Goal: Task Accomplishment & Management: Use online tool/utility

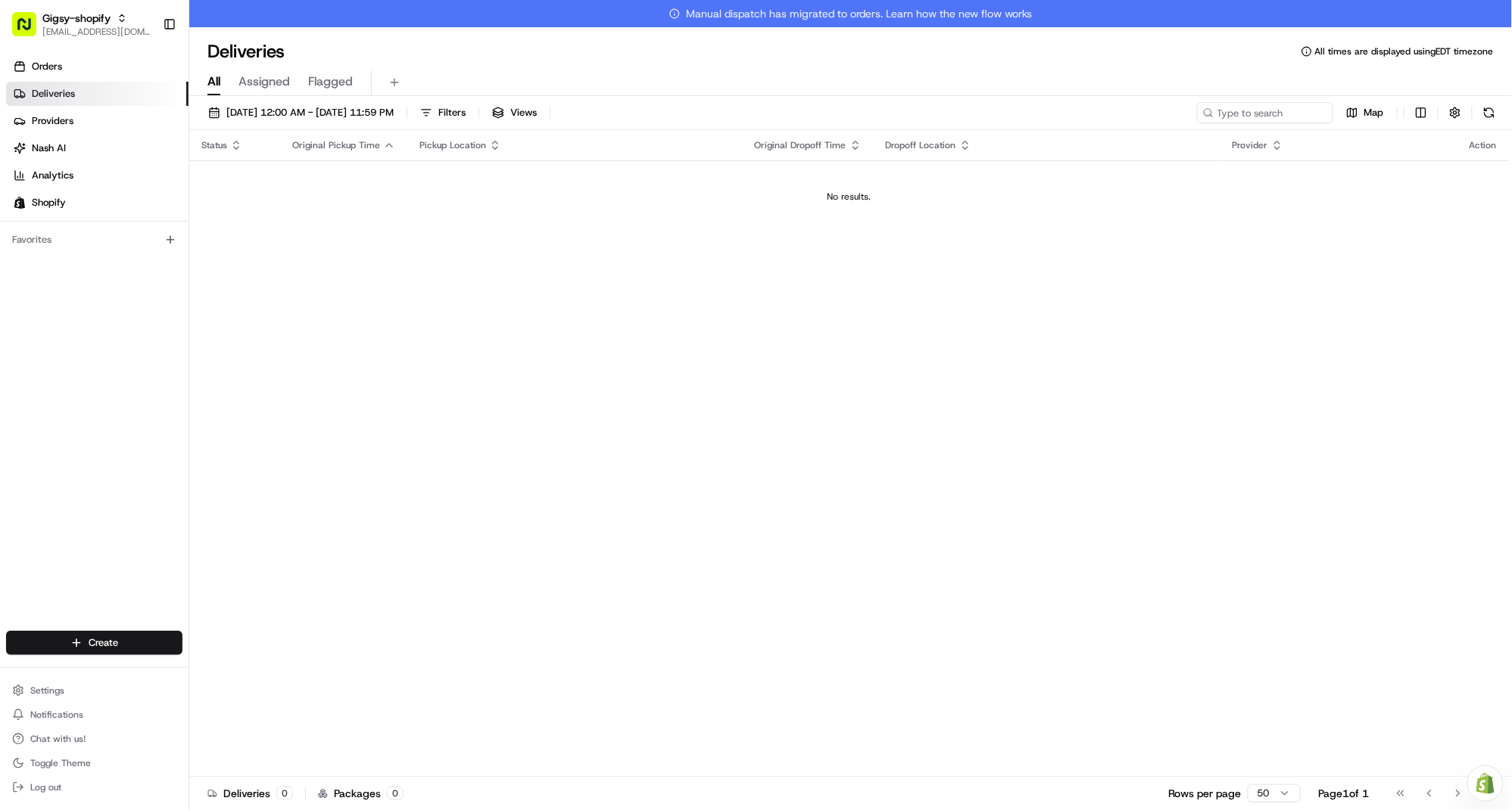
click at [112, 58] on link "Orders" at bounding box center [98, 67] width 182 height 25
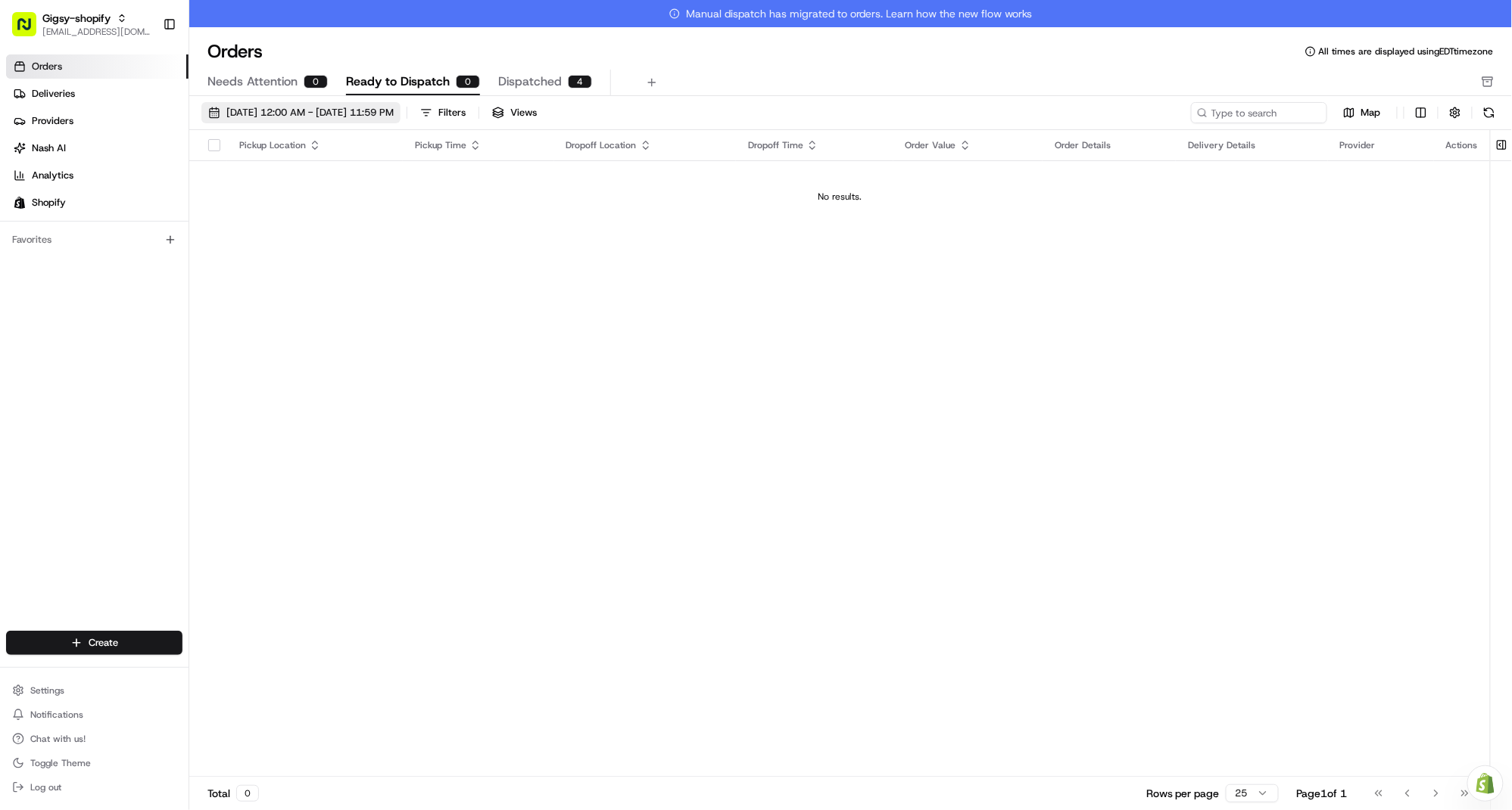
click at [394, 112] on span "[DATE] 12:00 AM - [DATE] 11:59 PM" at bounding box center [310, 112] width 168 height 14
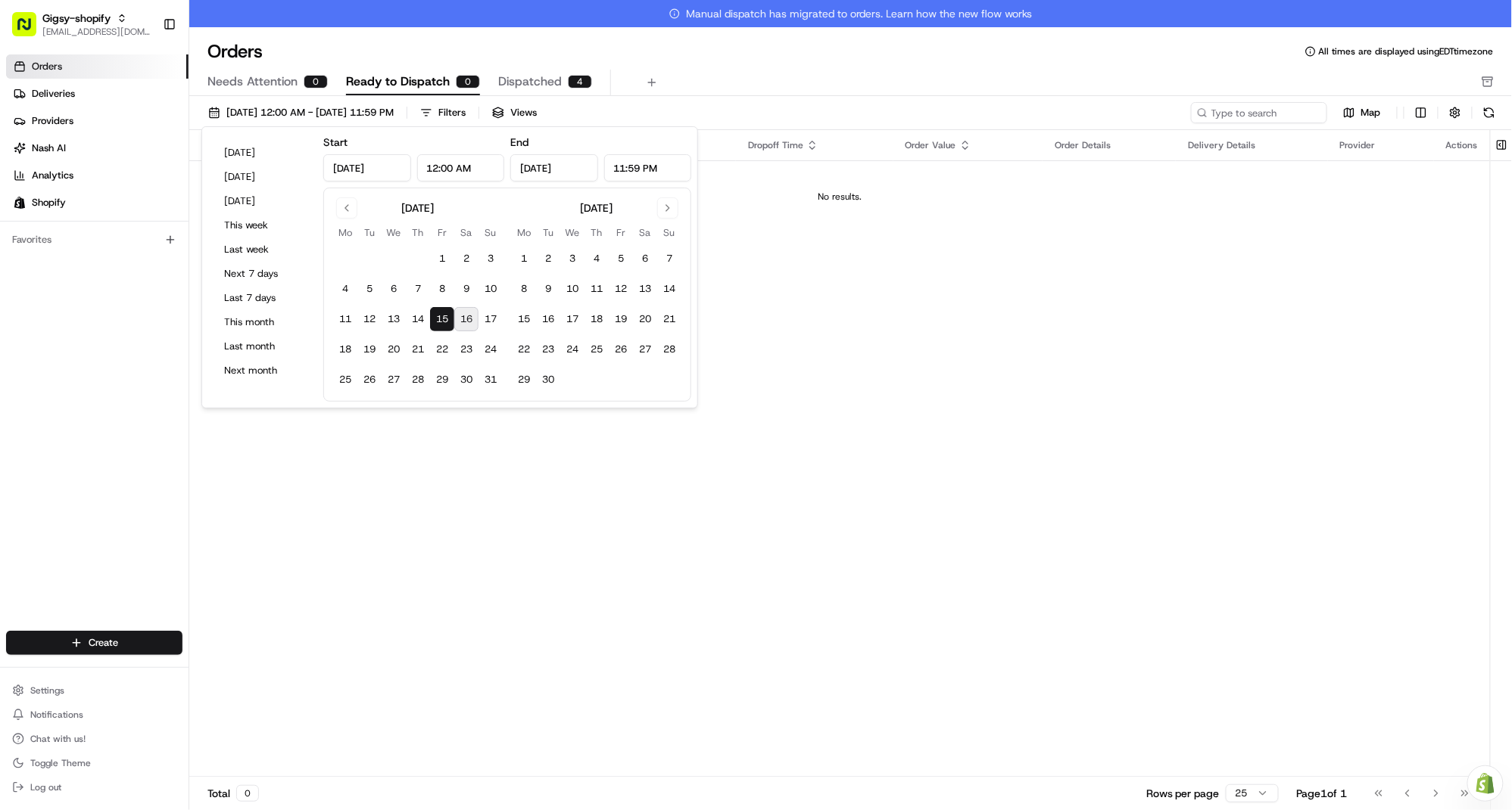
click at [467, 321] on button "16" at bounding box center [466, 319] width 25 height 25
type input "Aug 16, 2025"
click at [467, 321] on button "16" at bounding box center [466, 319] width 25 height 25
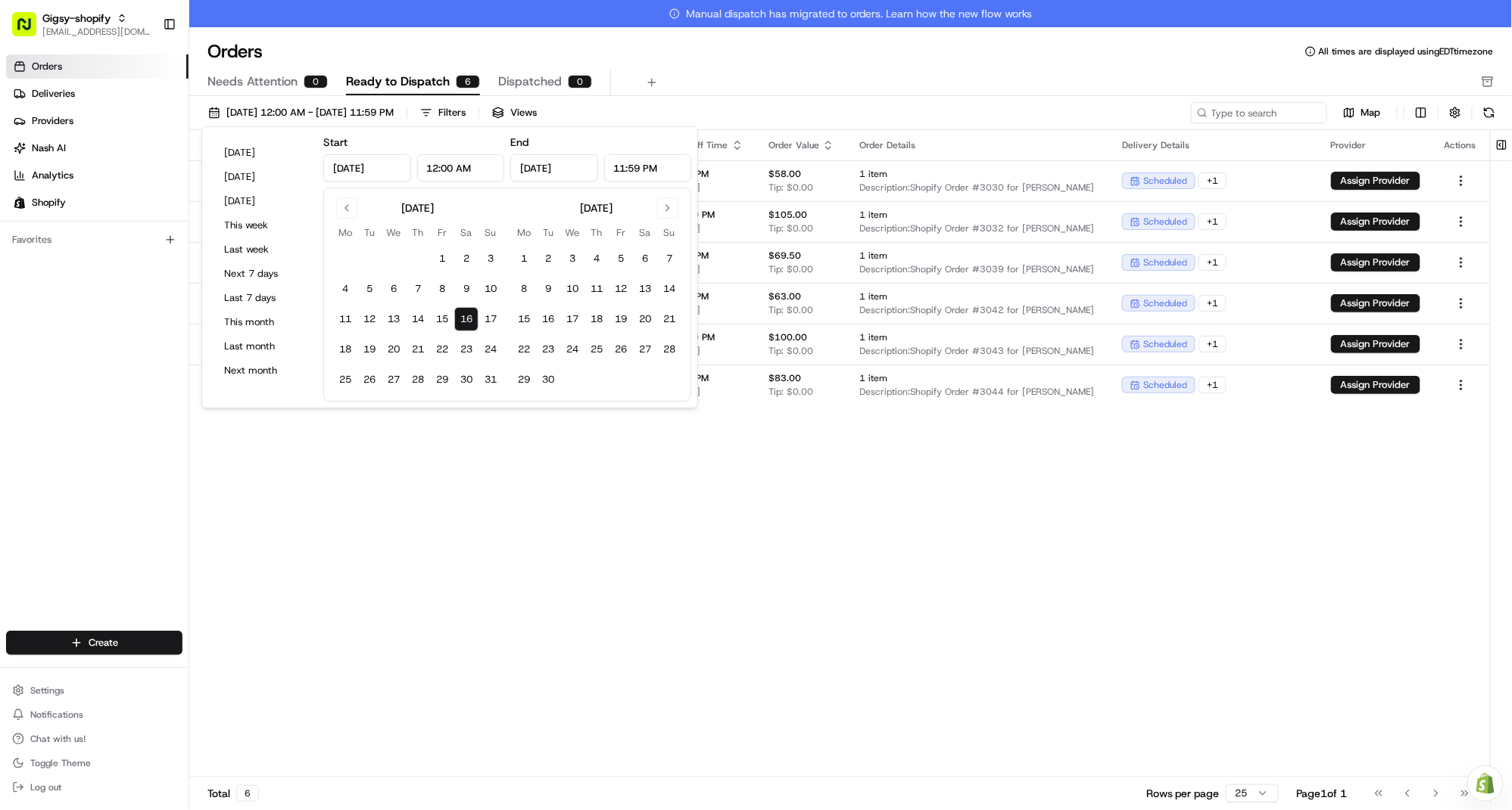
click at [614, 522] on div "Pickup Location Pickup Time Dropoff Location Dropoff Time Order Value Order Det…" at bounding box center [839, 467] width 1301 height 674
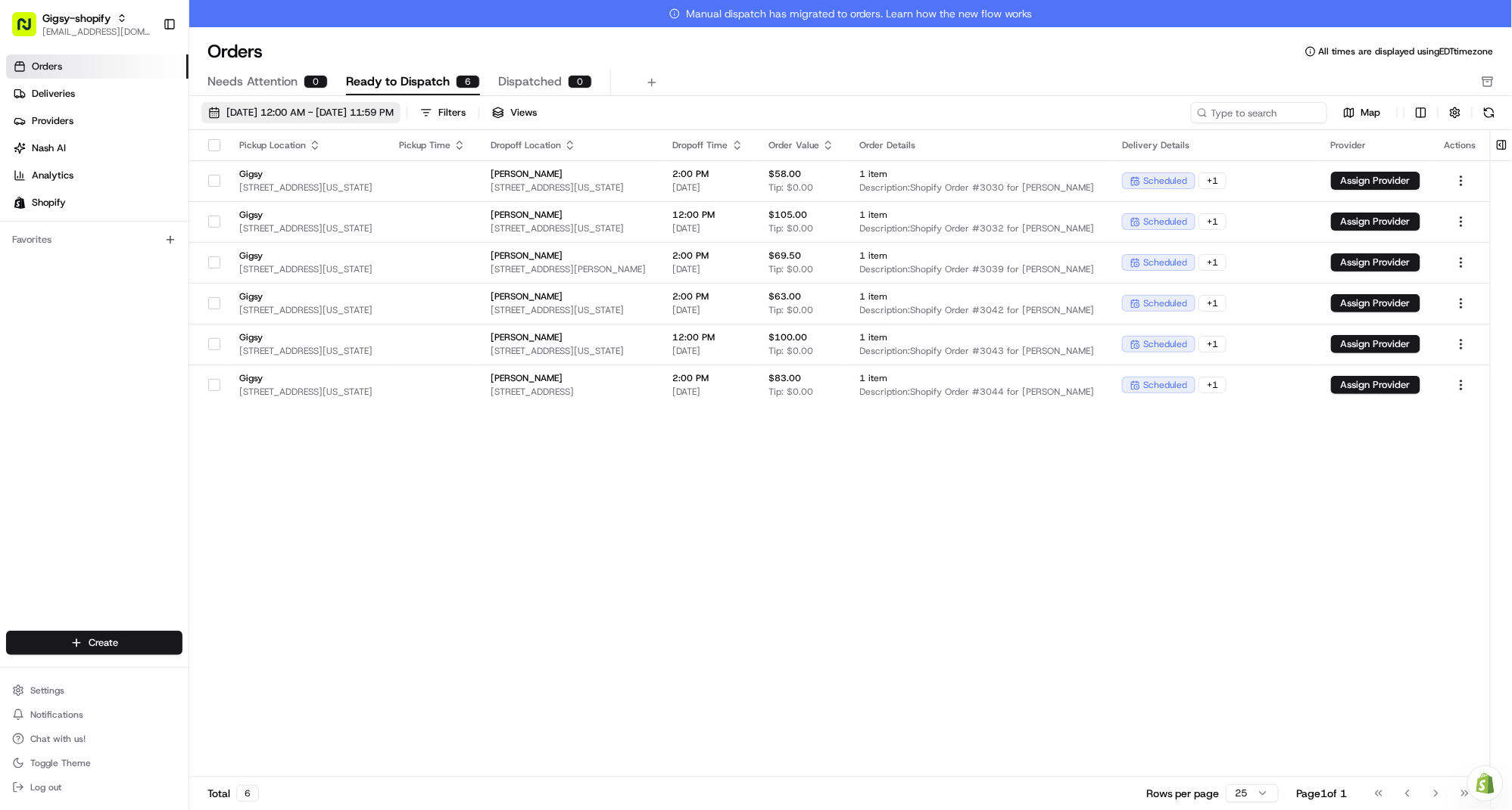
click at [212, 115] on button "08/16/2025 12:00 AM - 08/16/2025 11:59 PM" at bounding box center [301, 112] width 199 height 21
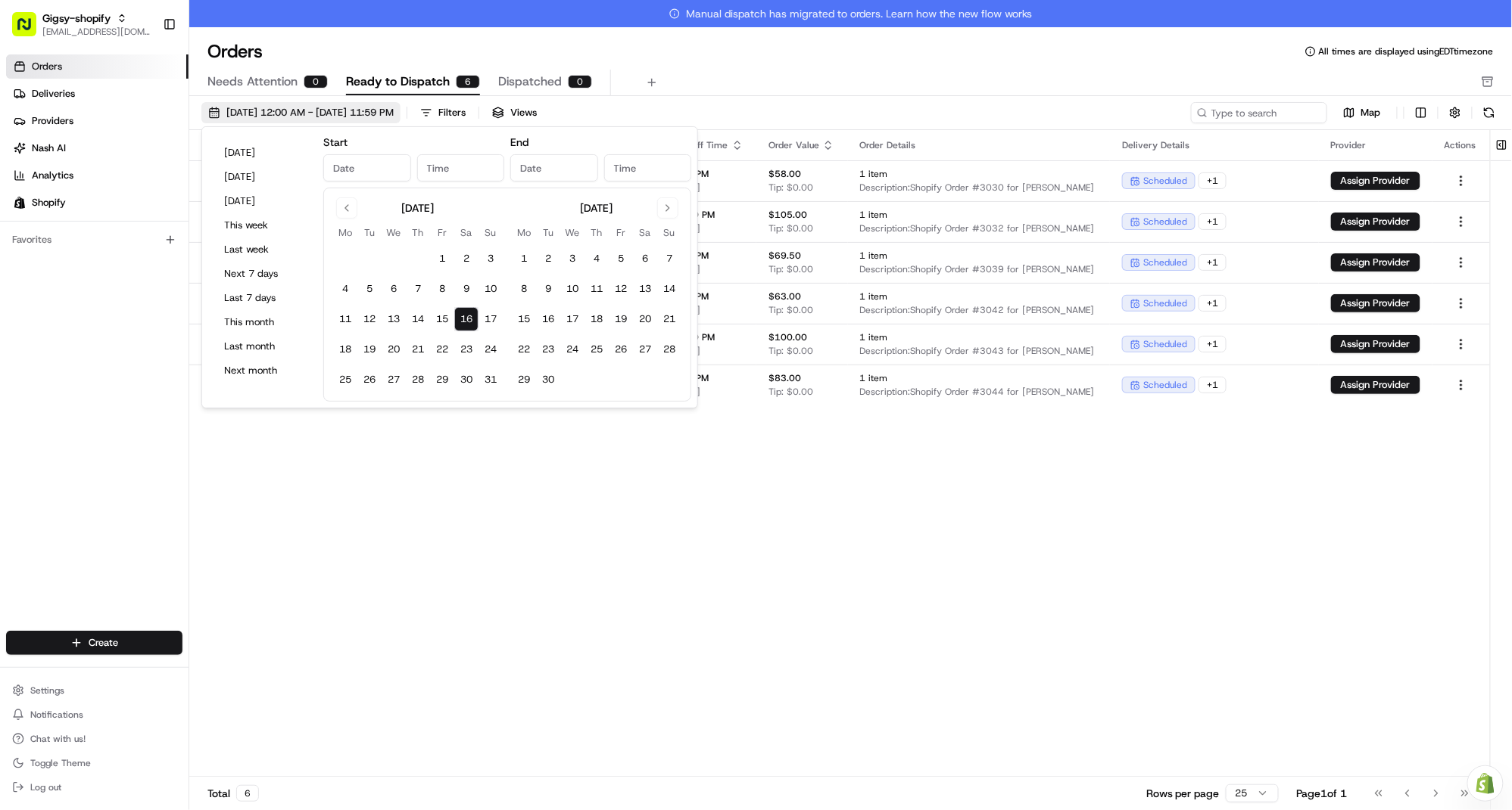
type input "Aug 16, 2025"
type input "12:00 AM"
type input "Aug 16, 2025"
type input "11:59 PM"
click at [514, 524] on div "Pickup Location Pickup Time Dropoff Location Dropoff Time Order Value Order Det…" at bounding box center [839, 467] width 1301 height 674
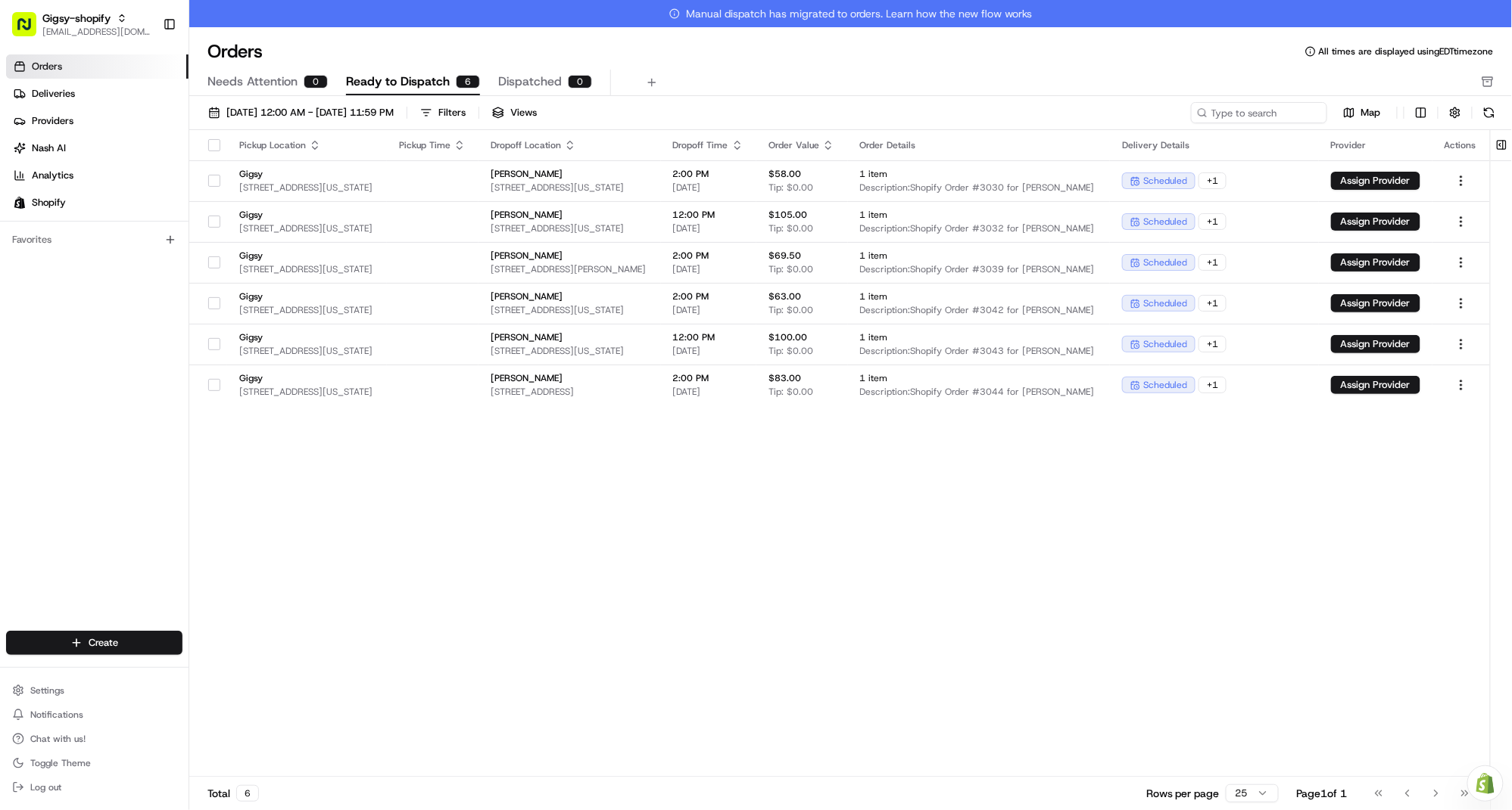
click at [212, 143] on button "button" at bounding box center [213, 145] width 12 height 12
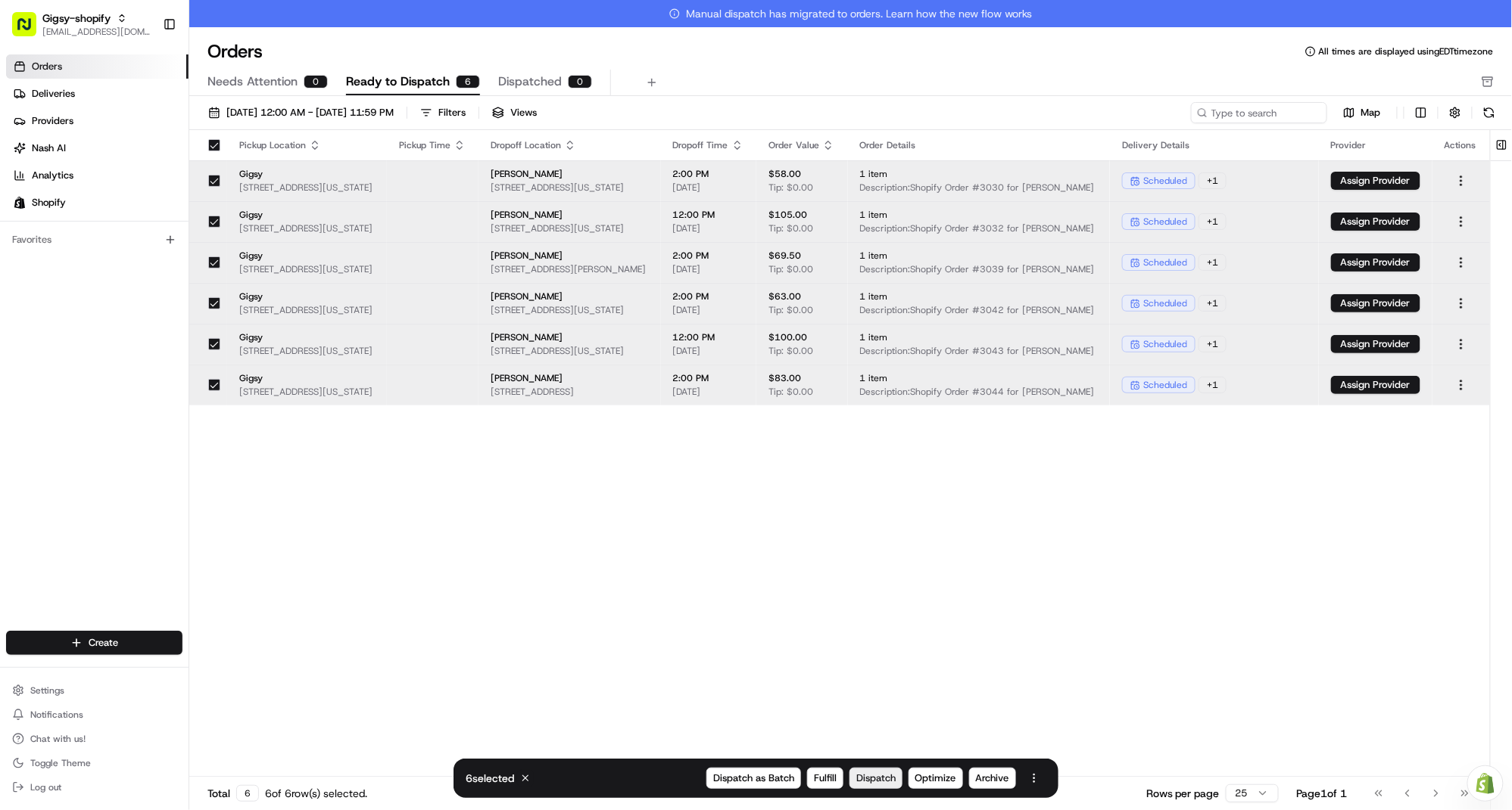
click at [869, 784] on span "Dispatch" at bounding box center [875, 778] width 39 height 14
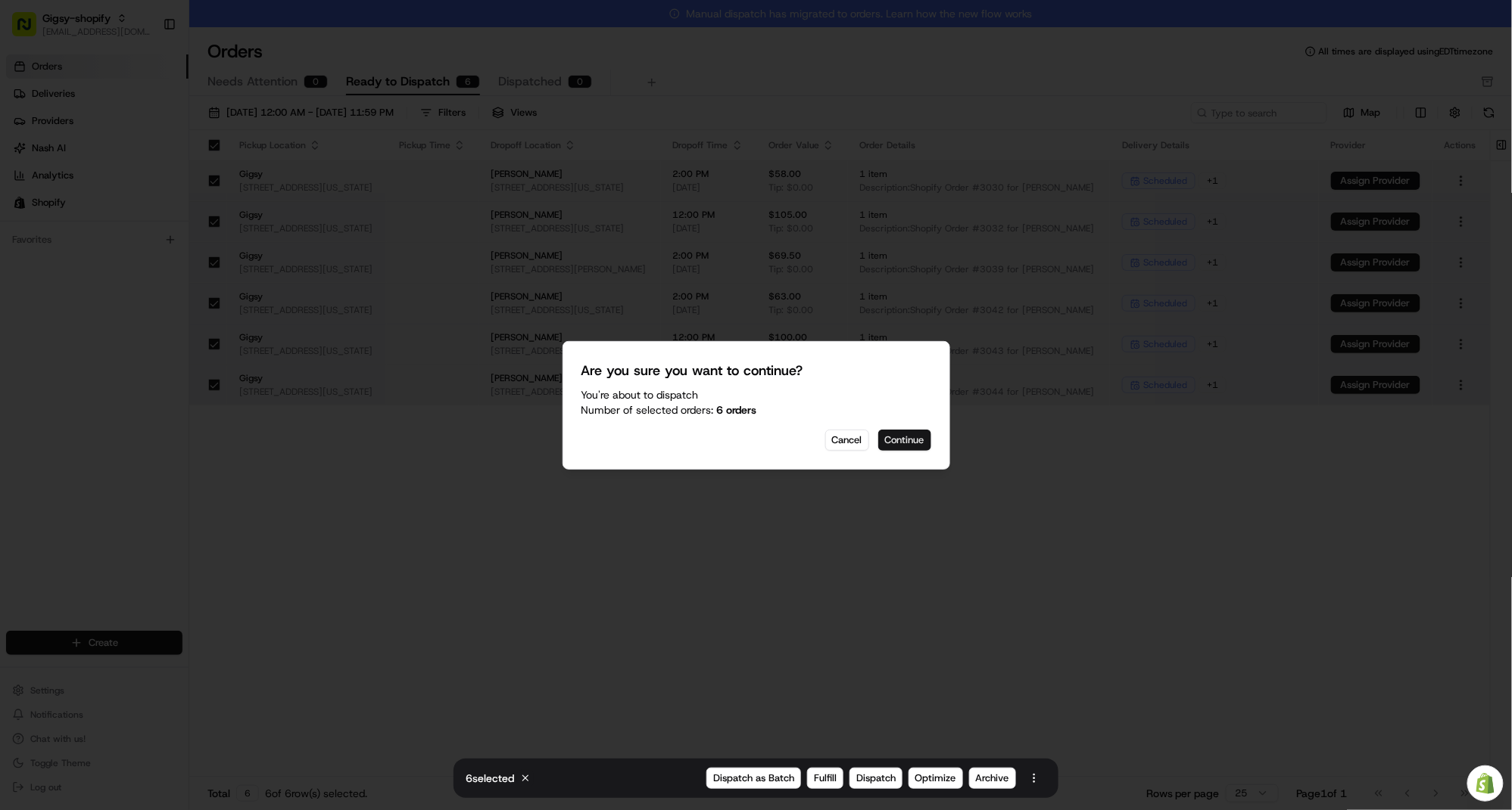
click at [920, 441] on button "Continue" at bounding box center [904, 440] width 53 height 21
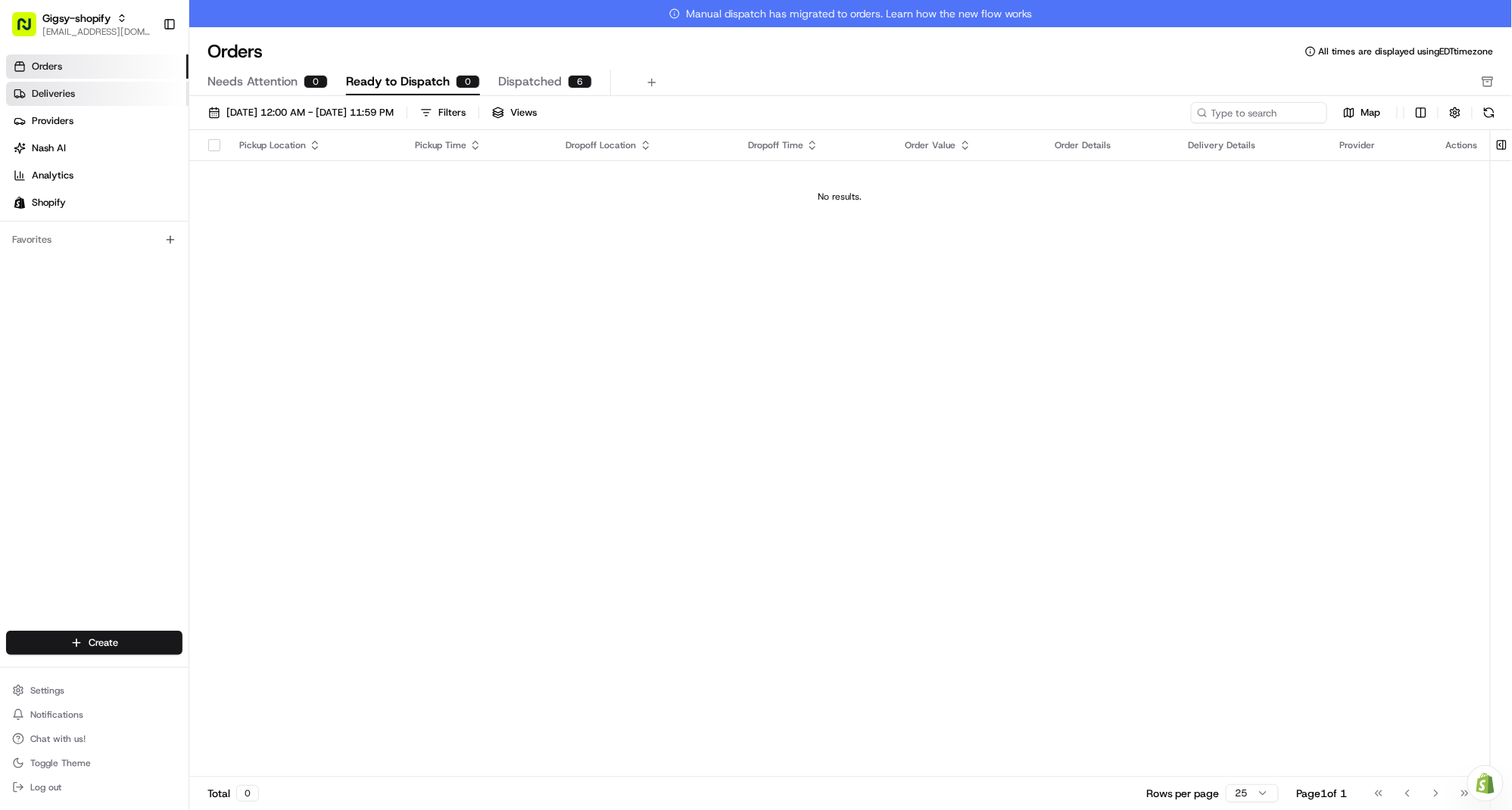
click at [58, 87] on span "Deliveries" at bounding box center [53, 94] width 43 height 14
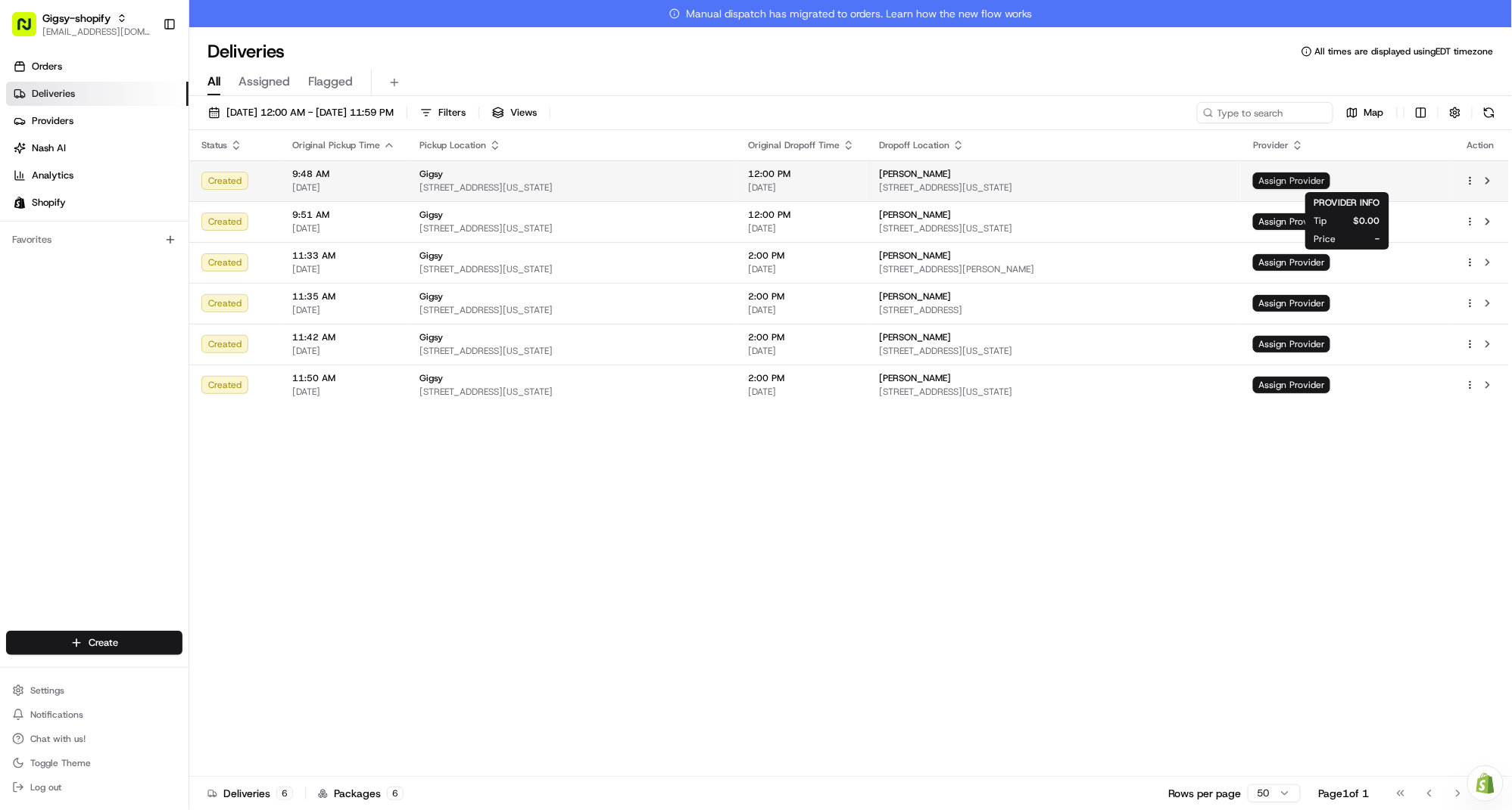
click at [1330, 179] on span "Assign Provider" at bounding box center [1291, 180] width 77 height 16
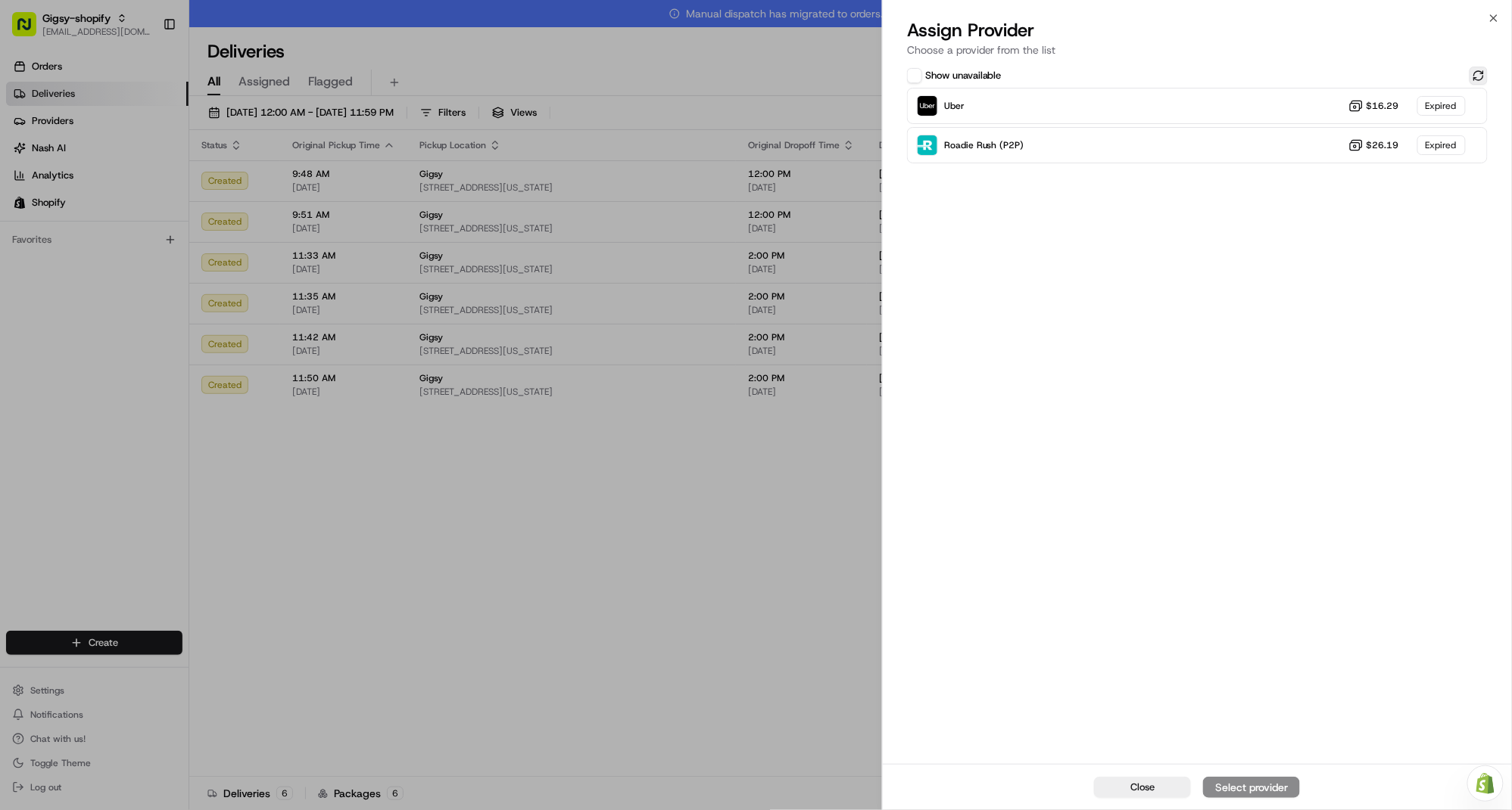
click at [1482, 73] on button at bounding box center [1478, 76] width 18 height 18
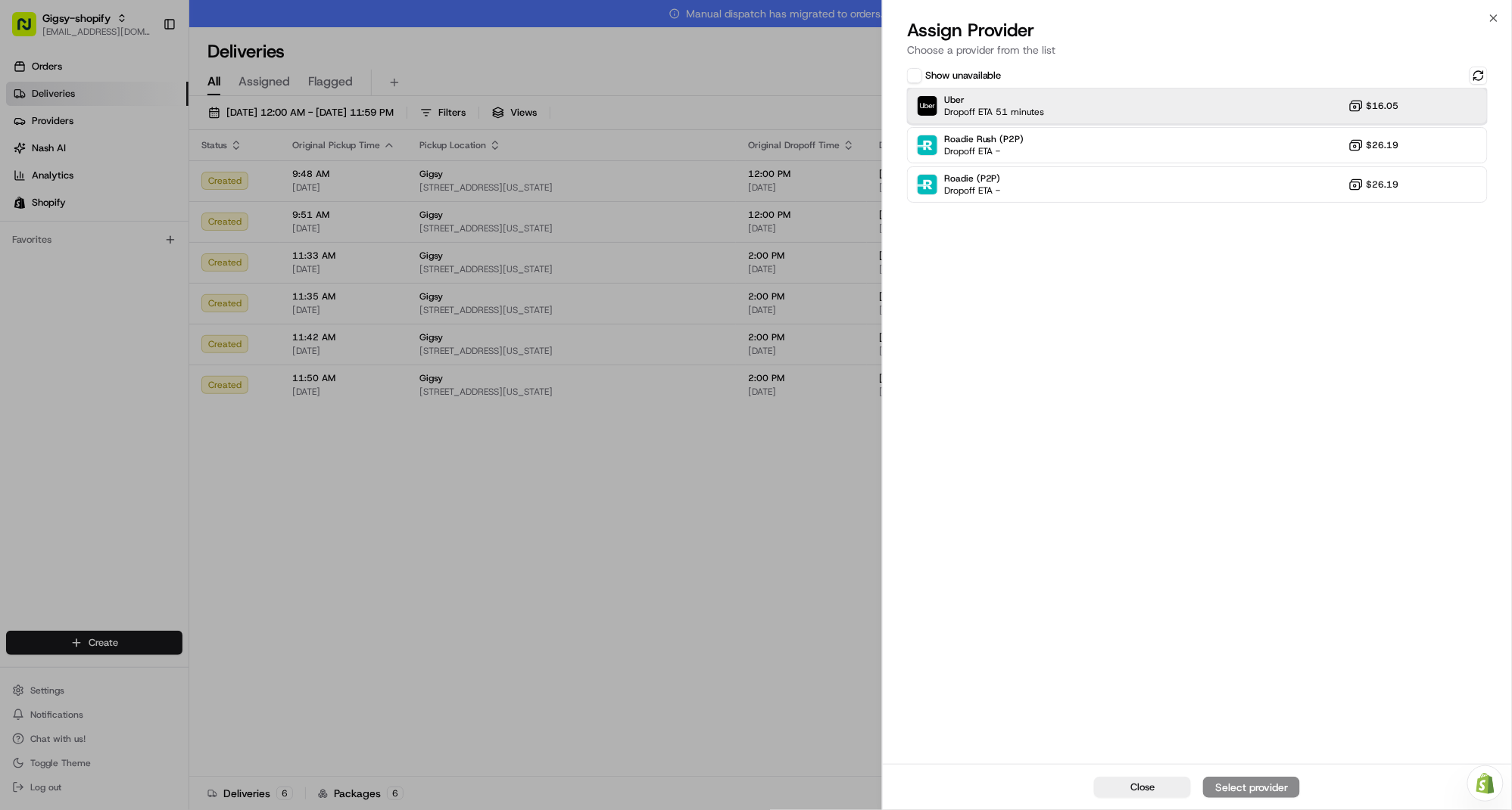
click at [1113, 102] on div "Uber Dropoff ETA 51 minutes $16.05" at bounding box center [1197, 106] width 581 height 36
click at [1239, 788] on div "Assign Provider" at bounding box center [1250, 787] width 74 height 15
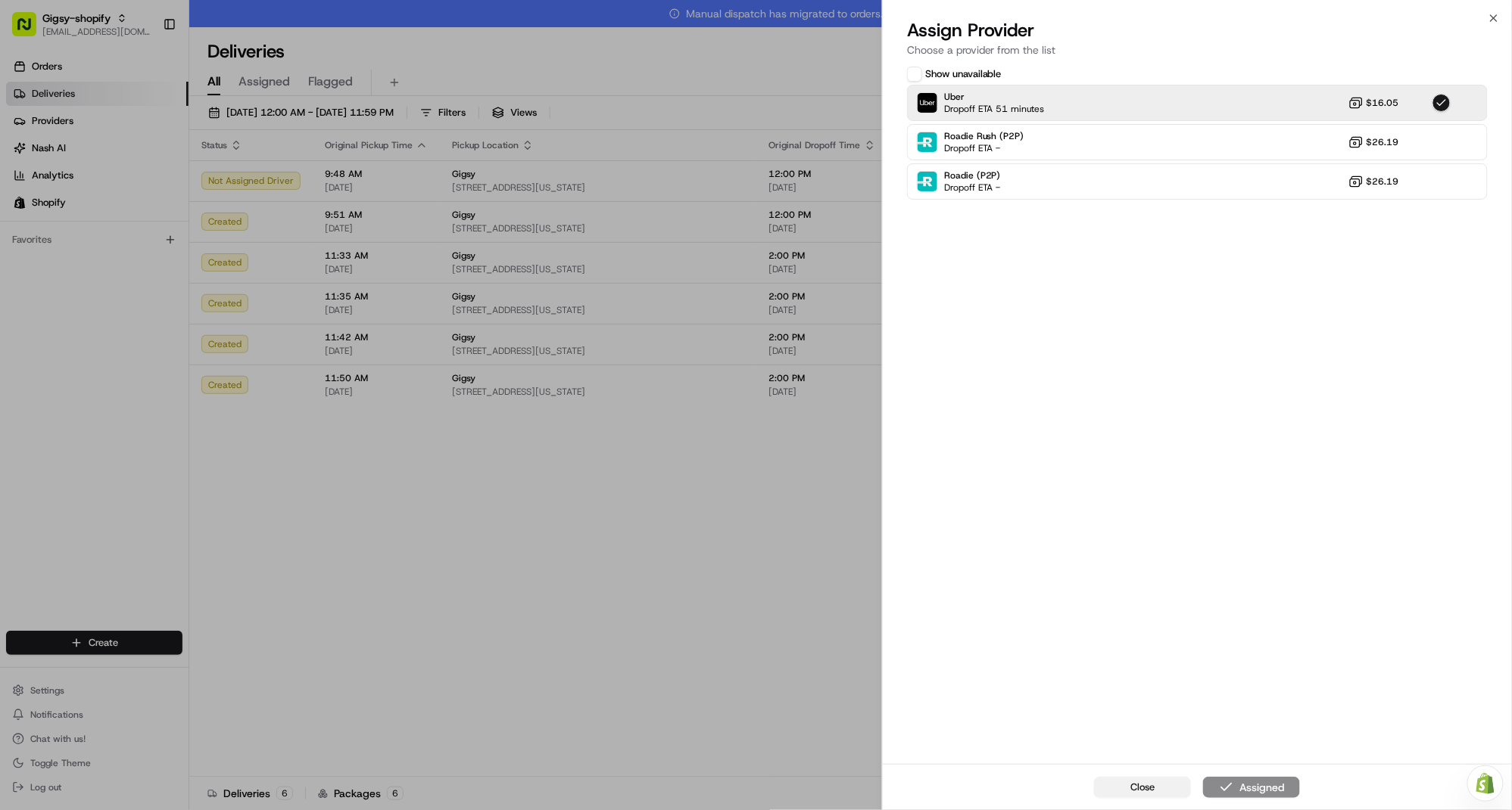
click at [1147, 784] on span "Close" at bounding box center [1142, 787] width 25 height 14
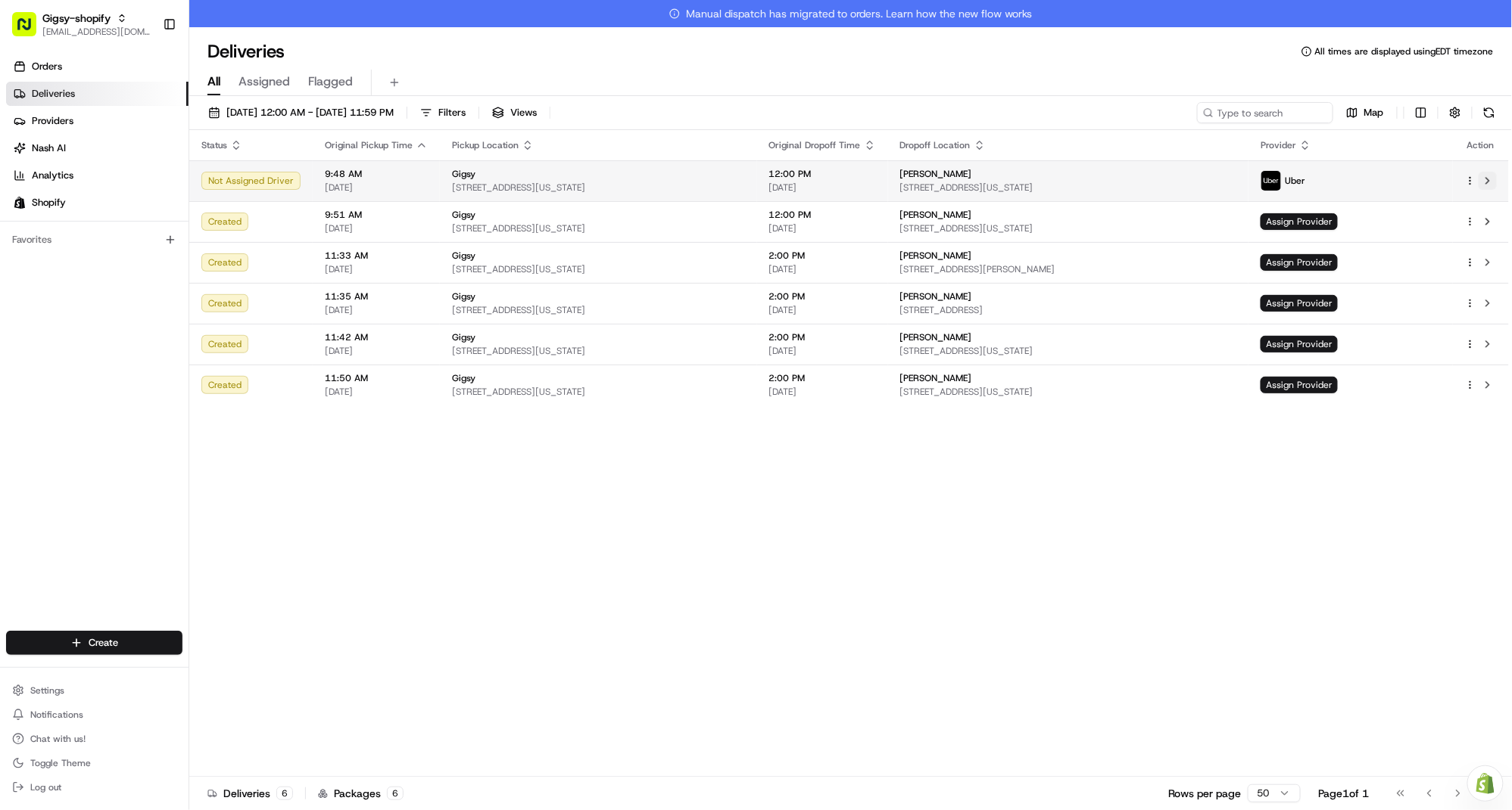
click at [1489, 185] on button at bounding box center [1487, 181] width 18 height 18
click at [1487, 182] on button at bounding box center [1487, 181] width 18 height 18
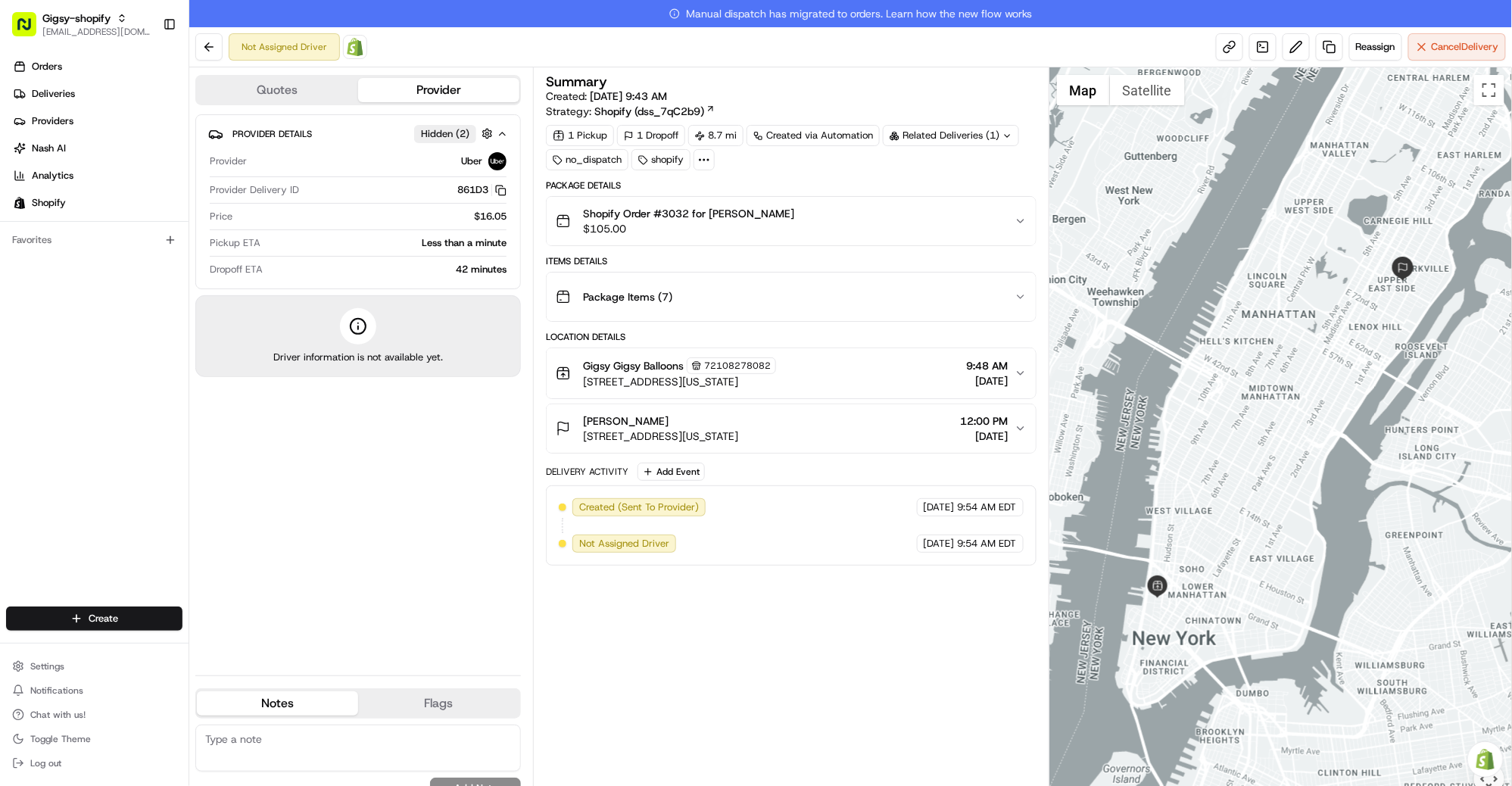
click at [355, 330] on icon at bounding box center [358, 326] width 18 height 18
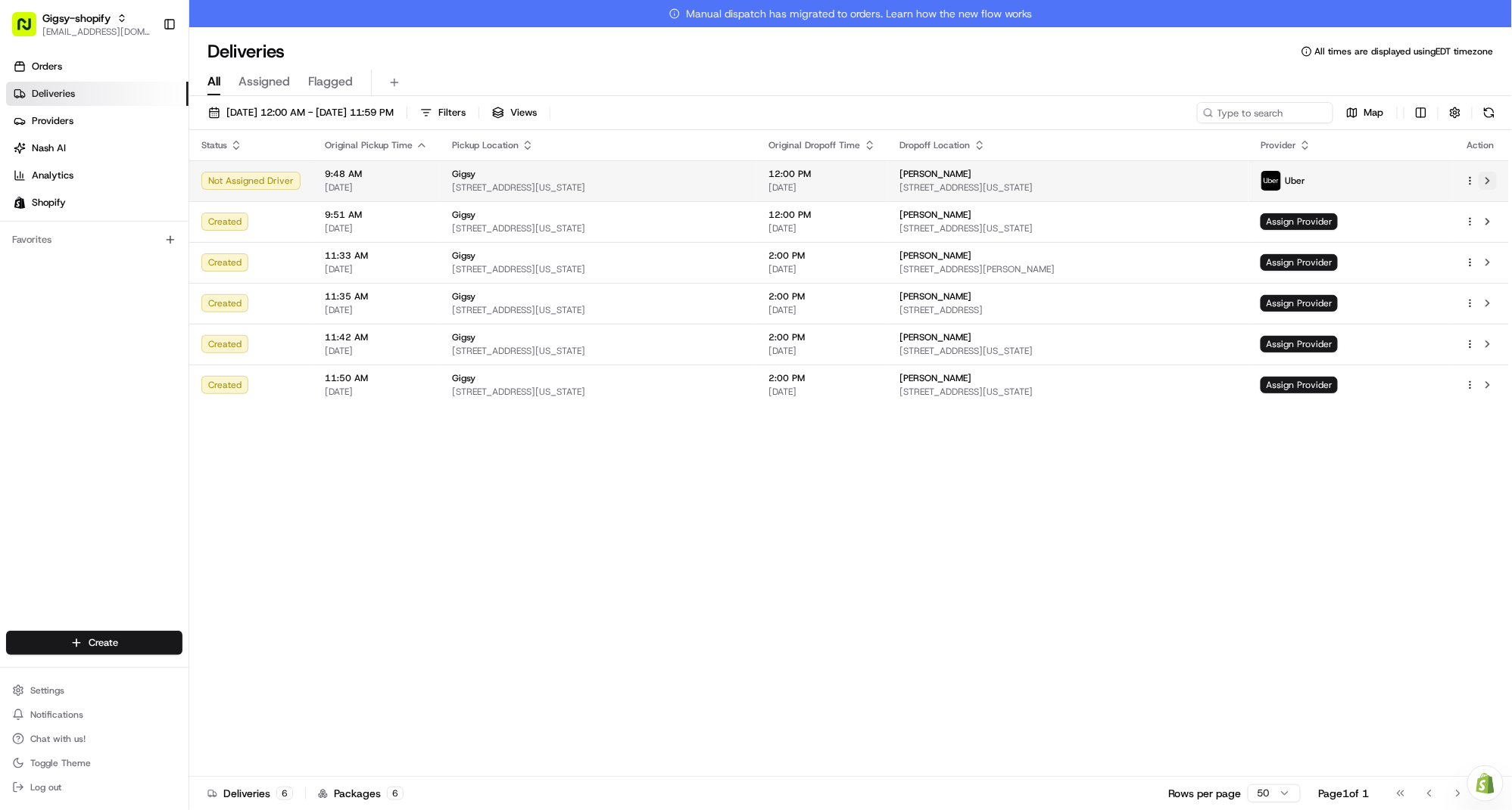
click at [1489, 180] on button at bounding box center [1487, 181] width 18 height 18
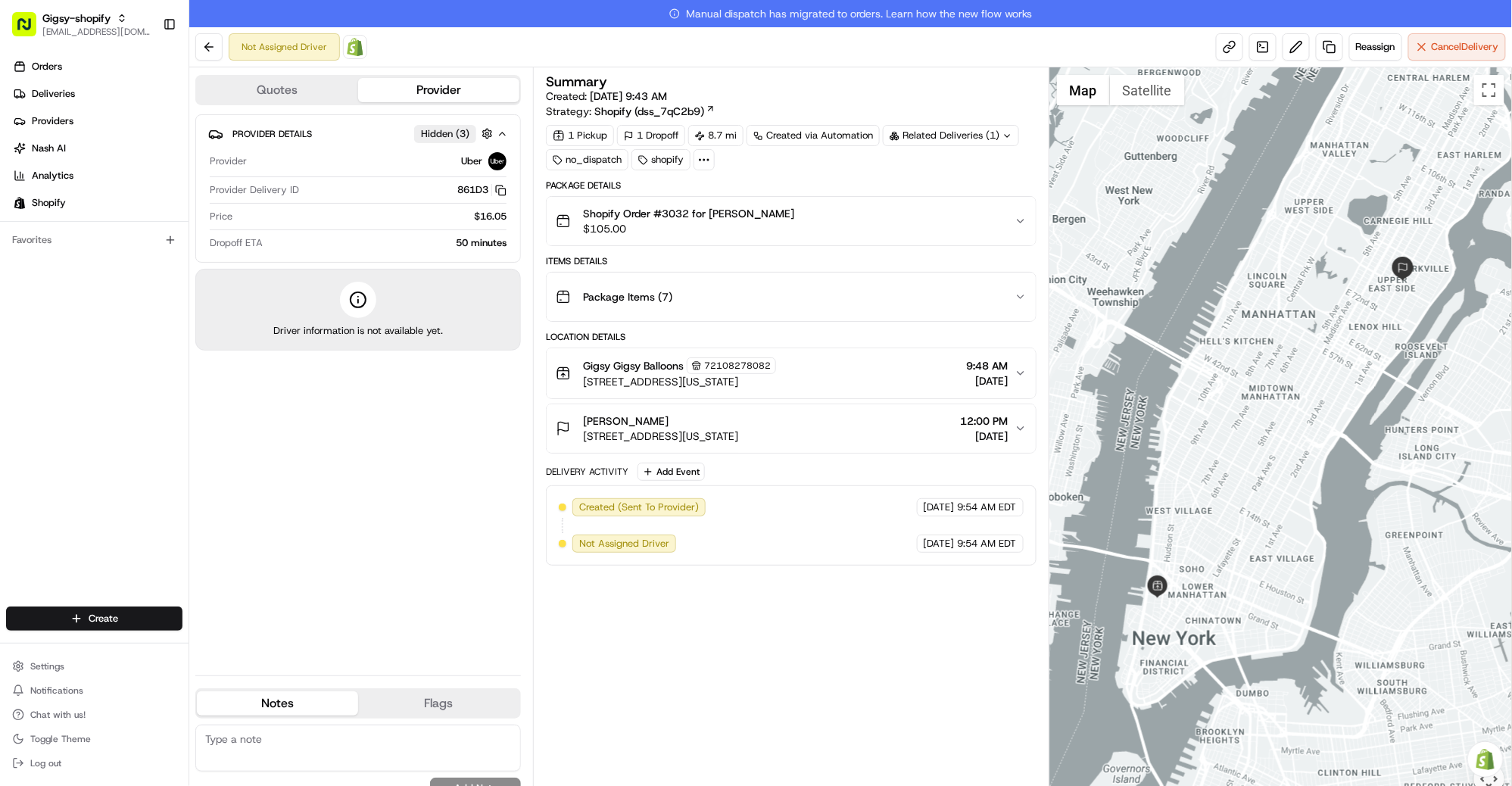
click at [355, 302] on icon at bounding box center [358, 300] width 18 height 18
click at [361, 466] on div "Provider Details Hidden ( 3 ) Provider Uber Provider Delivery ID 861D3 Copy del…" at bounding box center [357, 388] width 325 height 549
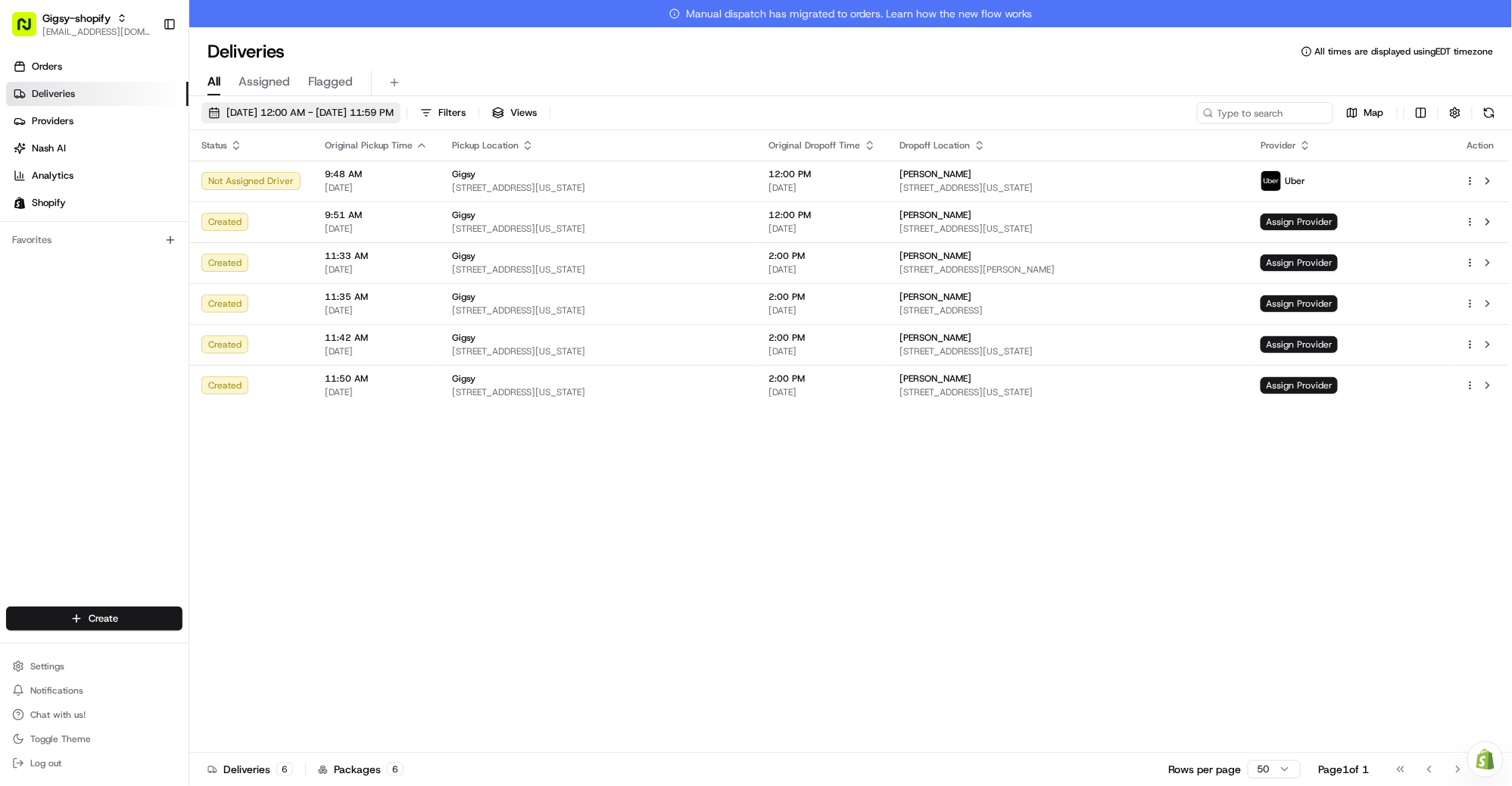
click at [283, 106] on span "[DATE] 12:00 AM - [DATE] 11:59 PM" at bounding box center [310, 112] width 168 height 14
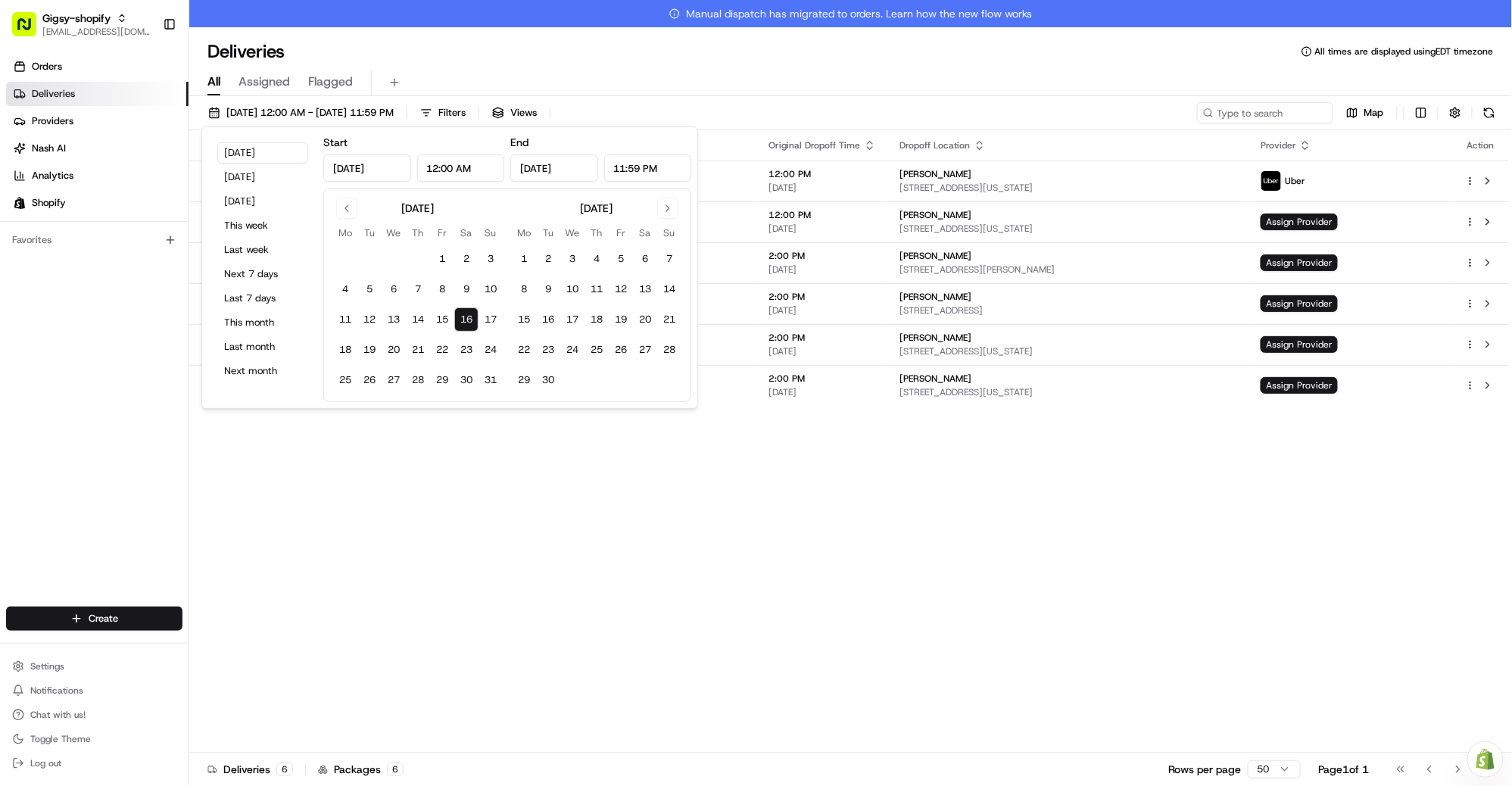
click at [467, 315] on button "16" at bounding box center [466, 319] width 25 height 25
click at [467, 320] on button "16" at bounding box center [466, 319] width 25 height 25
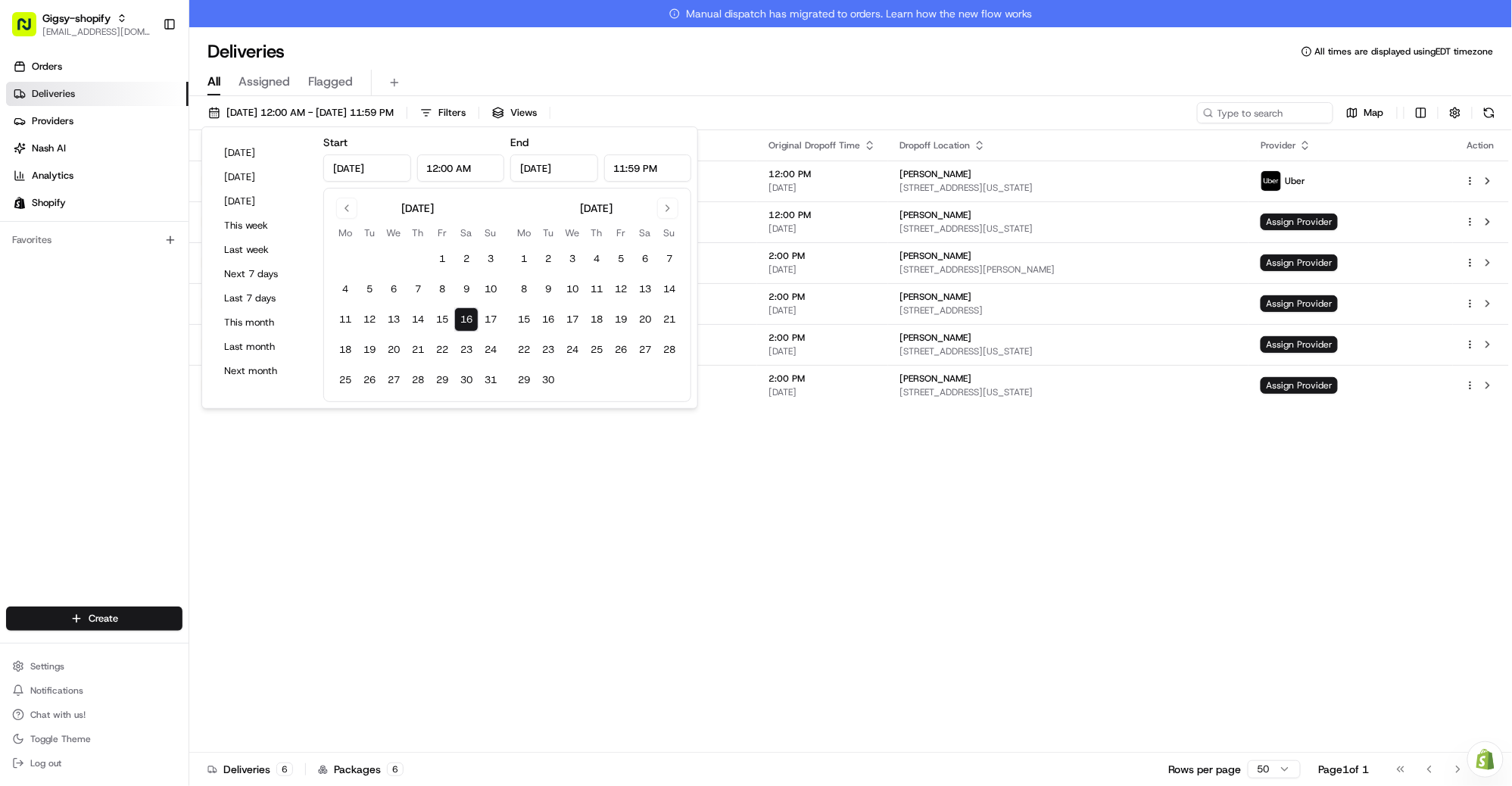
click at [410, 516] on div "Status Original Pickup Time Pickup Location Original Dropoff Time Dropoff Locat…" at bounding box center [849, 455] width 1320 height 650
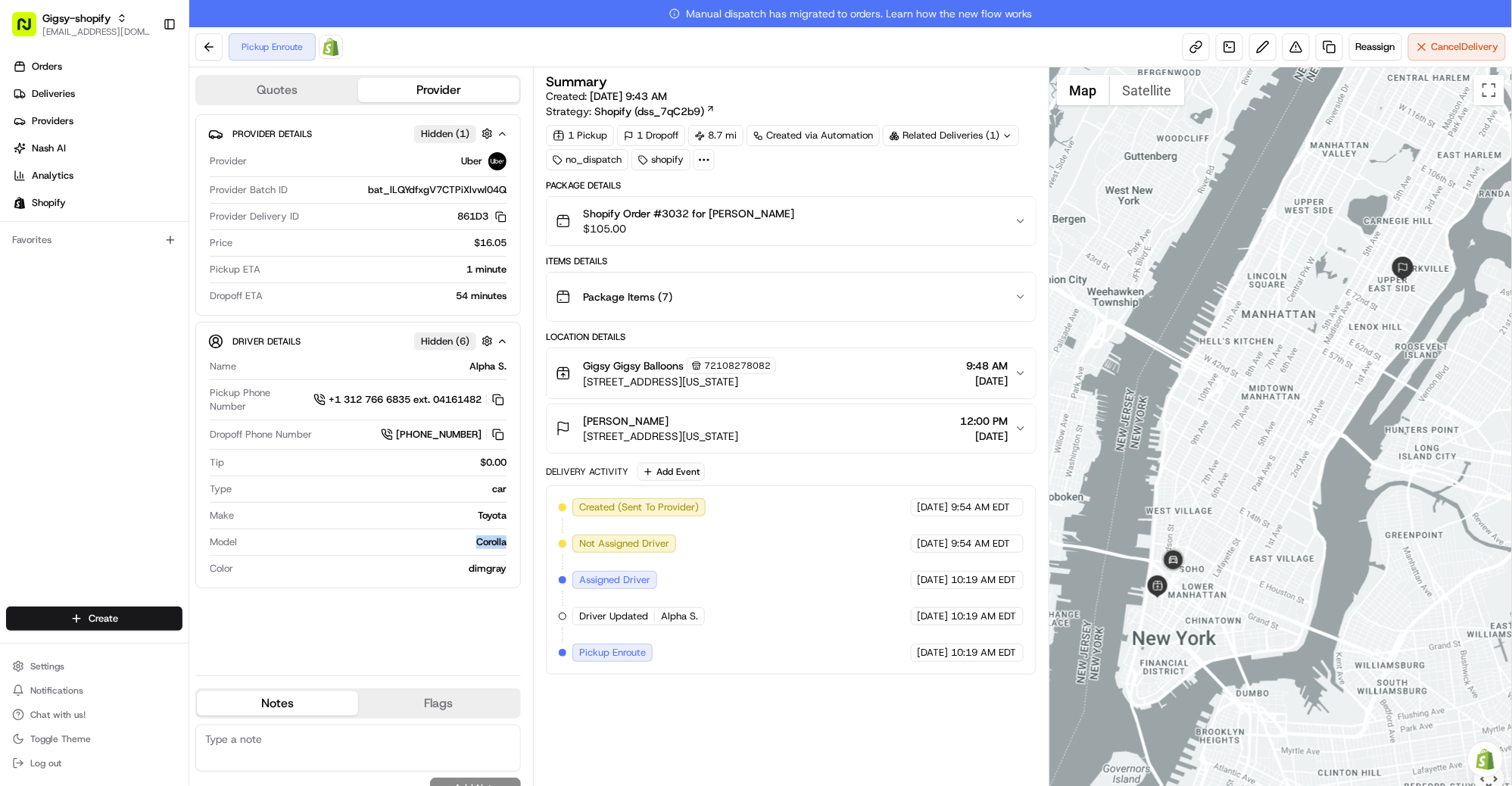
drag, startPoint x: 475, startPoint y: 539, endPoint x: 509, endPoint y: 543, distance: 34.2
click at [509, 543] on div "Driver Details Hidden ( 6 ) Name Alpha S. Pickup Phone Number +1 312 766 6835 e…" at bounding box center [357, 455] width 325 height 266
copy div "Corolla"
click at [422, 586] on div "Driver Details Hidden ( 6 ) Name Alpha S. Pickup Phone Number +1 312 766 6835 e…" at bounding box center [357, 455] width 325 height 266
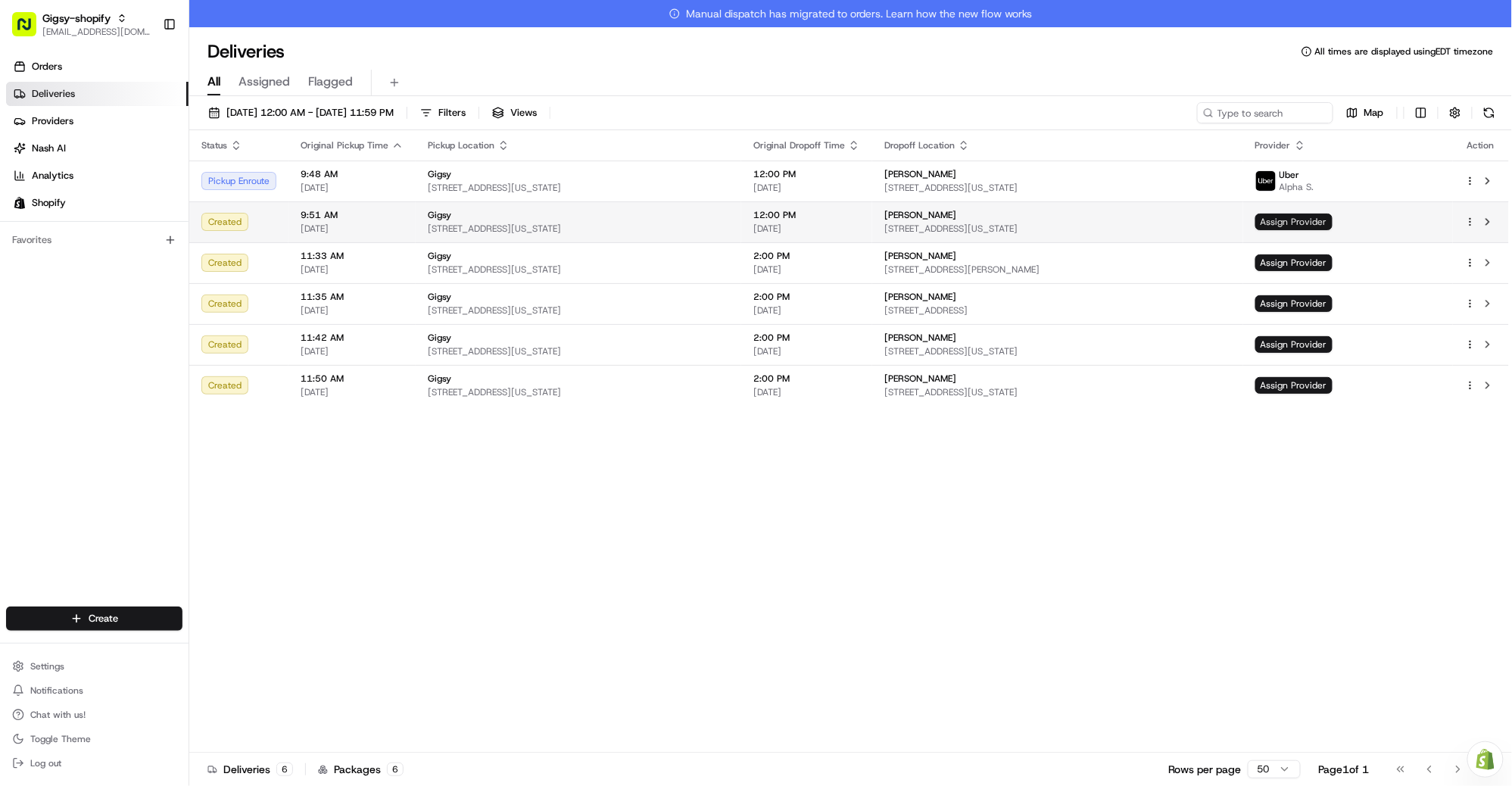
click at [1332, 224] on span "Assign Provider" at bounding box center [1293, 222] width 77 height 16
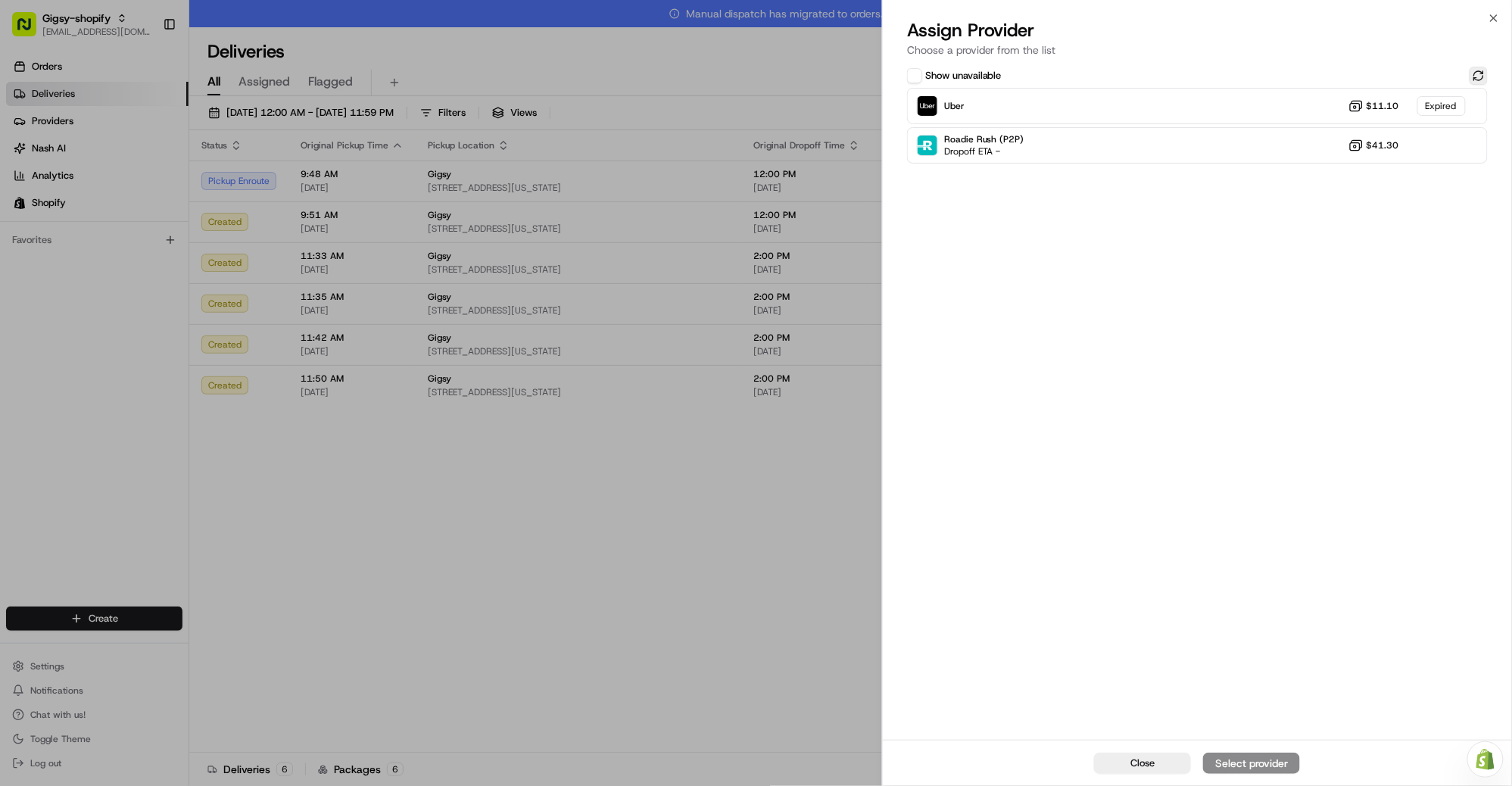
click at [1481, 71] on button at bounding box center [1478, 76] width 18 height 18
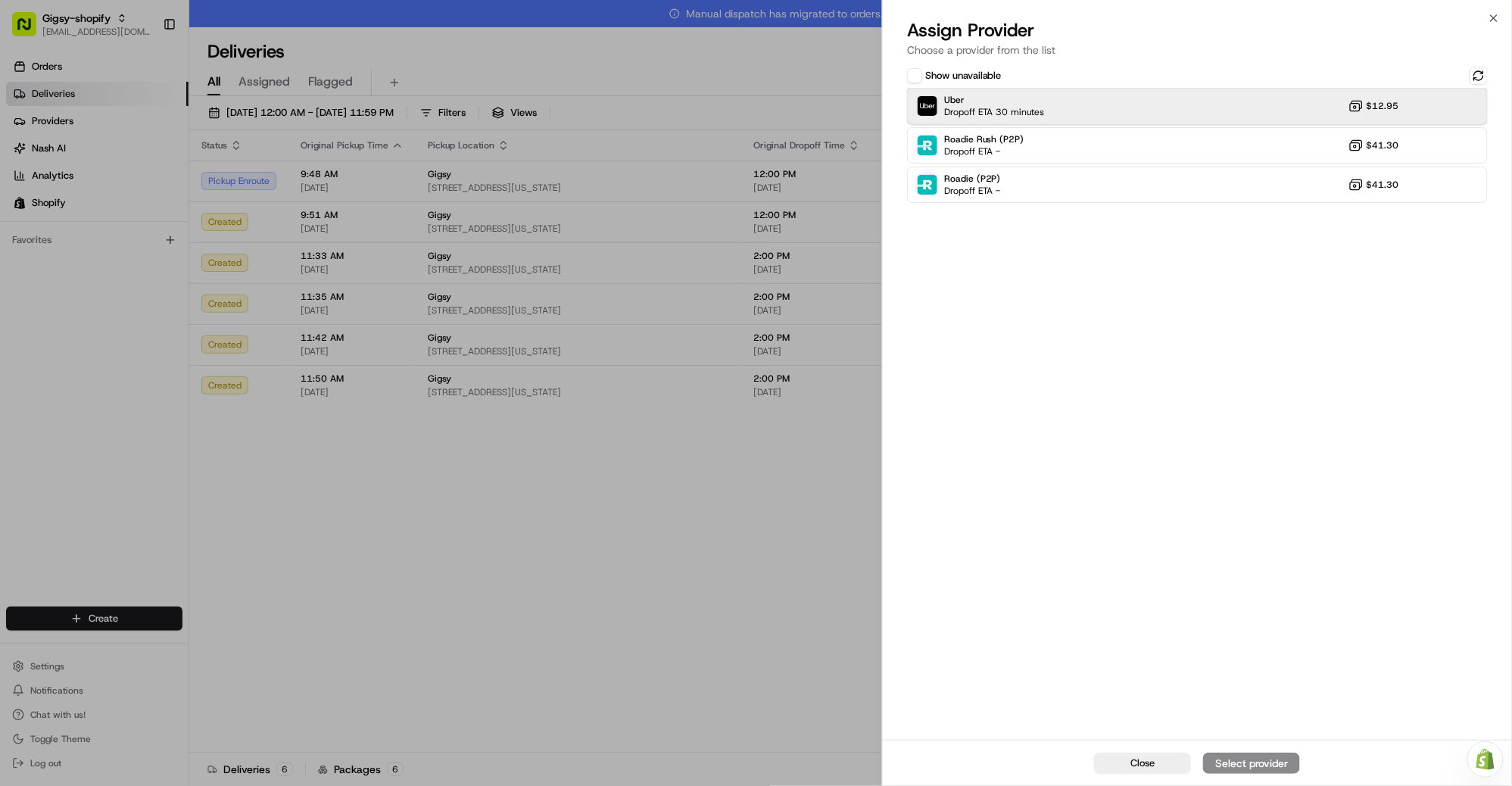
click at [1208, 113] on div "Uber Dropoff ETA 30 minutes $12.95" at bounding box center [1197, 106] width 581 height 36
click at [1234, 763] on div "Assign Provider" at bounding box center [1250, 763] width 74 height 16
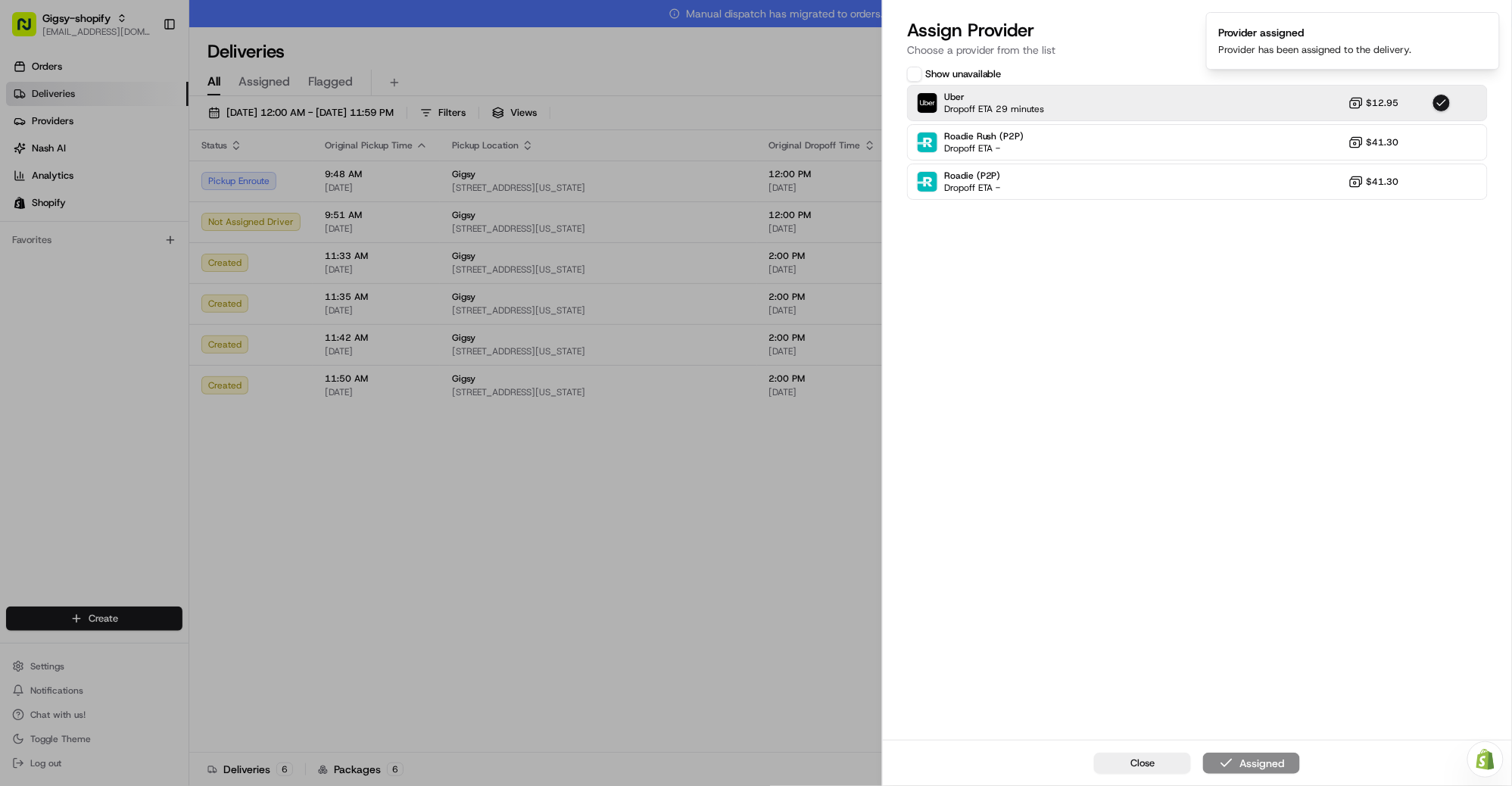
click at [1137, 776] on div "Close Assigned" at bounding box center [1197, 762] width 629 height 47
click at [1134, 770] on span "Close" at bounding box center [1142, 763] width 25 height 14
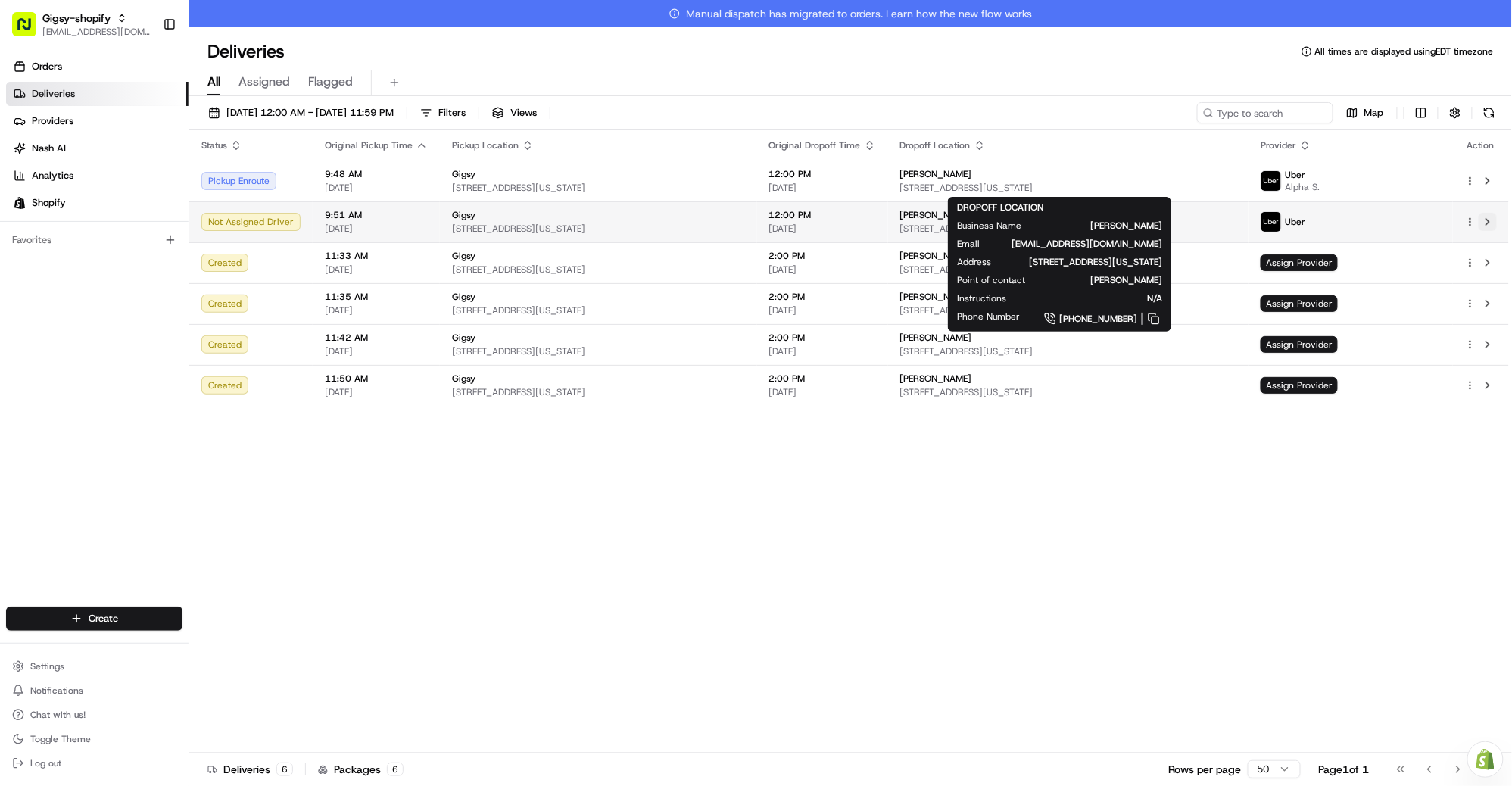
click at [1487, 223] on button at bounding box center [1487, 222] width 18 height 18
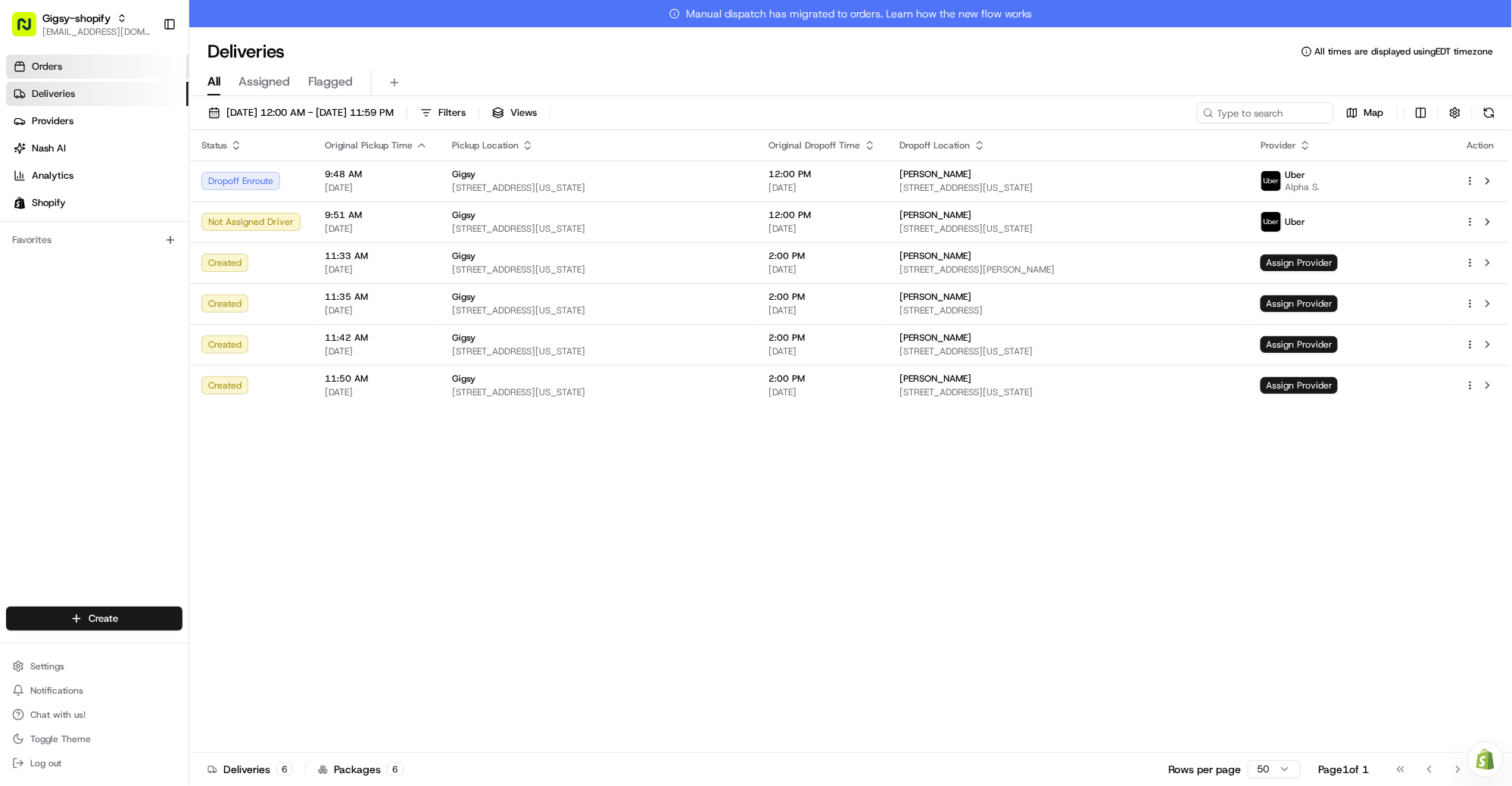
click at [109, 64] on link "Orders" at bounding box center [98, 67] width 182 height 25
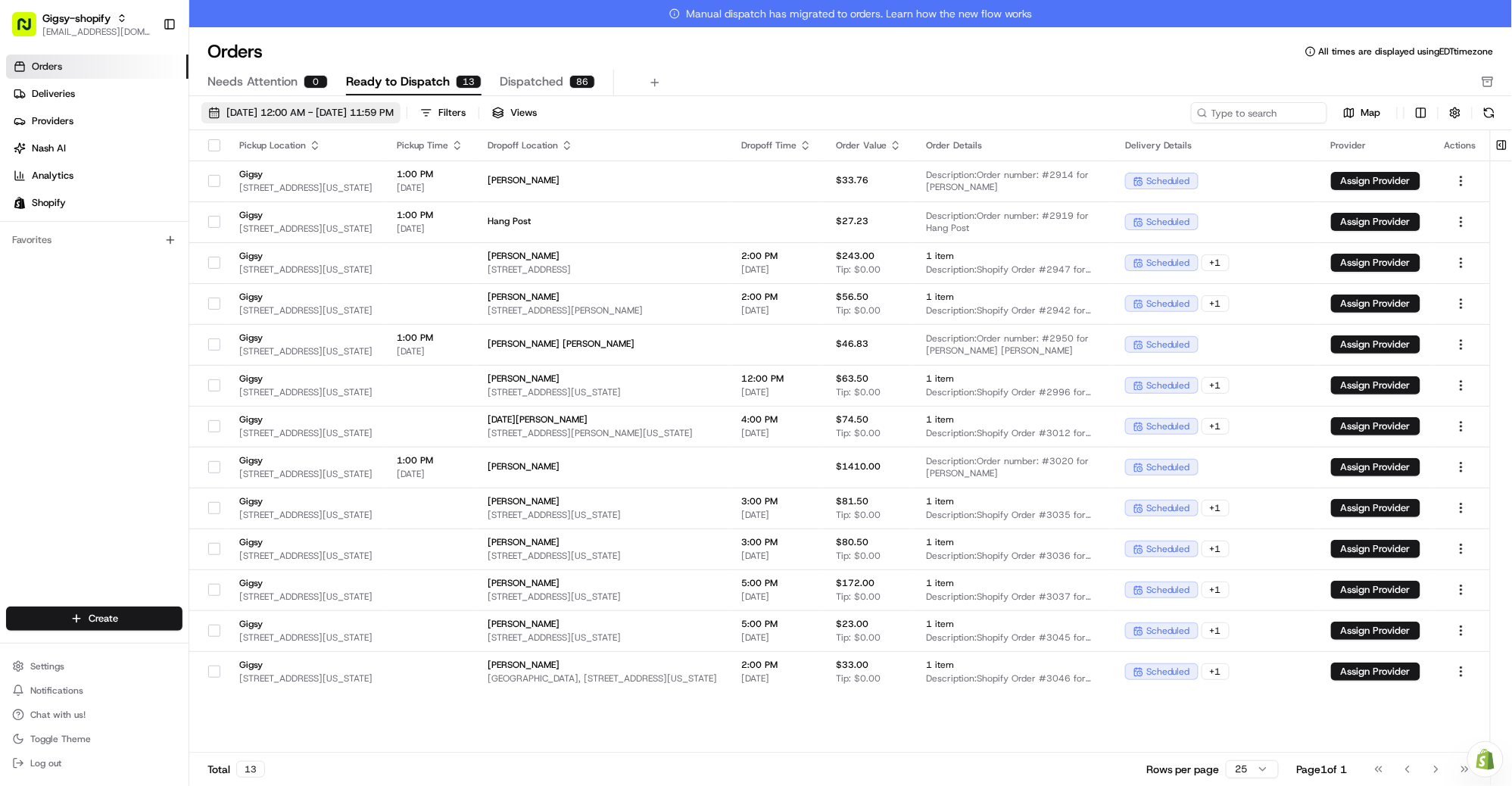
click at [394, 114] on span "08/01/2025 12:00 AM - 08/31/2025 11:59 PM" at bounding box center [310, 112] width 168 height 14
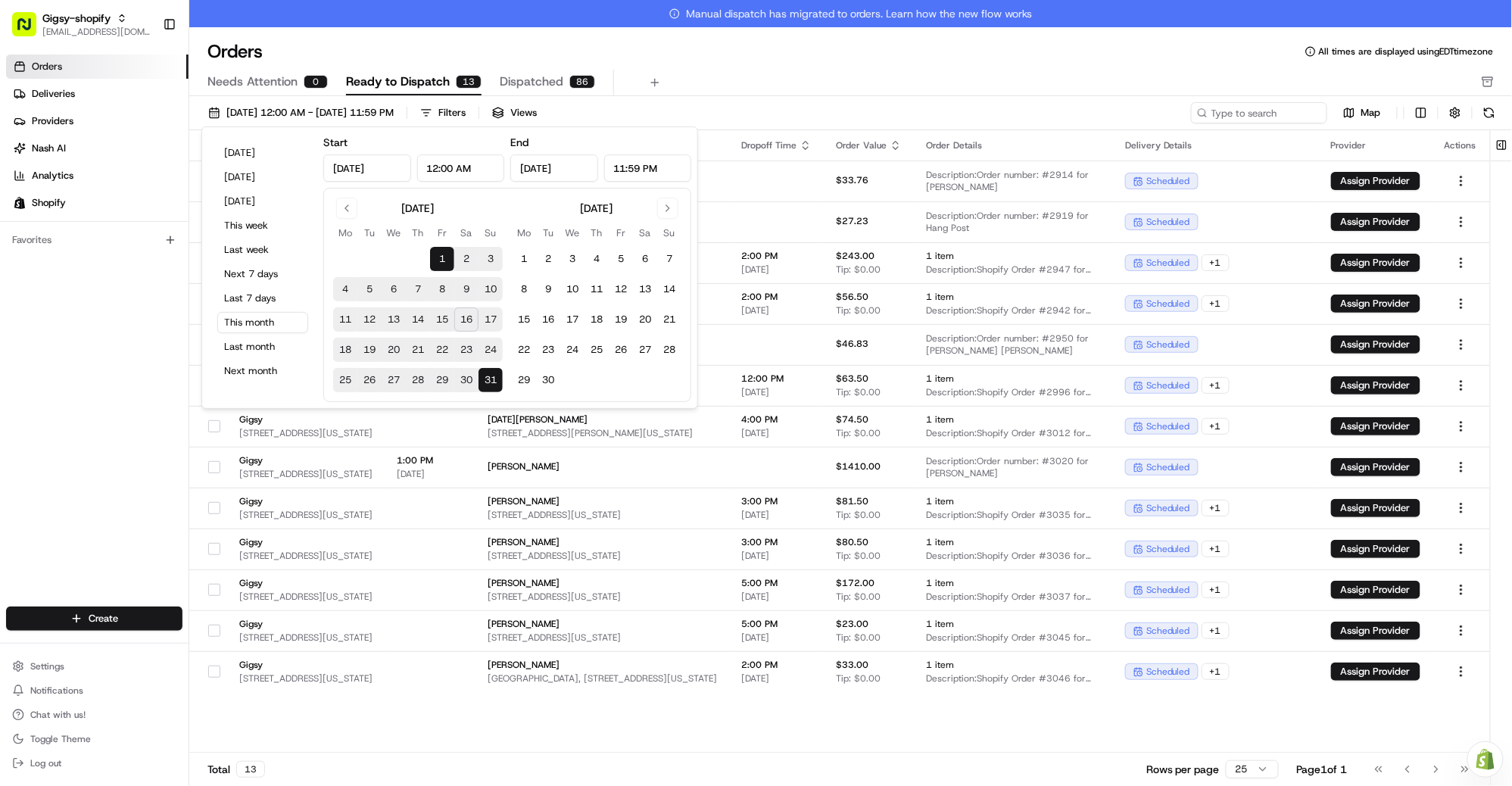
click at [466, 320] on button "16" at bounding box center [466, 319] width 25 height 25
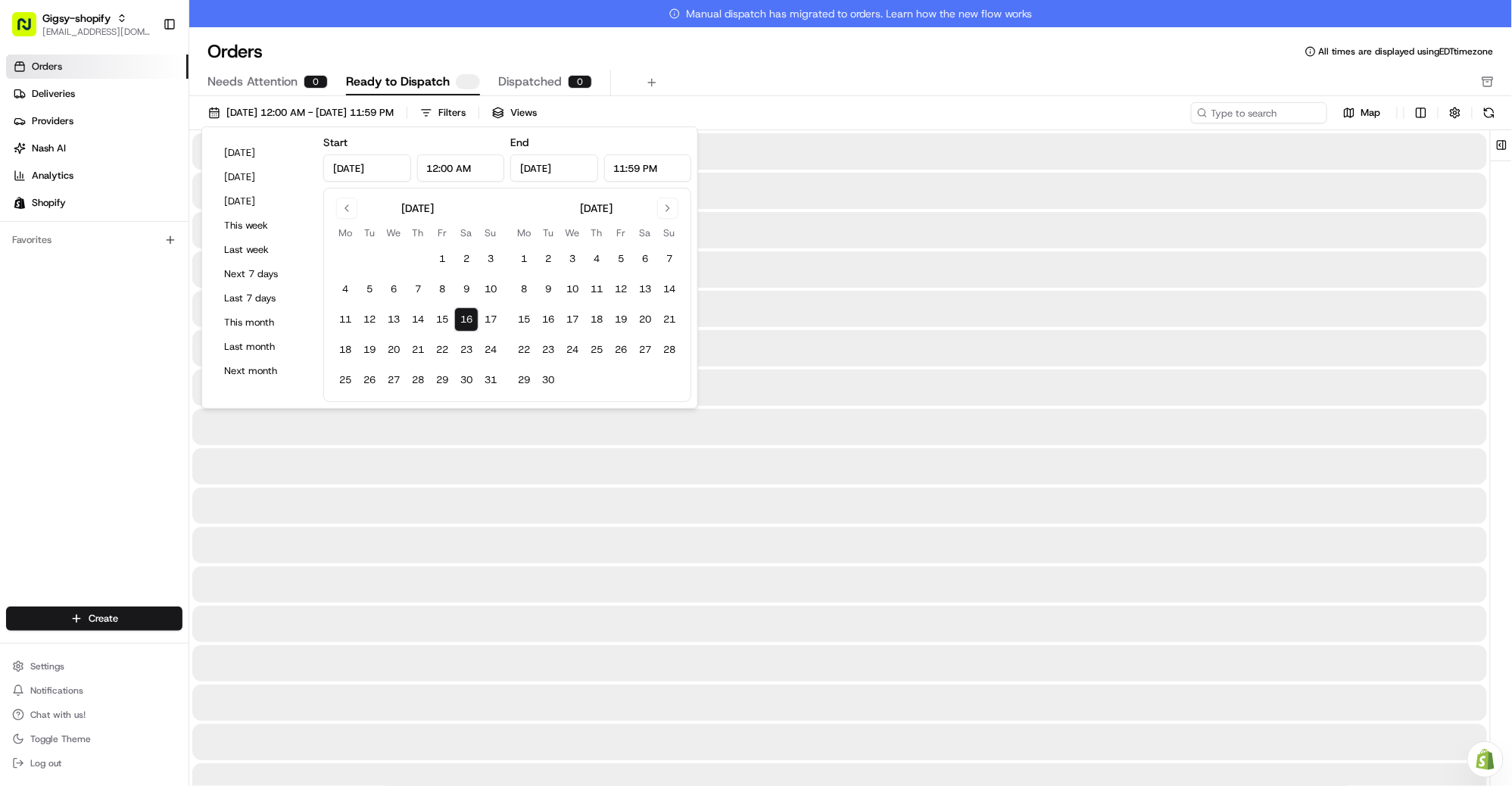
type input "Aug 16, 2025"
click at [466, 320] on button "16" at bounding box center [466, 319] width 25 height 25
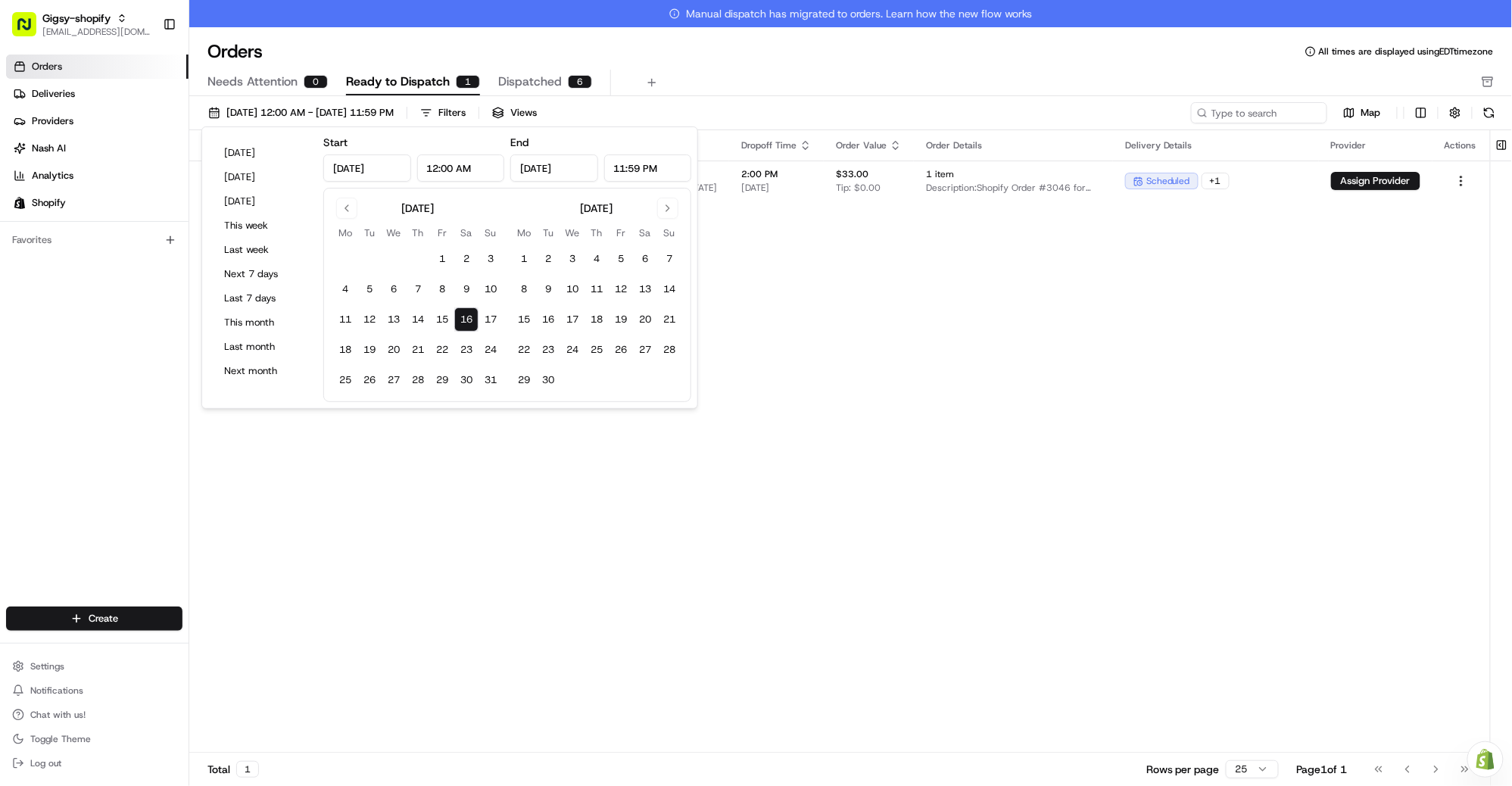
click at [511, 472] on div "Pickup Location Pickup Time Dropoff Location Dropoff Time Order Value Order Det…" at bounding box center [839, 455] width 1301 height 650
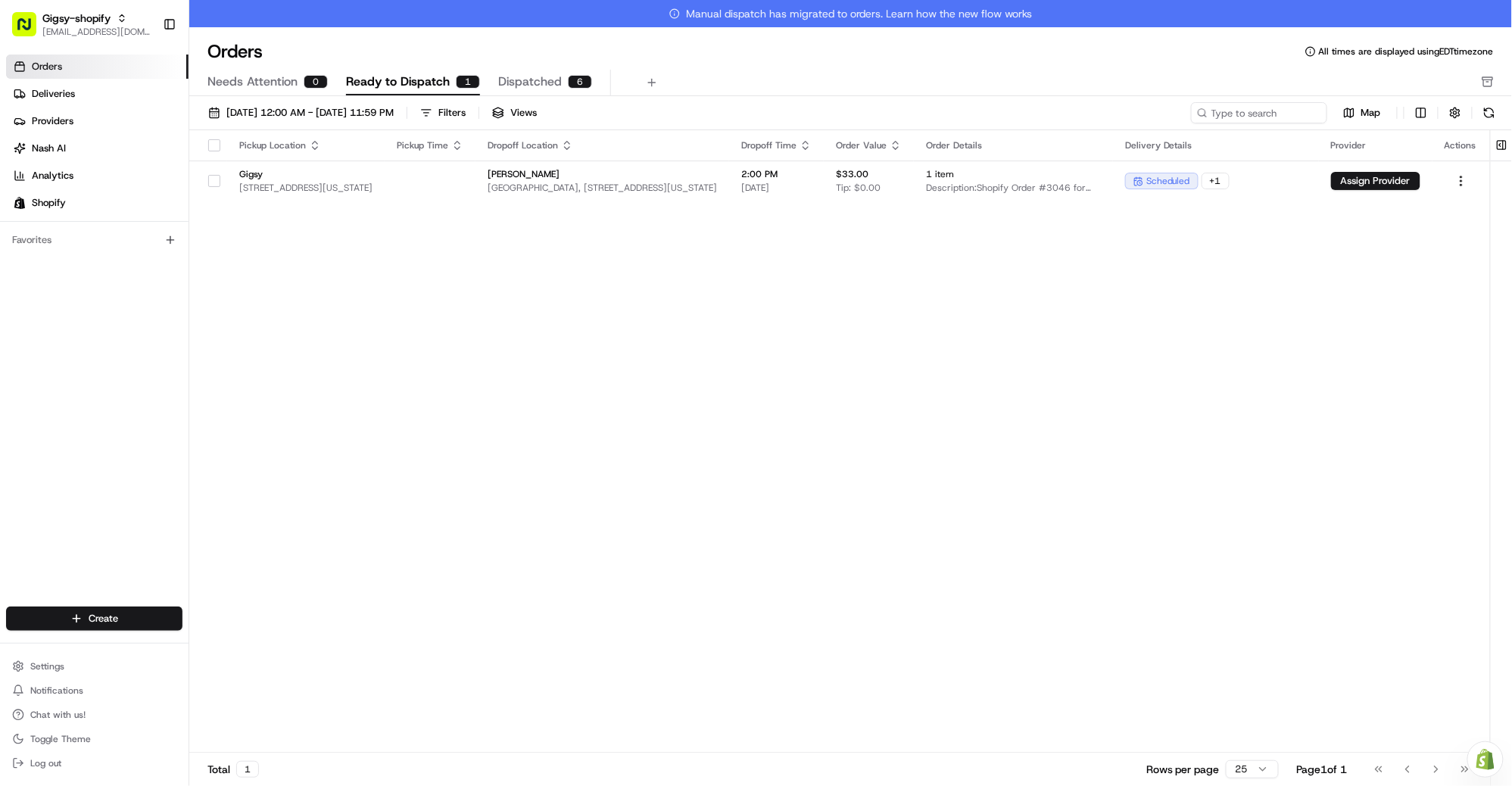
click at [208, 152] on th at bounding box center [209, 145] width 38 height 30
click at [208, 140] on button "button" at bounding box center [213, 145] width 12 height 12
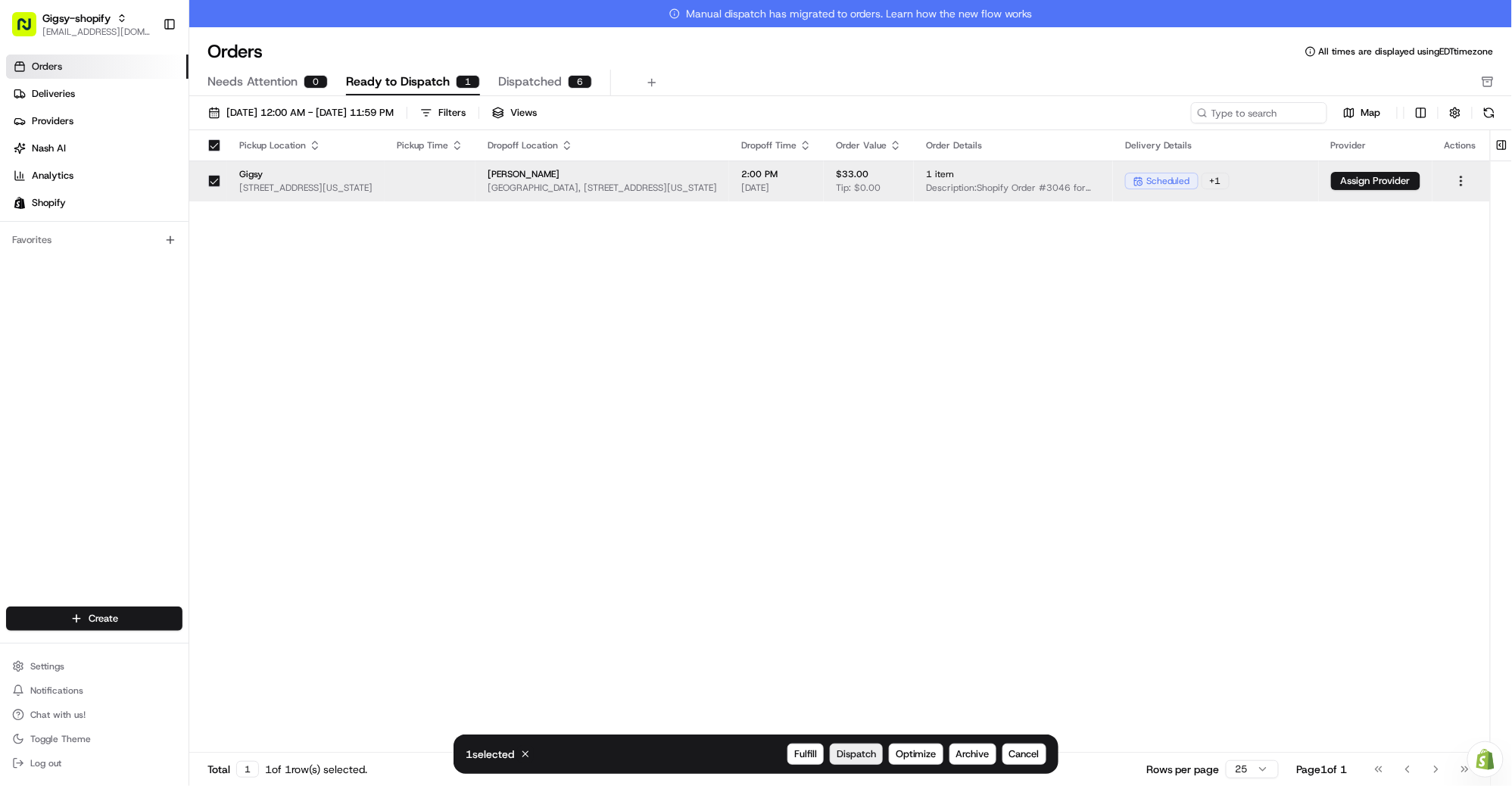
click at [855, 758] on span "Dispatch" at bounding box center [856, 754] width 39 height 14
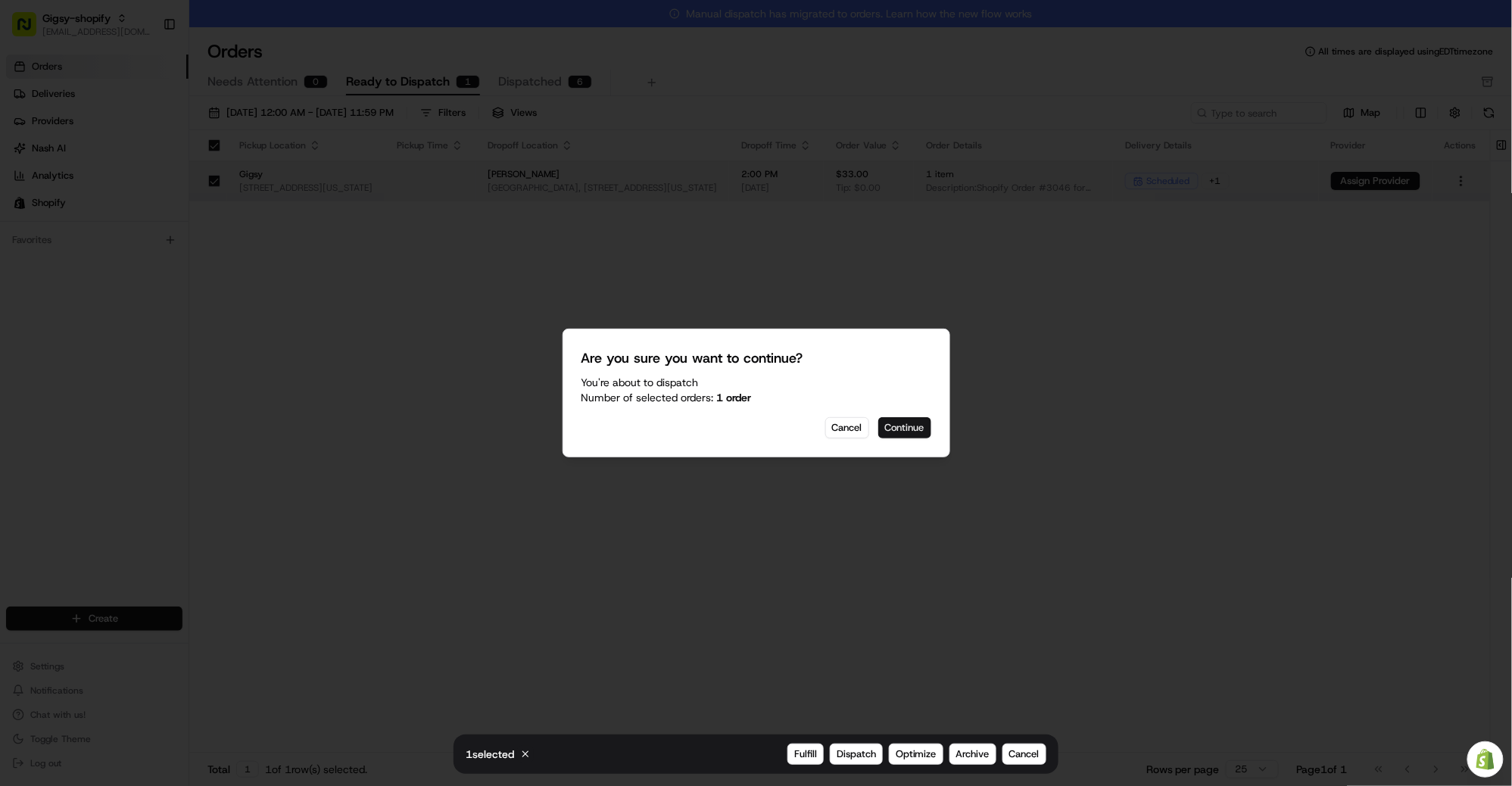
click at [910, 426] on button "Continue" at bounding box center [904, 428] width 53 height 21
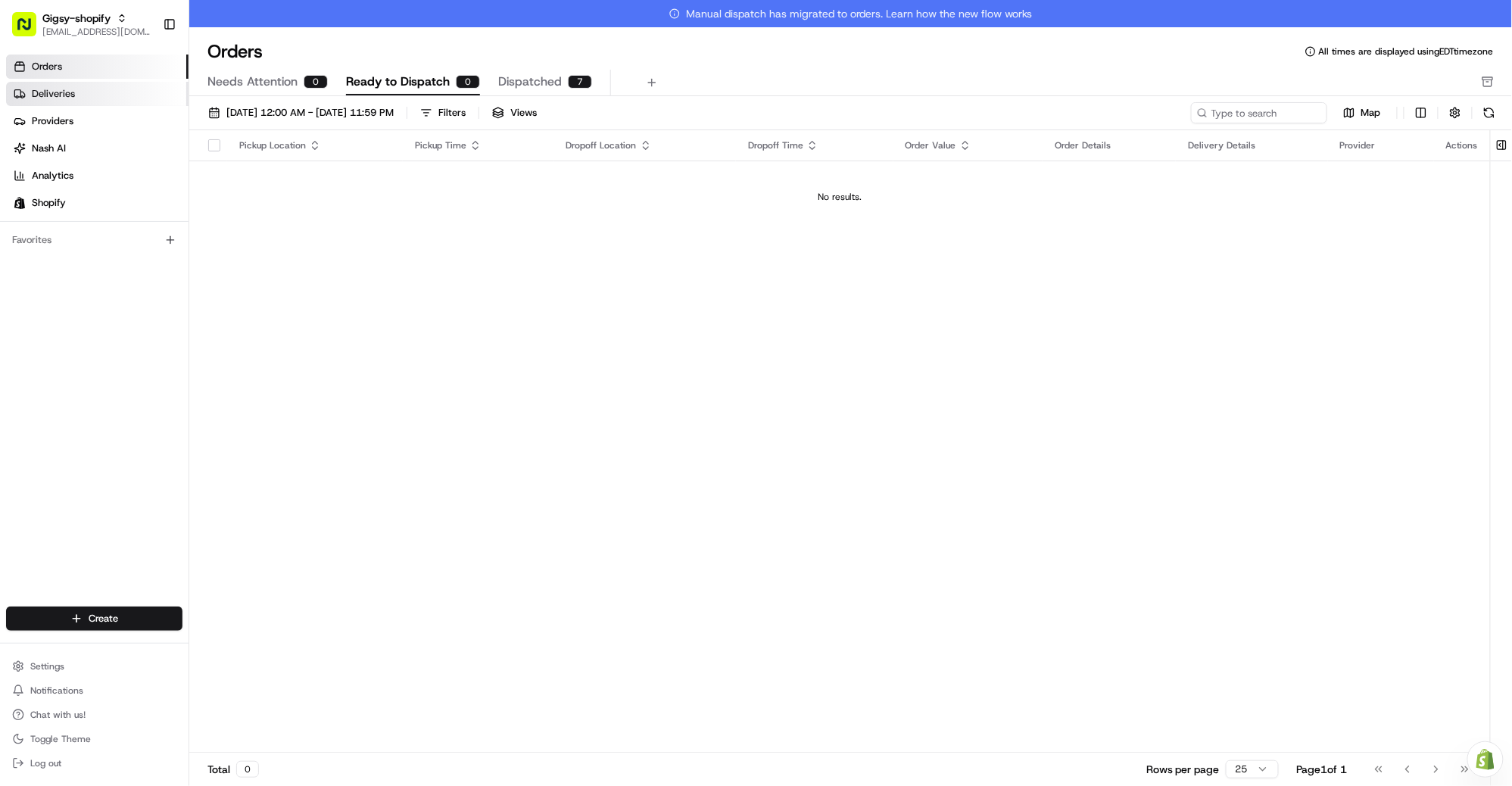
click at [93, 88] on link "Deliveries" at bounding box center [98, 94] width 182 height 25
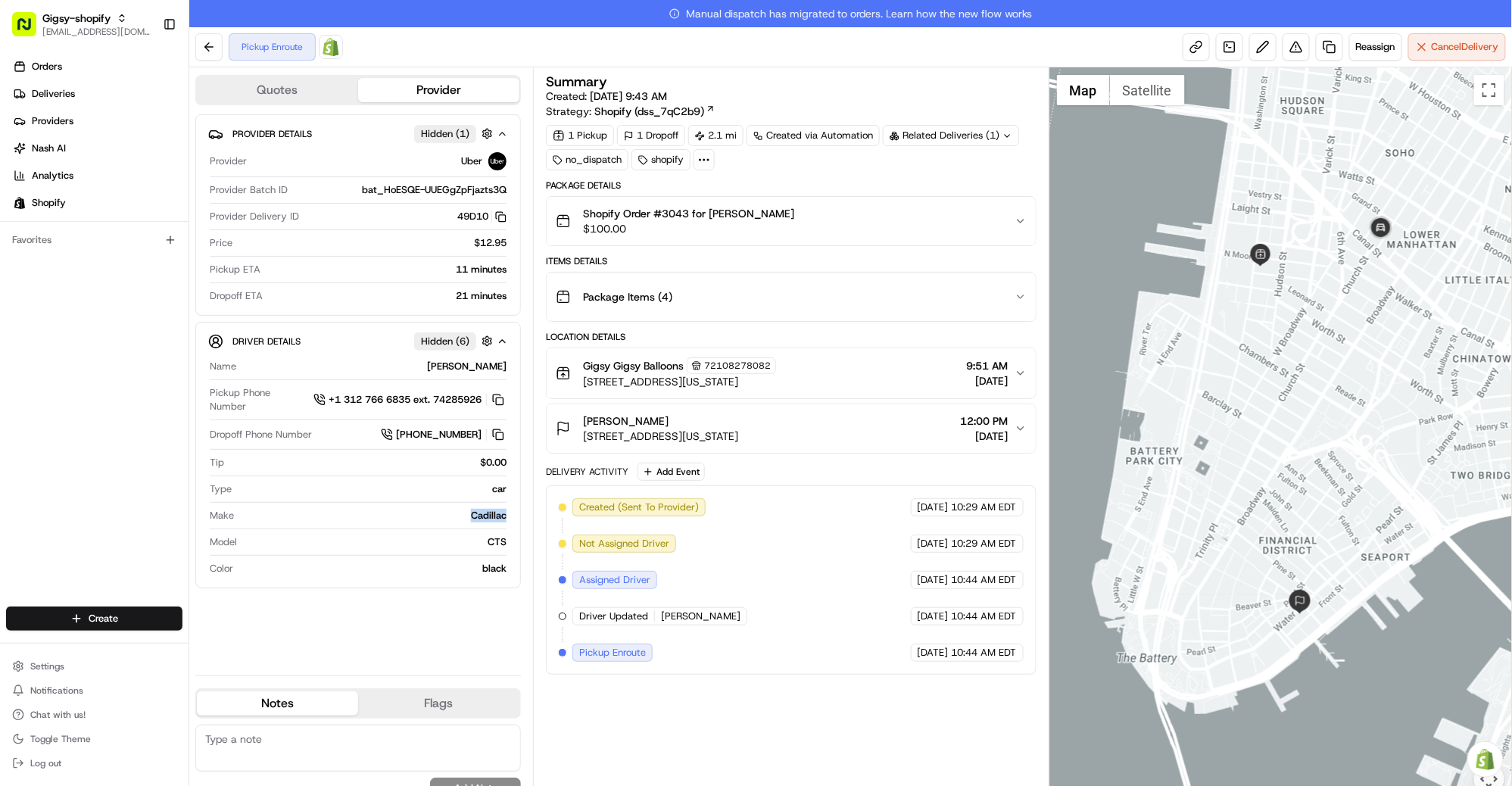
drag, startPoint x: 471, startPoint y: 516, endPoint x: 511, endPoint y: 512, distance: 40.2
click at [512, 513] on div "Driver Details Hidden ( 6 ) Name JUAN A. Pickup Phone Number +1 312 766 6835 ex…" at bounding box center [357, 455] width 325 height 266
copy div "Cadillac"
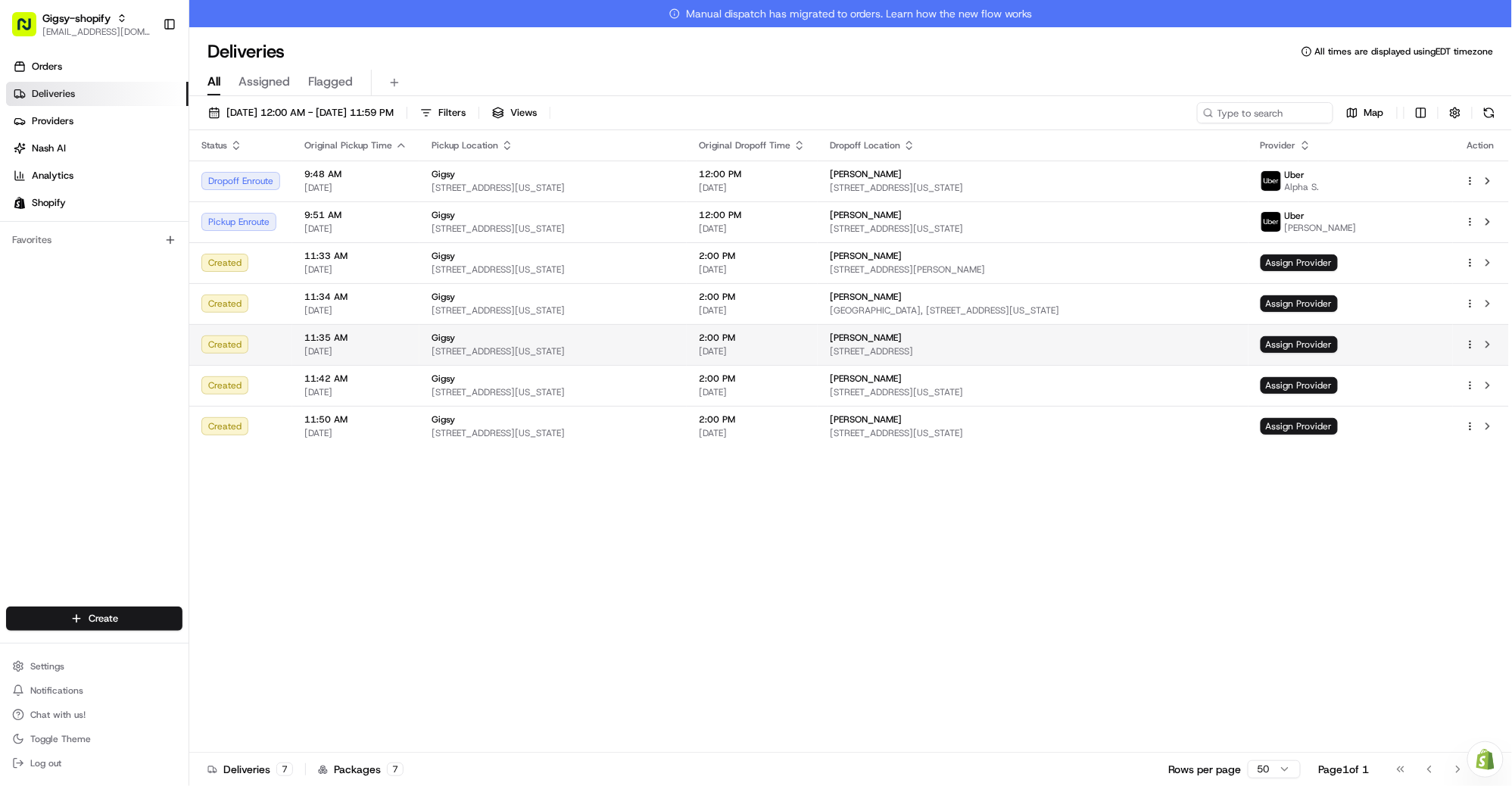
click at [1360, 336] on td "Assign Provider" at bounding box center [1351, 344] width 204 height 41
click at [1338, 346] on span "Assign Provider" at bounding box center [1299, 345] width 77 height 16
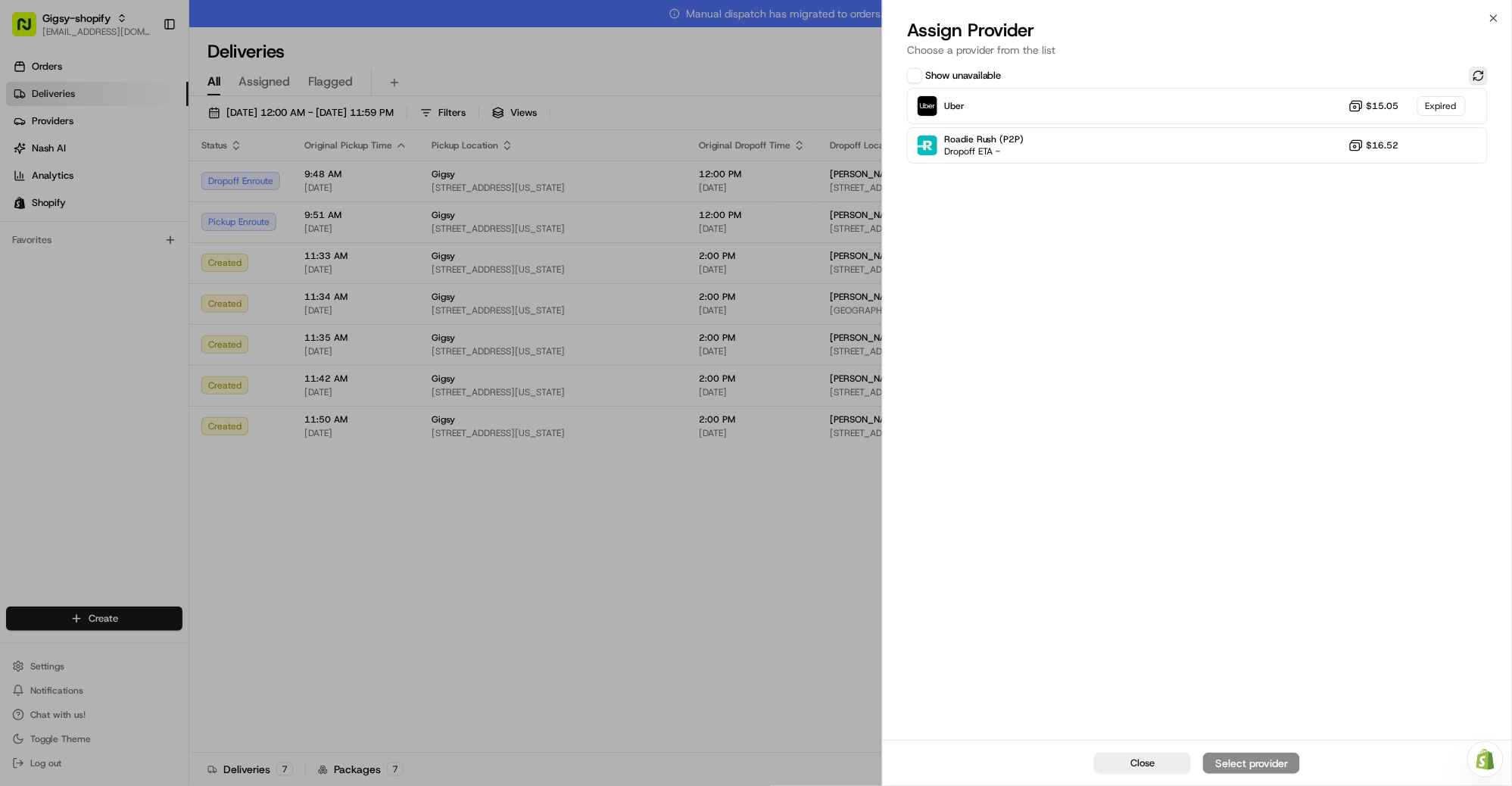
click at [1477, 78] on button at bounding box center [1478, 76] width 18 height 18
click at [1177, 109] on div "Uber Dropoff ETA 1 hour $15.05" at bounding box center [1197, 106] width 581 height 36
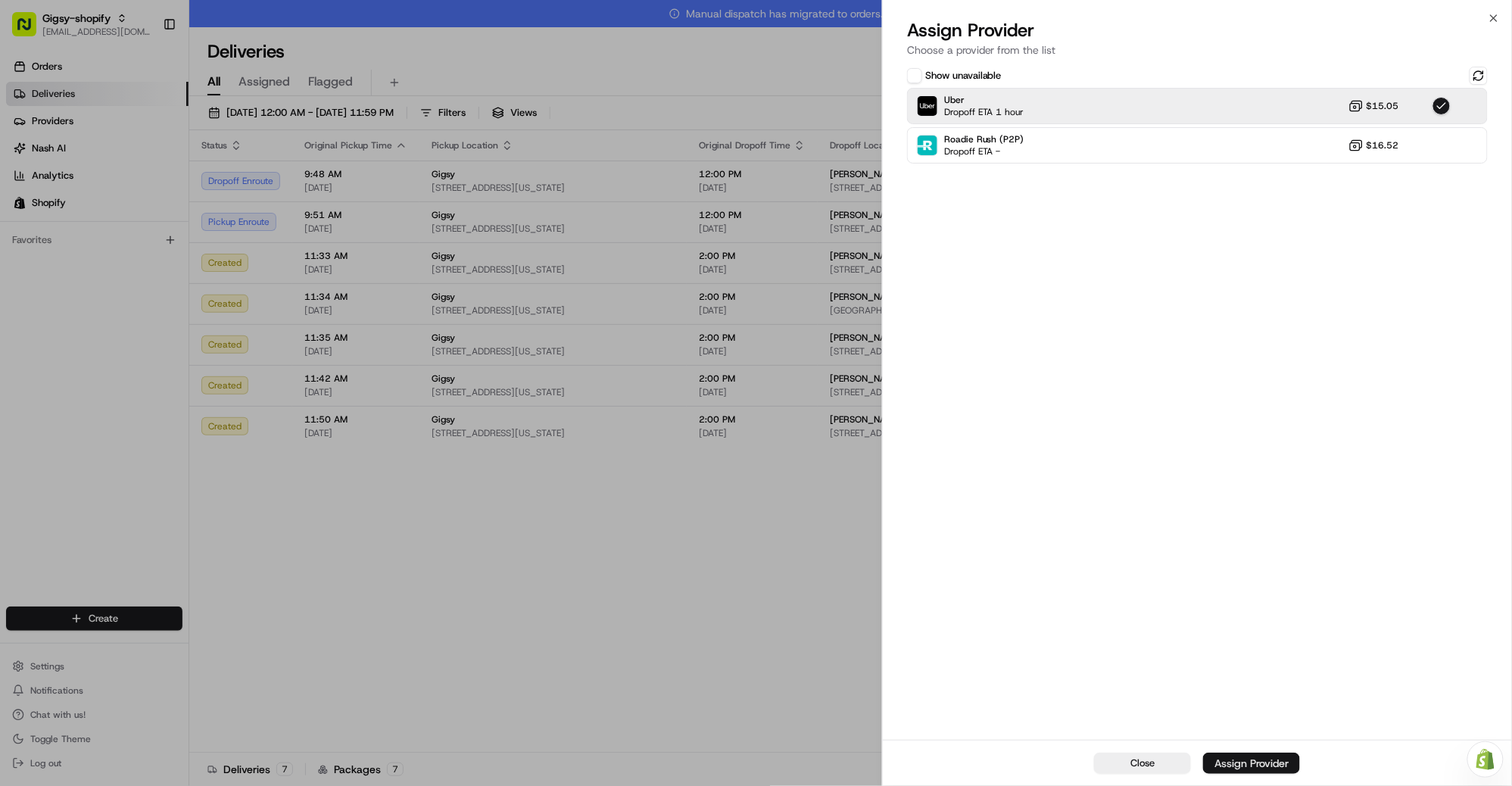
click at [1261, 760] on div "Assign Provider" at bounding box center [1250, 763] width 74 height 16
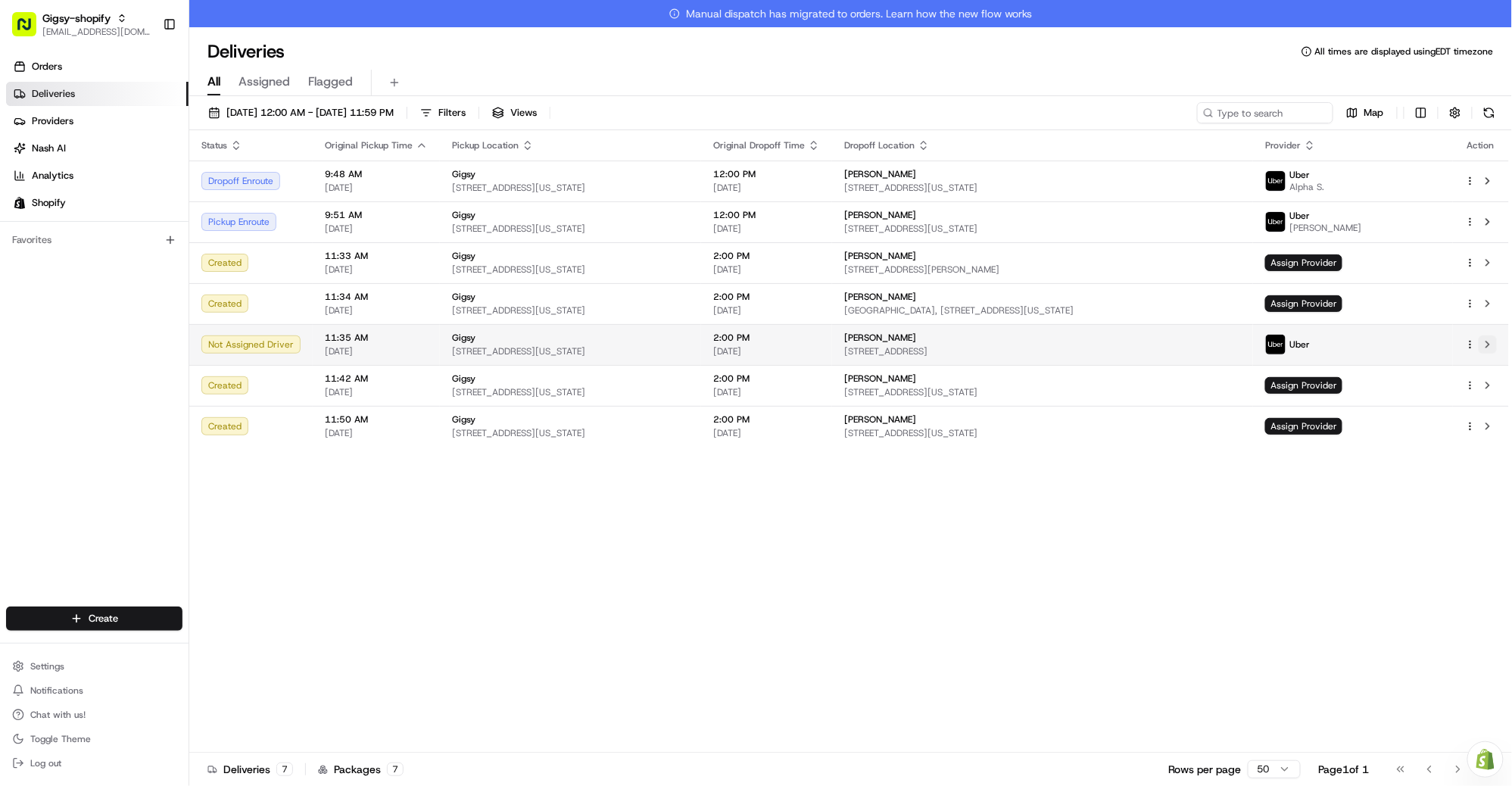
click at [1486, 341] on button at bounding box center [1487, 345] width 18 height 18
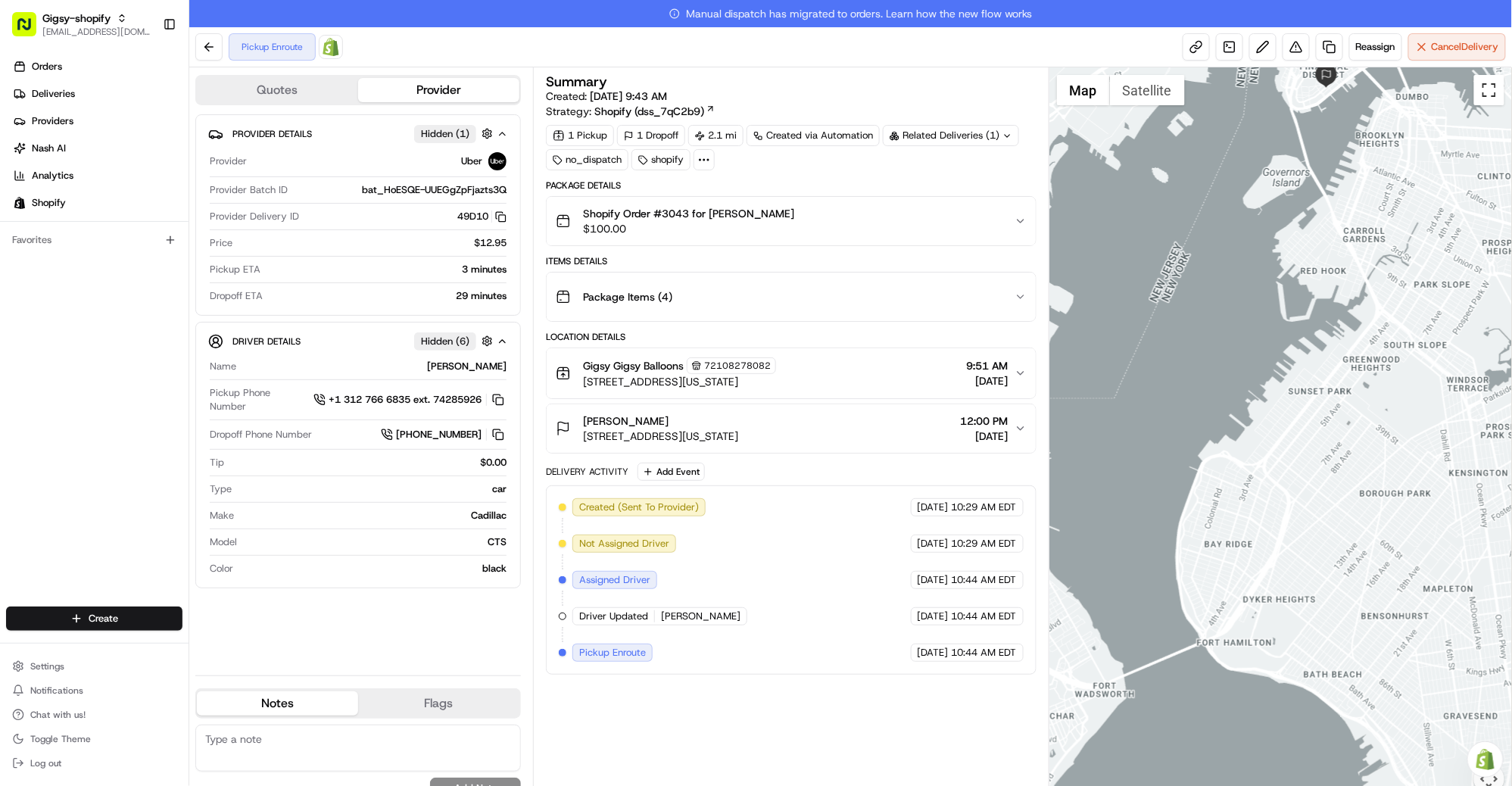
click at [1487, 87] on button "Toggle fullscreen view" at bounding box center [1488, 89] width 30 height 30
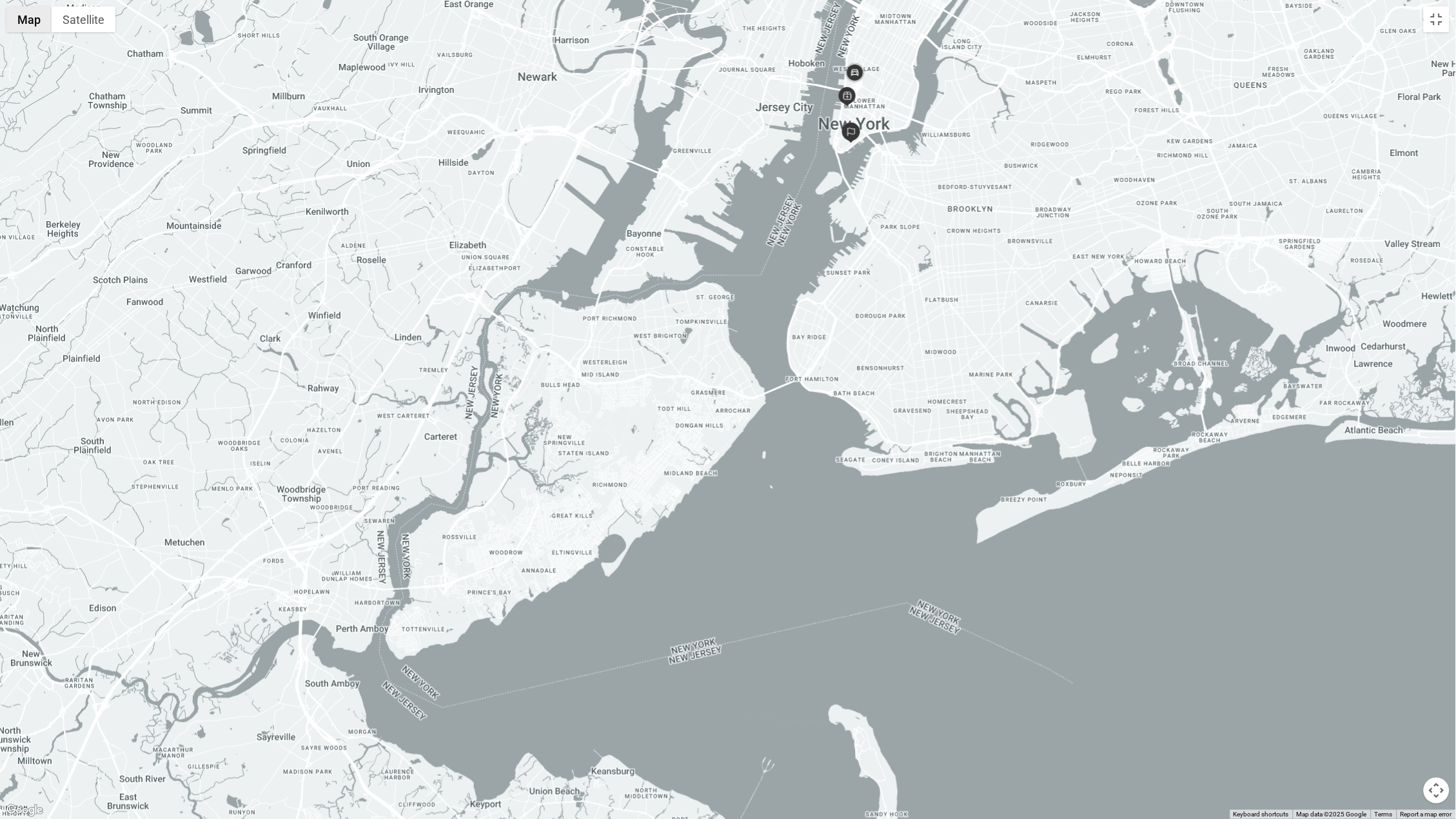
drag, startPoint x: 29, startPoint y: 15, endPoint x: -516, endPoint y: 759, distance: 922.3
click at [29, 15] on button "Map" at bounding box center [29, 19] width 45 height 26
click at [1287, 25] on button "Toggle fullscreen view" at bounding box center [1437, 19] width 26 height 26
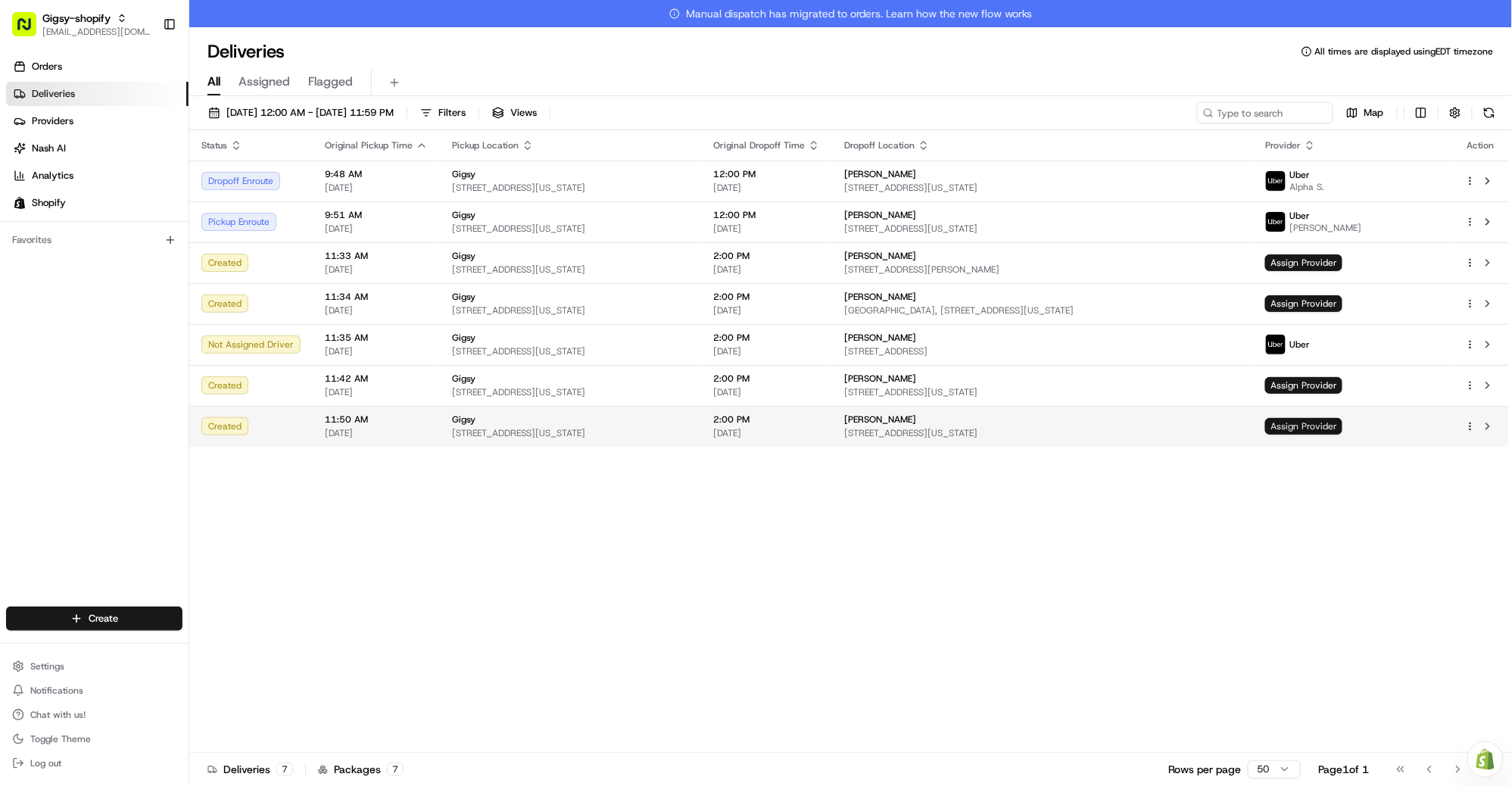
click at [1342, 423] on span "Assign Provider" at bounding box center [1303, 426] width 77 height 16
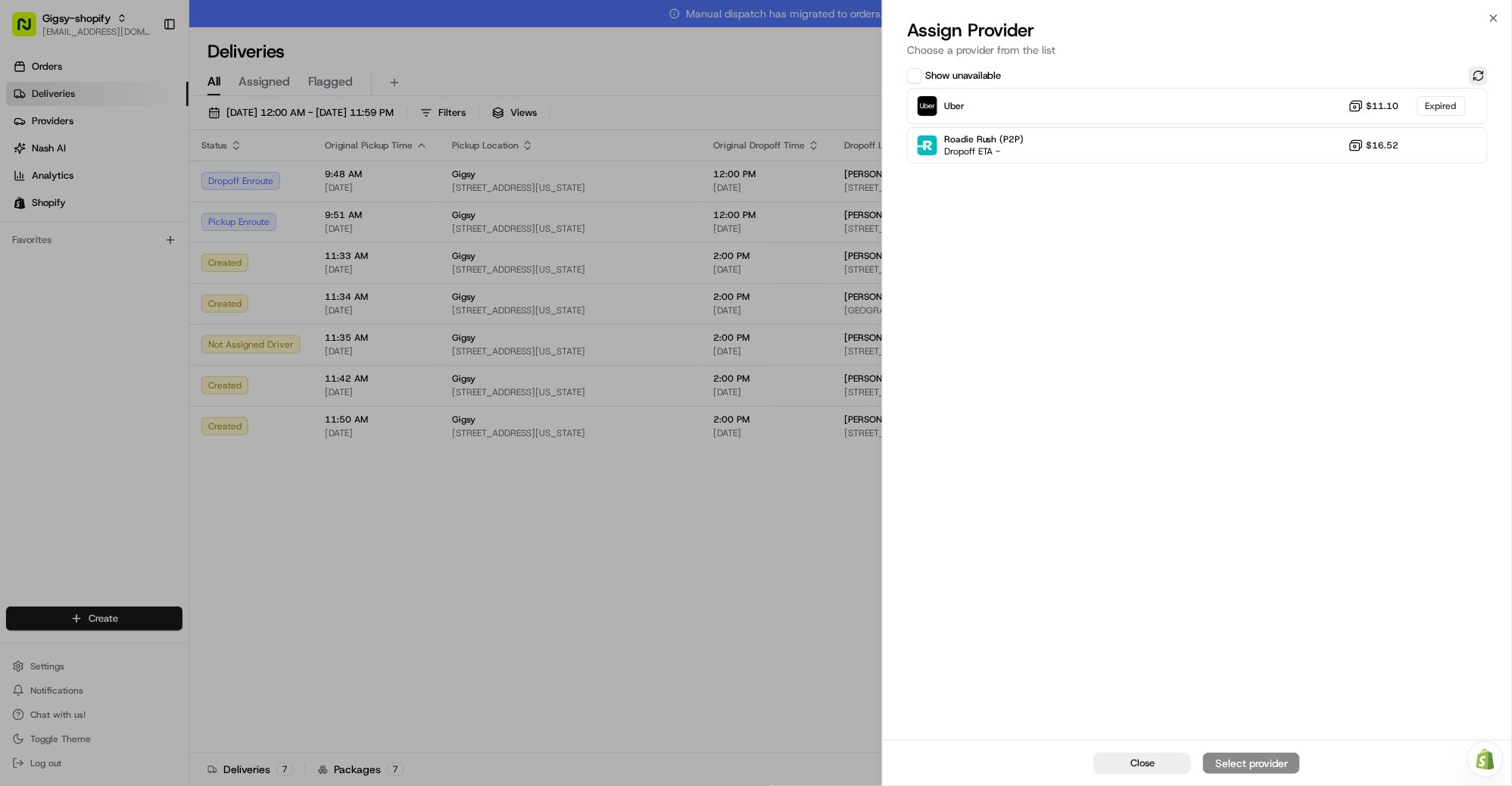
click at [1486, 74] on button at bounding box center [1478, 76] width 18 height 18
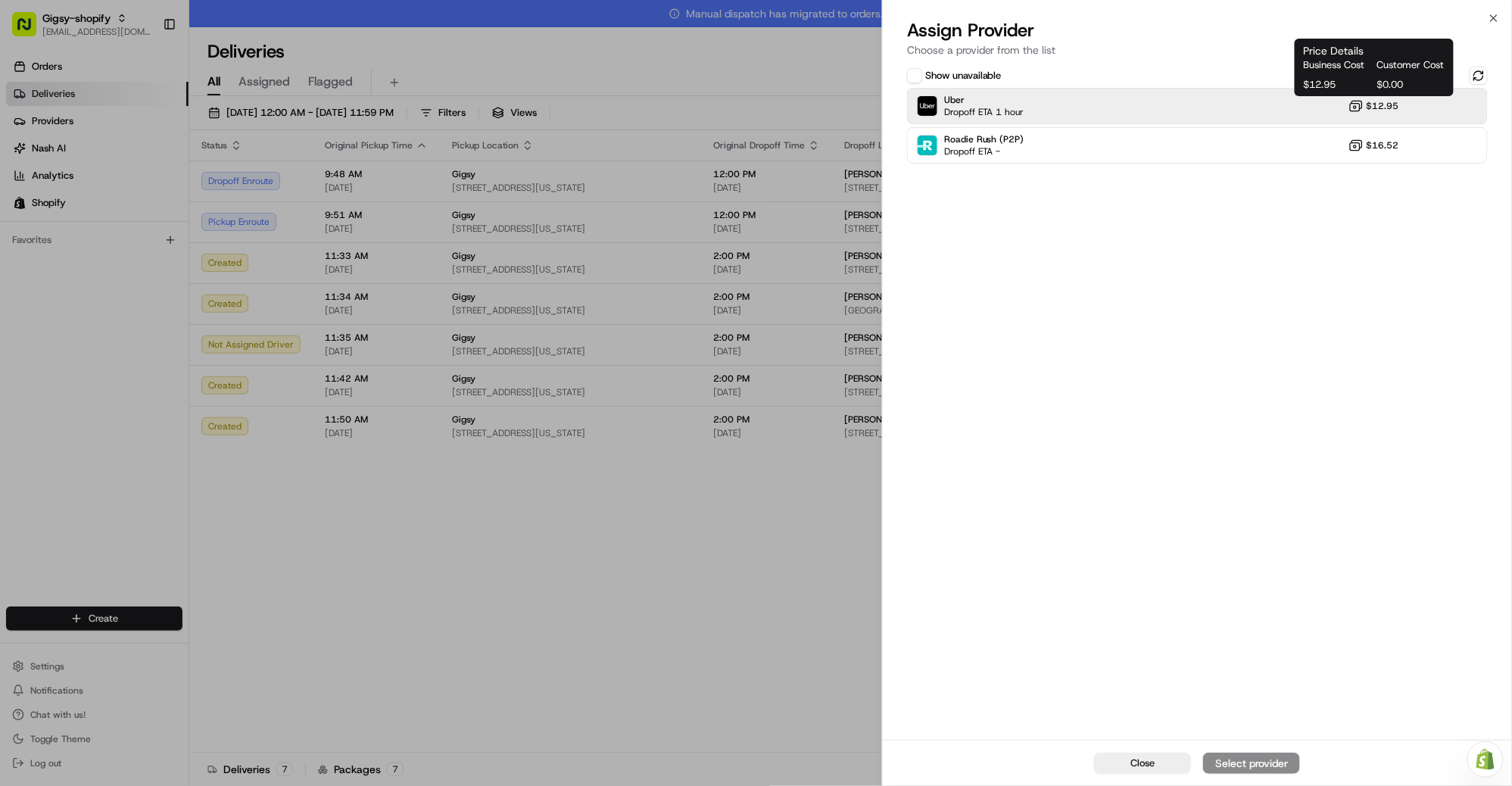
click at [1359, 105] on icon at bounding box center [1355, 106] width 15 height 16
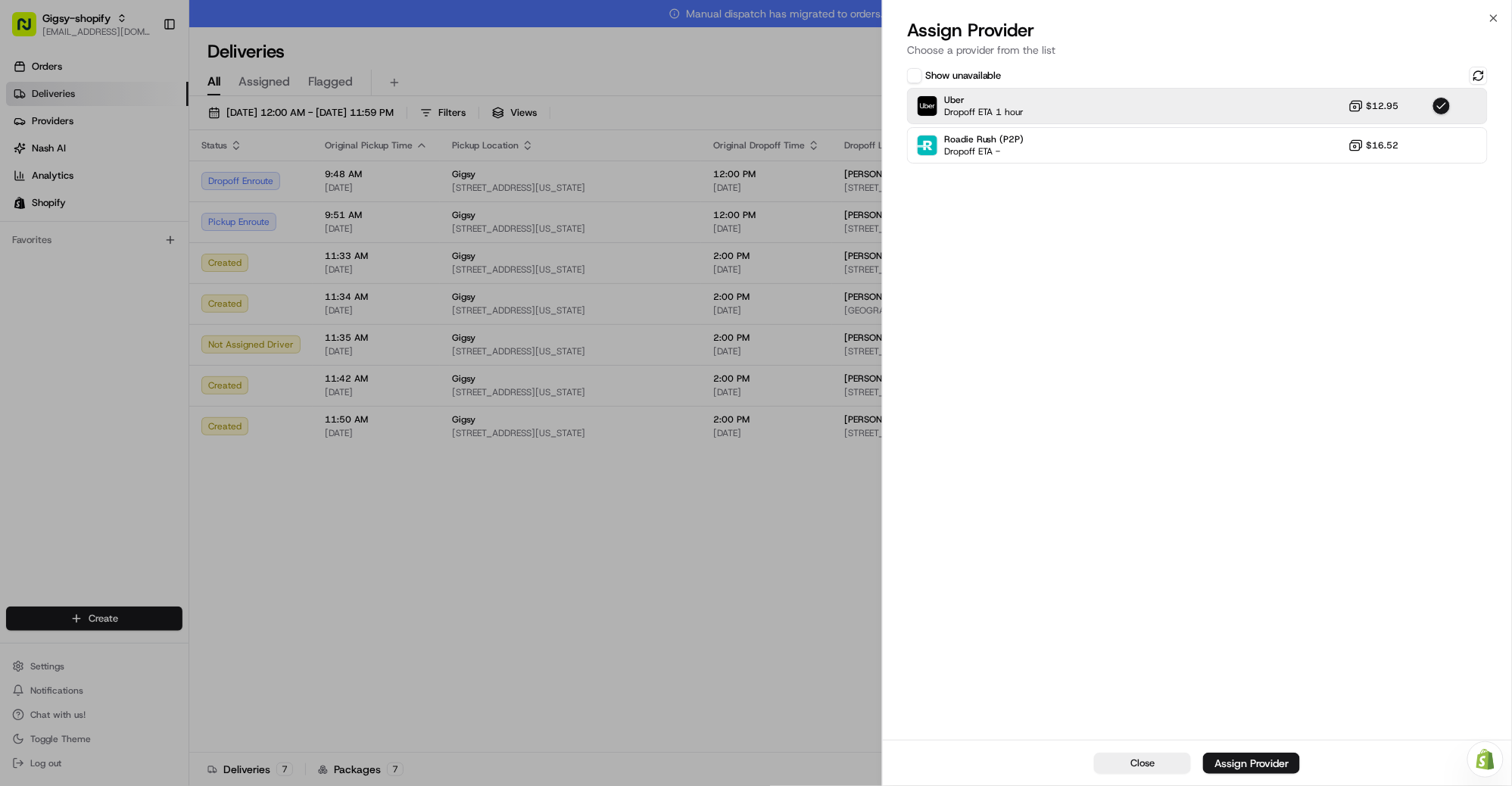
click at [1249, 761] on div "Assign Provider" at bounding box center [1250, 763] width 74 height 16
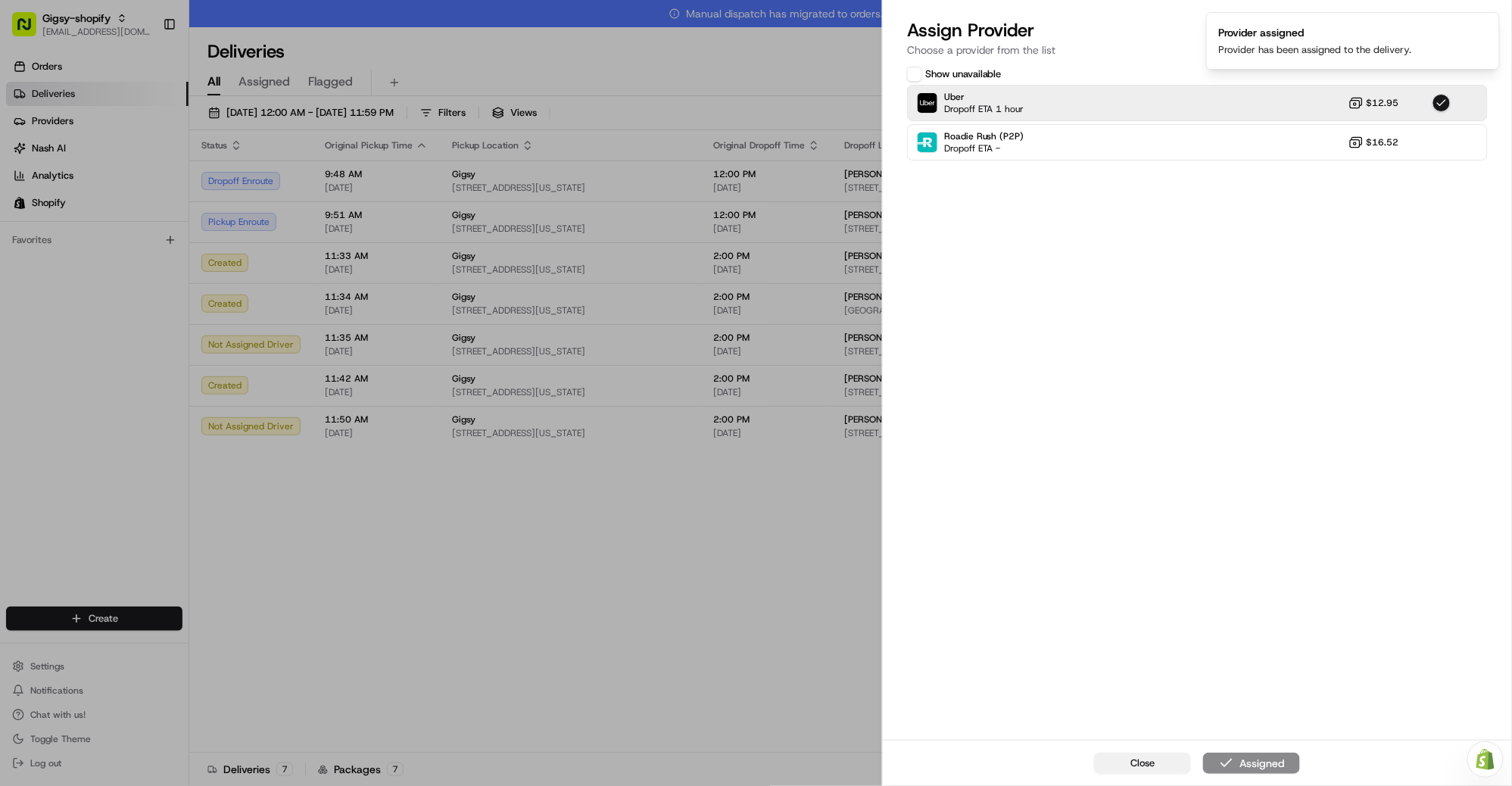
click at [1167, 764] on button "Close" at bounding box center [1142, 763] width 97 height 21
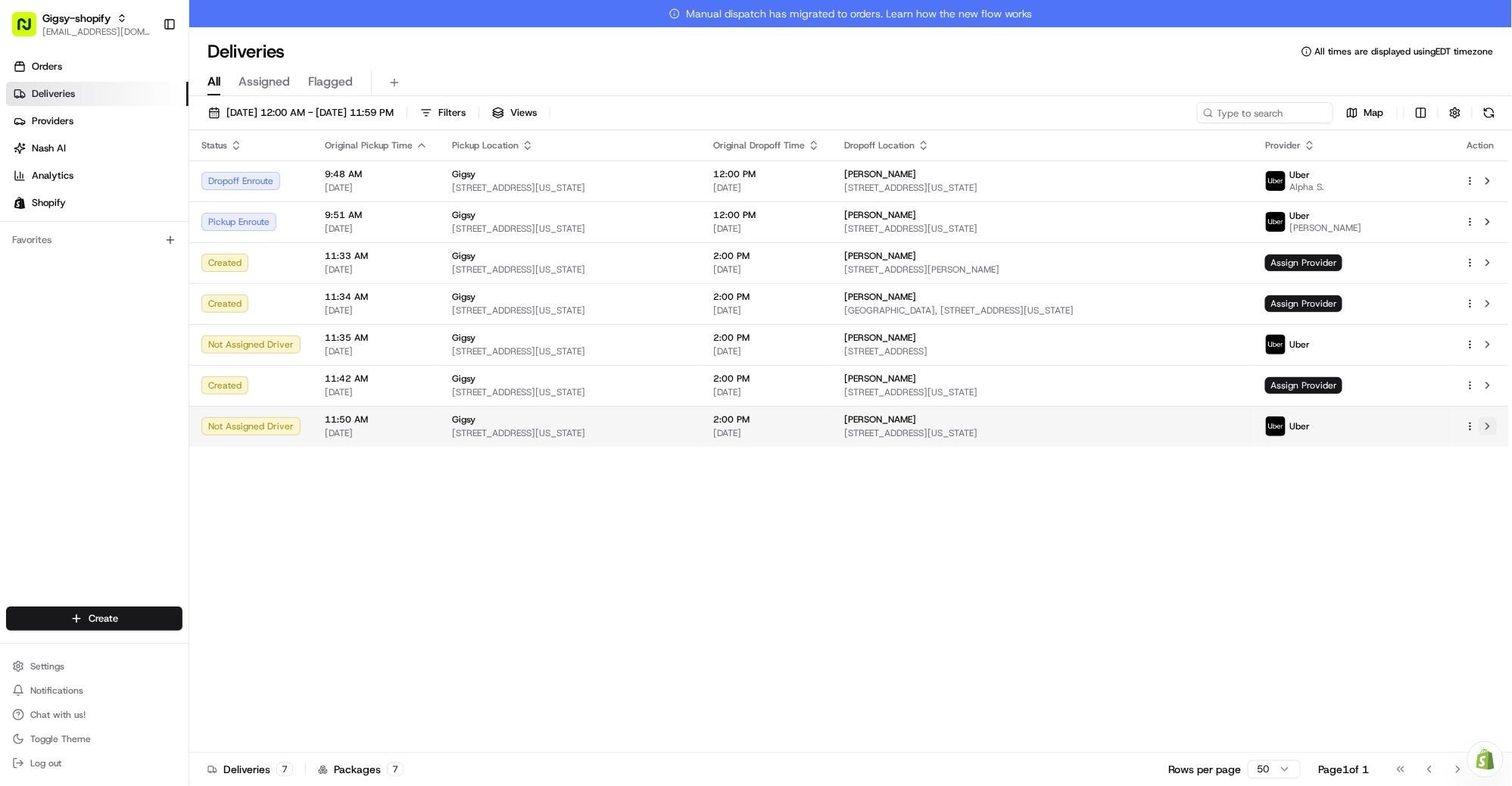
click at [1489, 425] on button at bounding box center [1487, 427] width 18 height 18
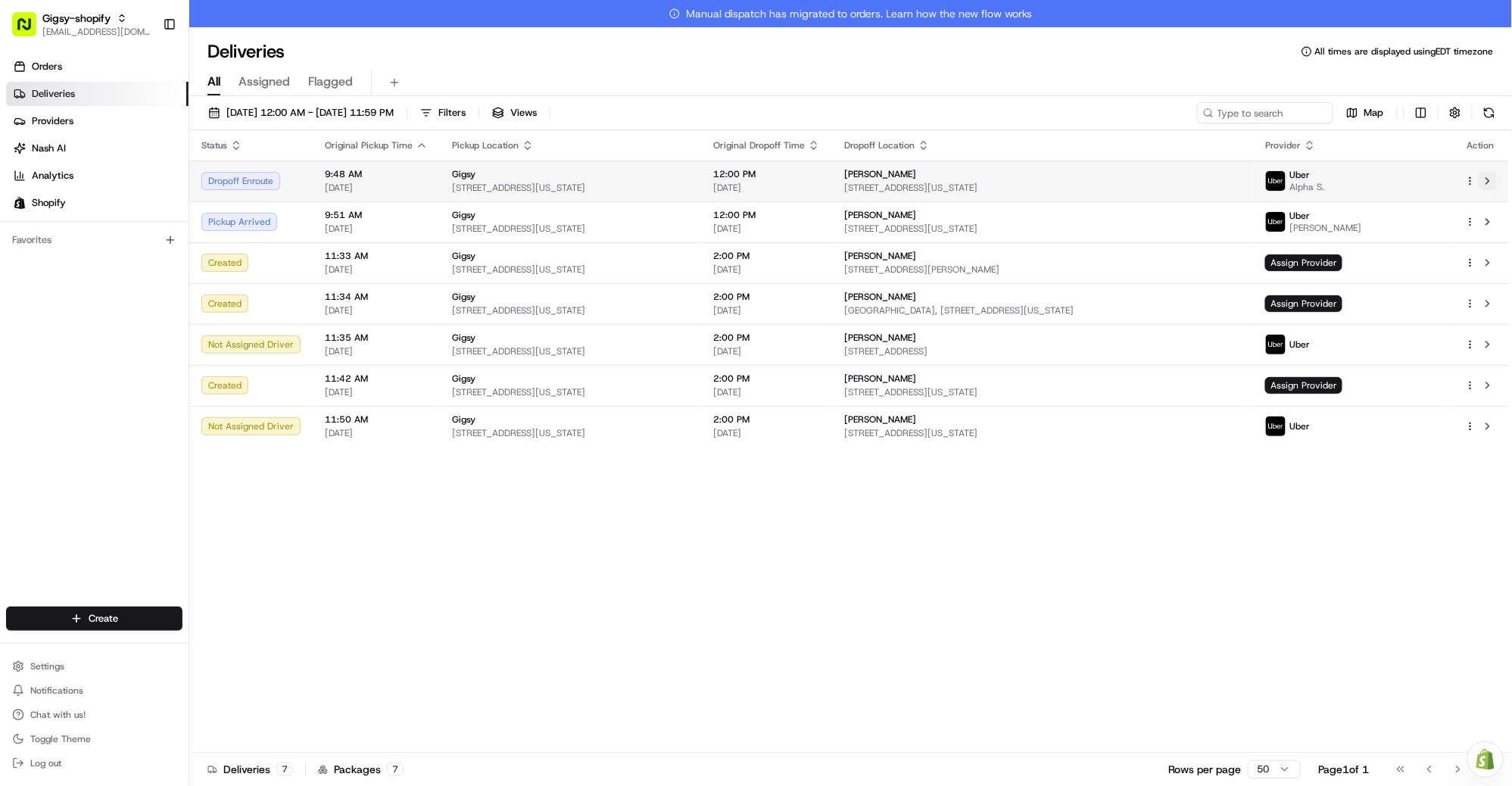
click at [1493, 181] on button at bounding box center [1487, 181] width 18 height 18
click at [1486, 181] on button at bounding box center [1487, 181] width 18 height 18
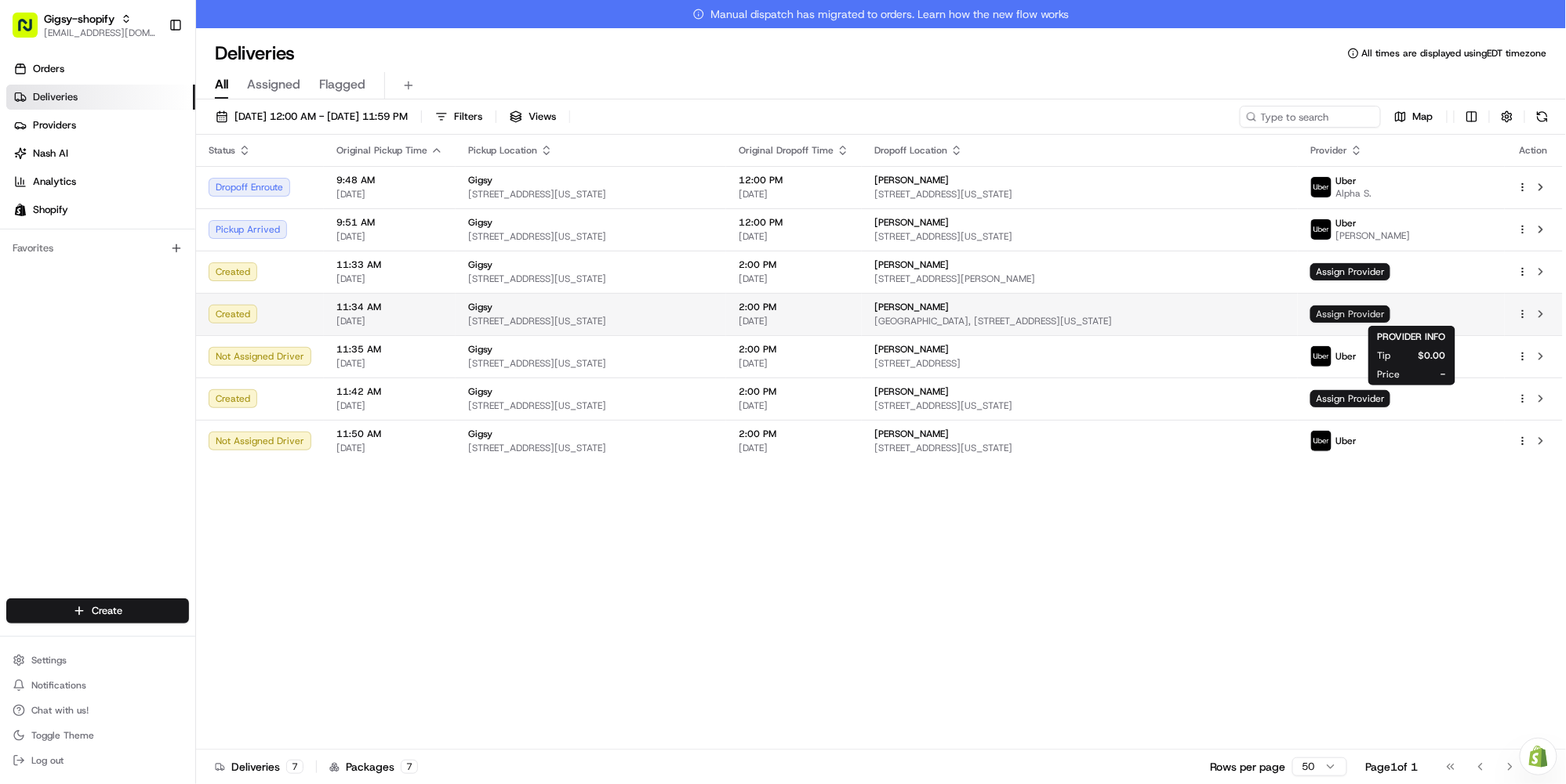
click at [1390, 311] on span "Assign Provider" at bounding box center [1350, 314] width 80 height 17
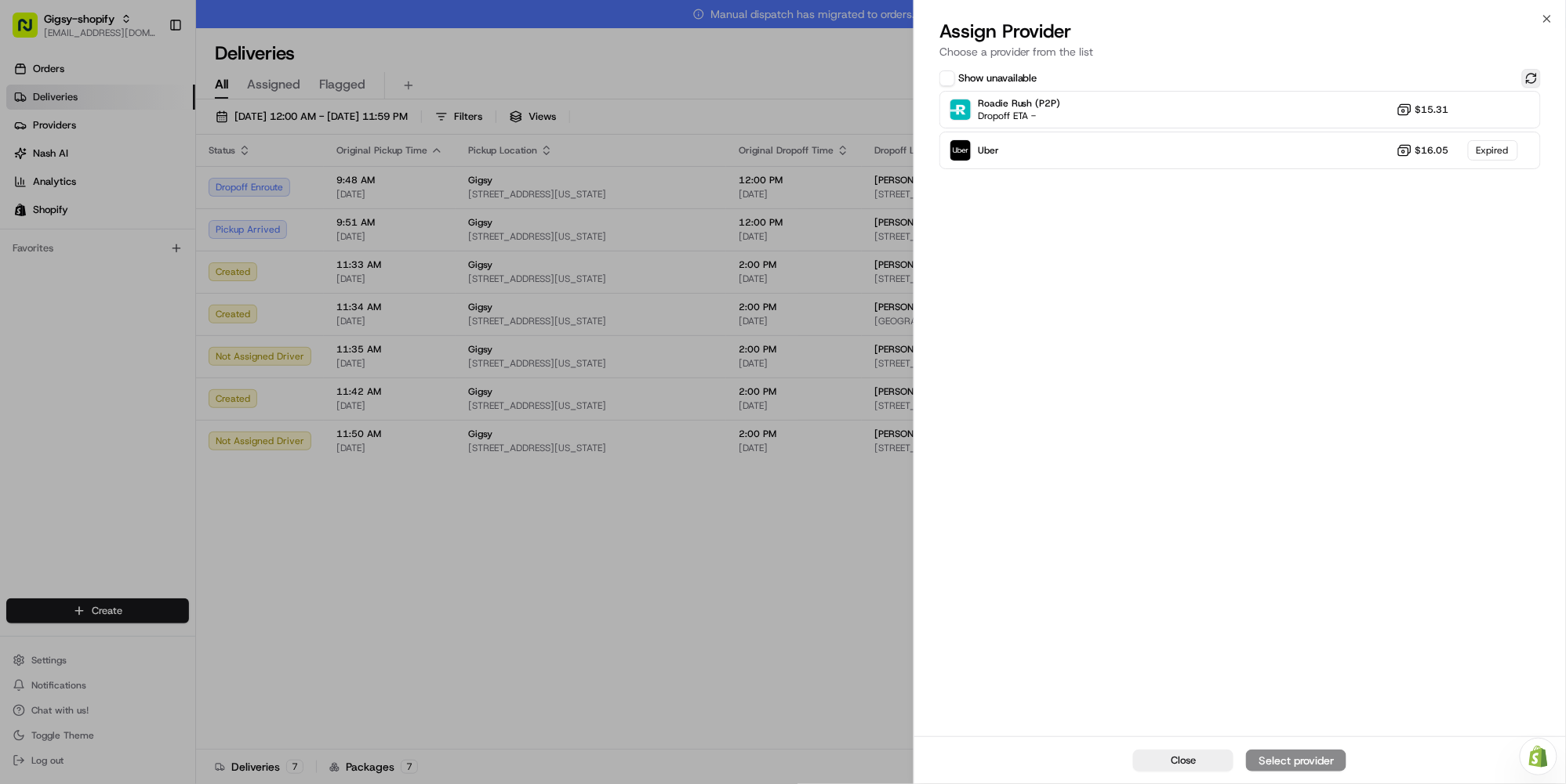
click at [1533, 80] on button at bounding box center [1531, 78] width 19 height 19
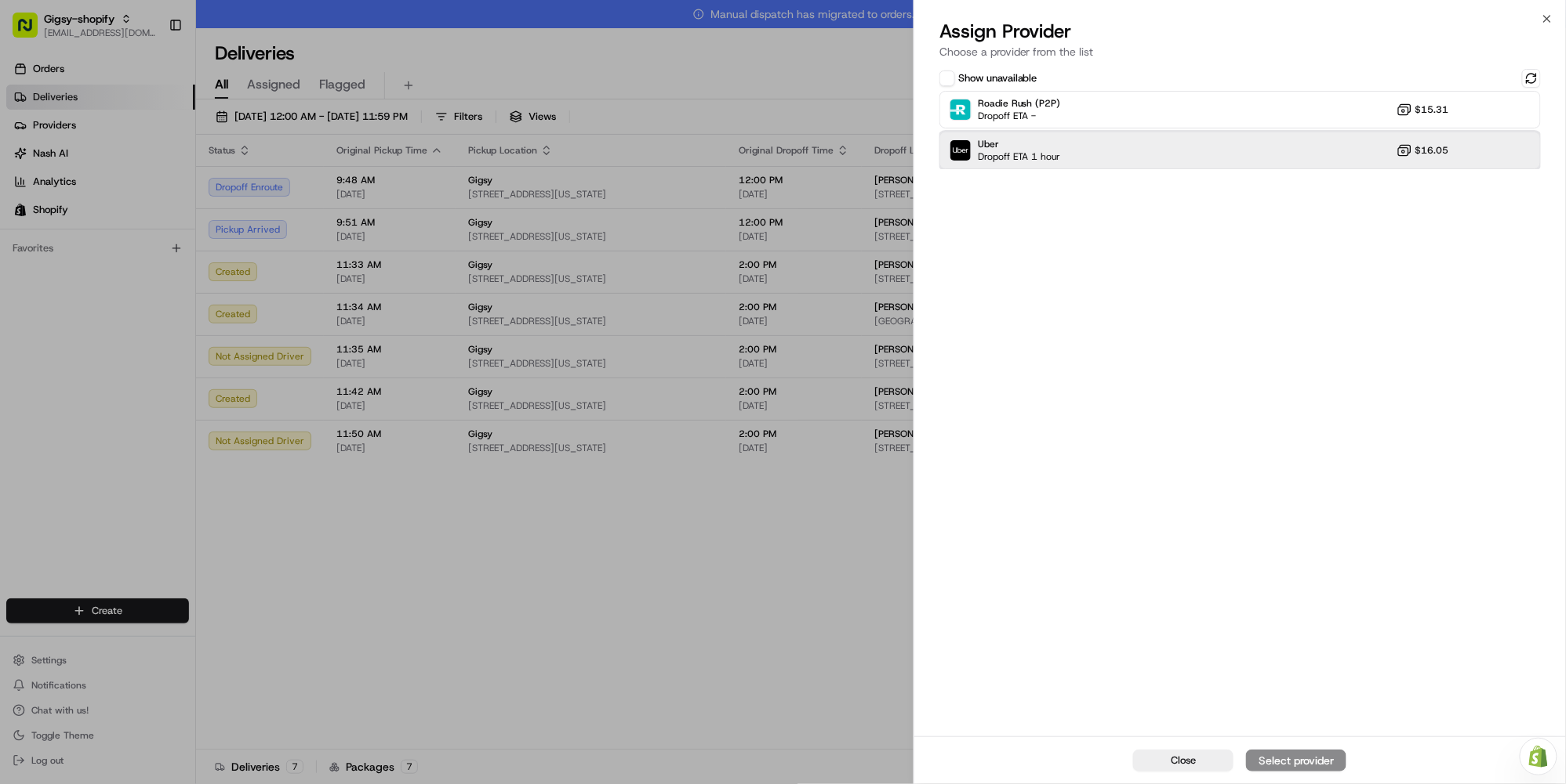
click at [1320, 166] on div "Uber Dropoff ETA 1 hour $16.05" at bounding box center [1239, 151] width 601 height 38
click at [1297, 765] on div "Assign Provider" at bounding box center [1295, 760] width 76 height 16
click at [1170, 759] on span "Close" at bounding box center [1183, 760] width 25 height 14
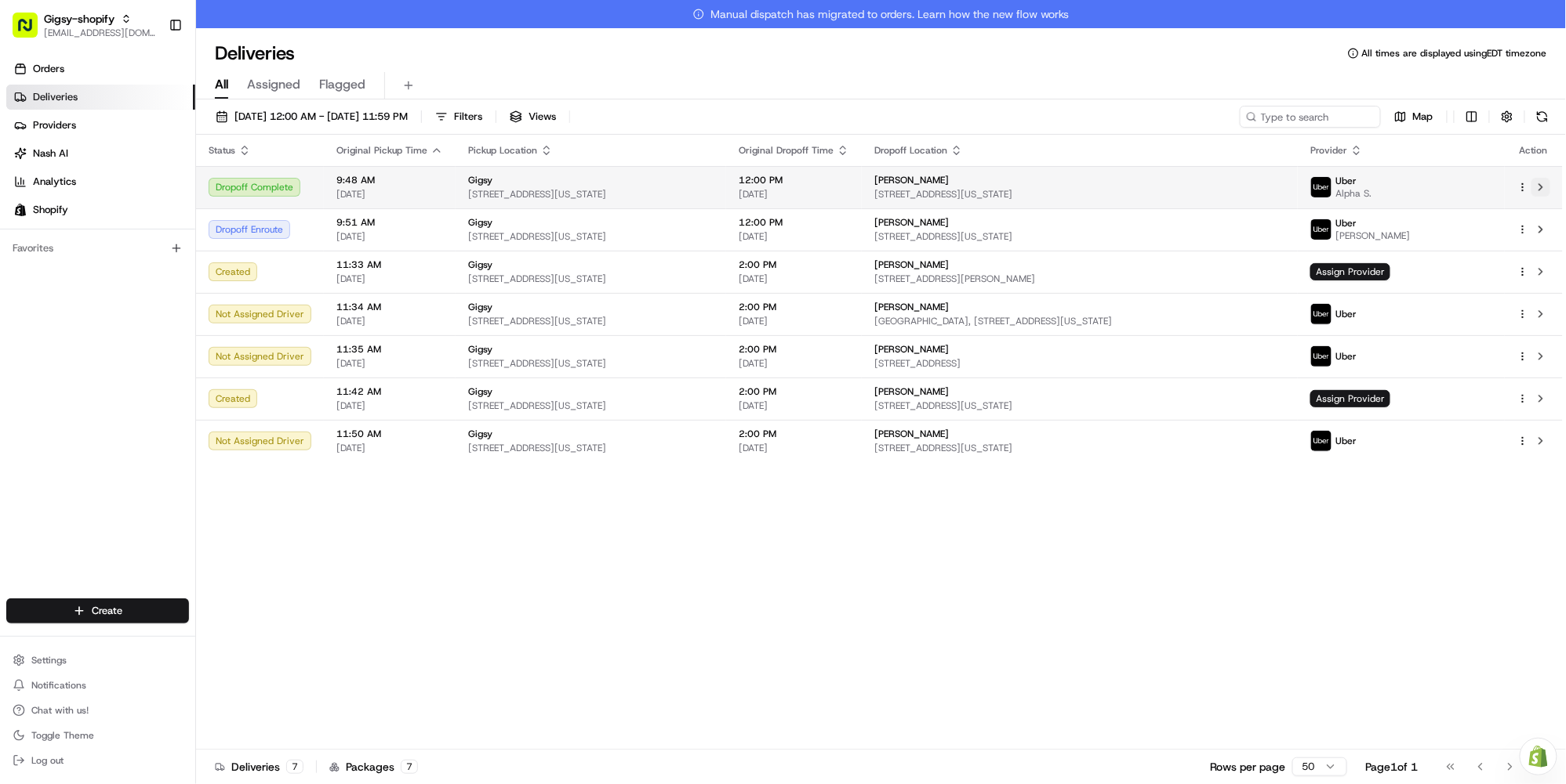
click at [1539, 186] on button at bounding box center [1541, 188] width 19 height 19
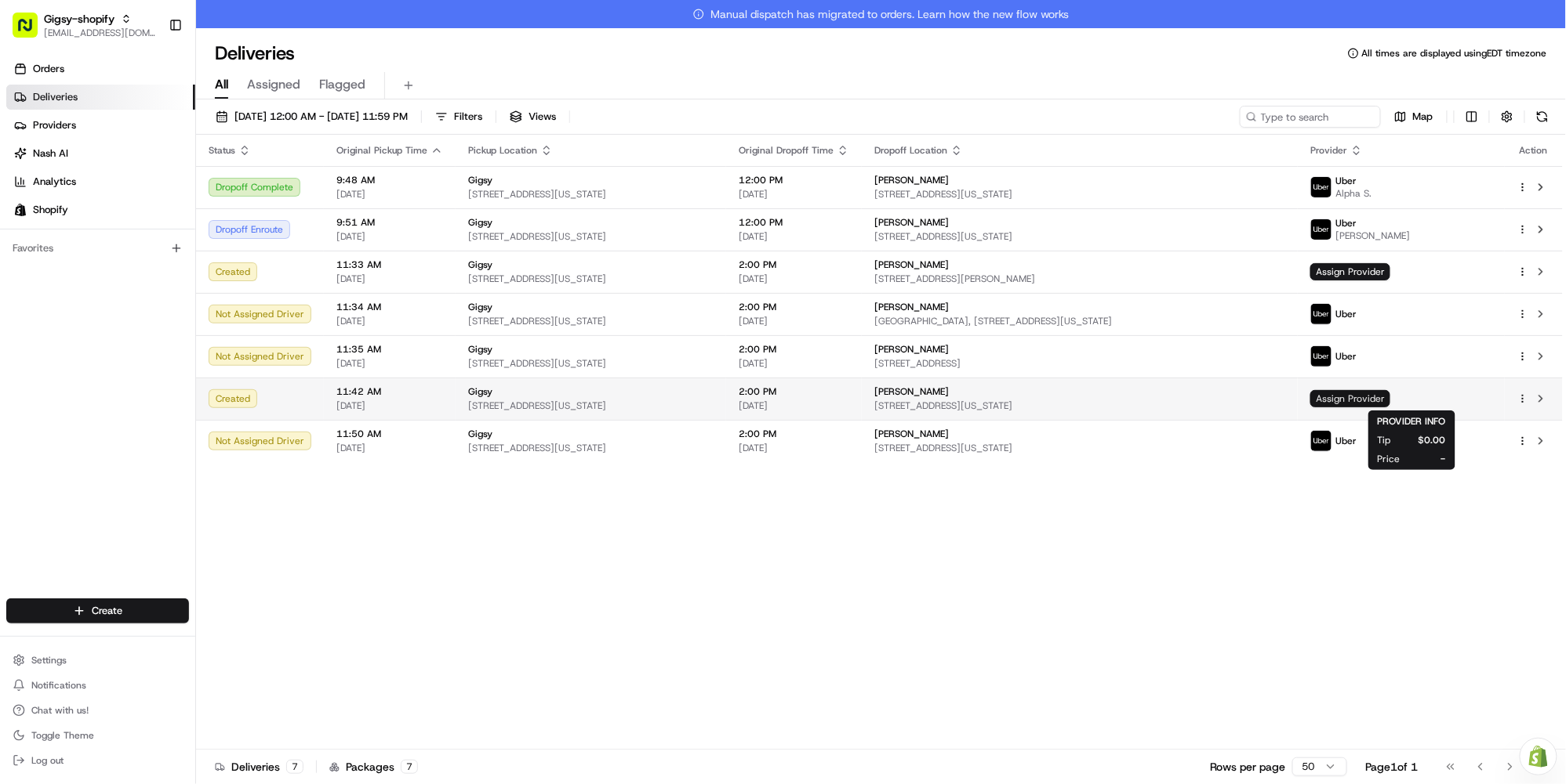
click at [1384, 397] on span "Assign Provider" at bounding box center [1350, 399] width 80 height 17
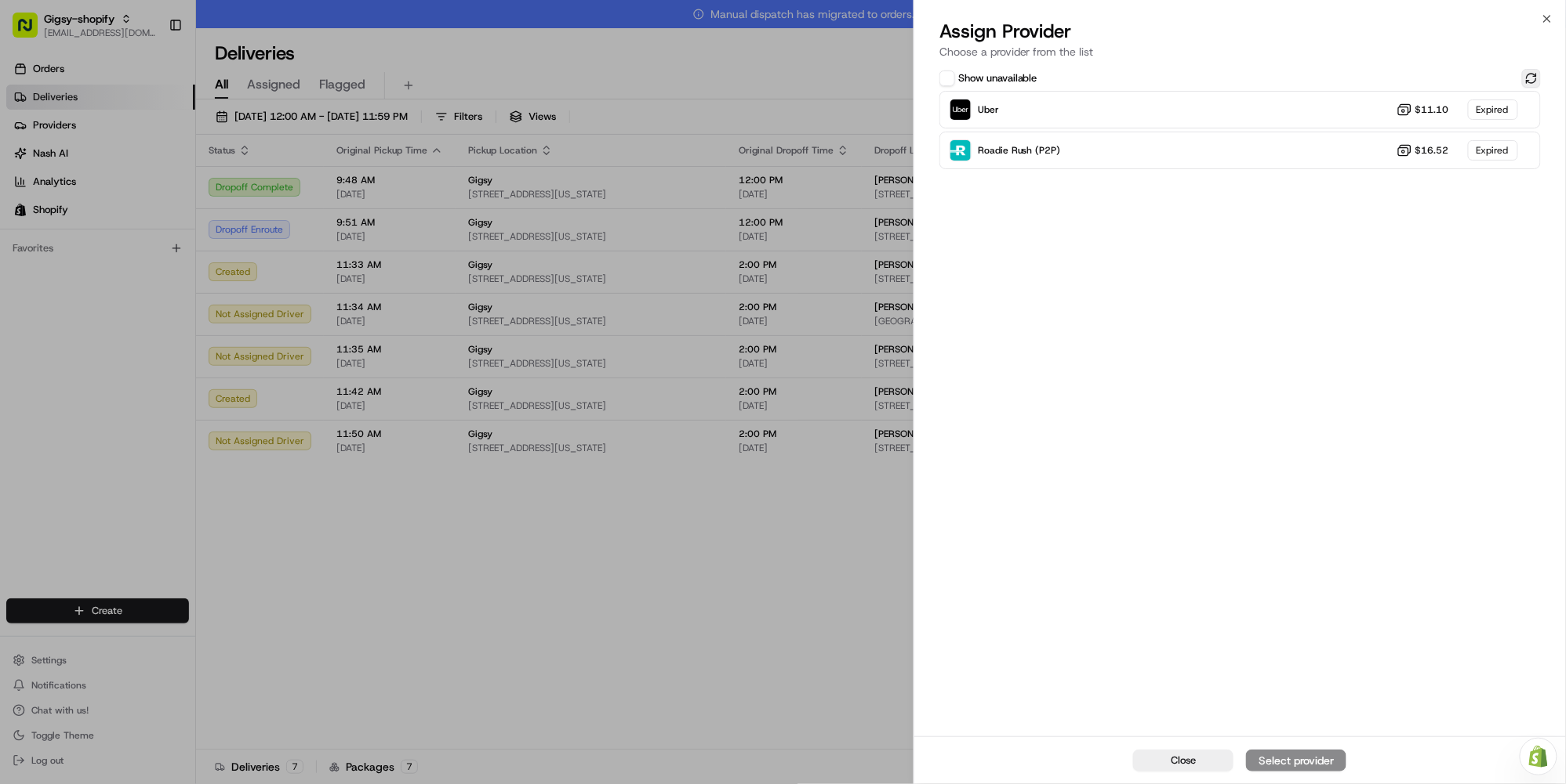
click at [1524, 81] on button at bounding box center [1531, 78] width 19 height 19
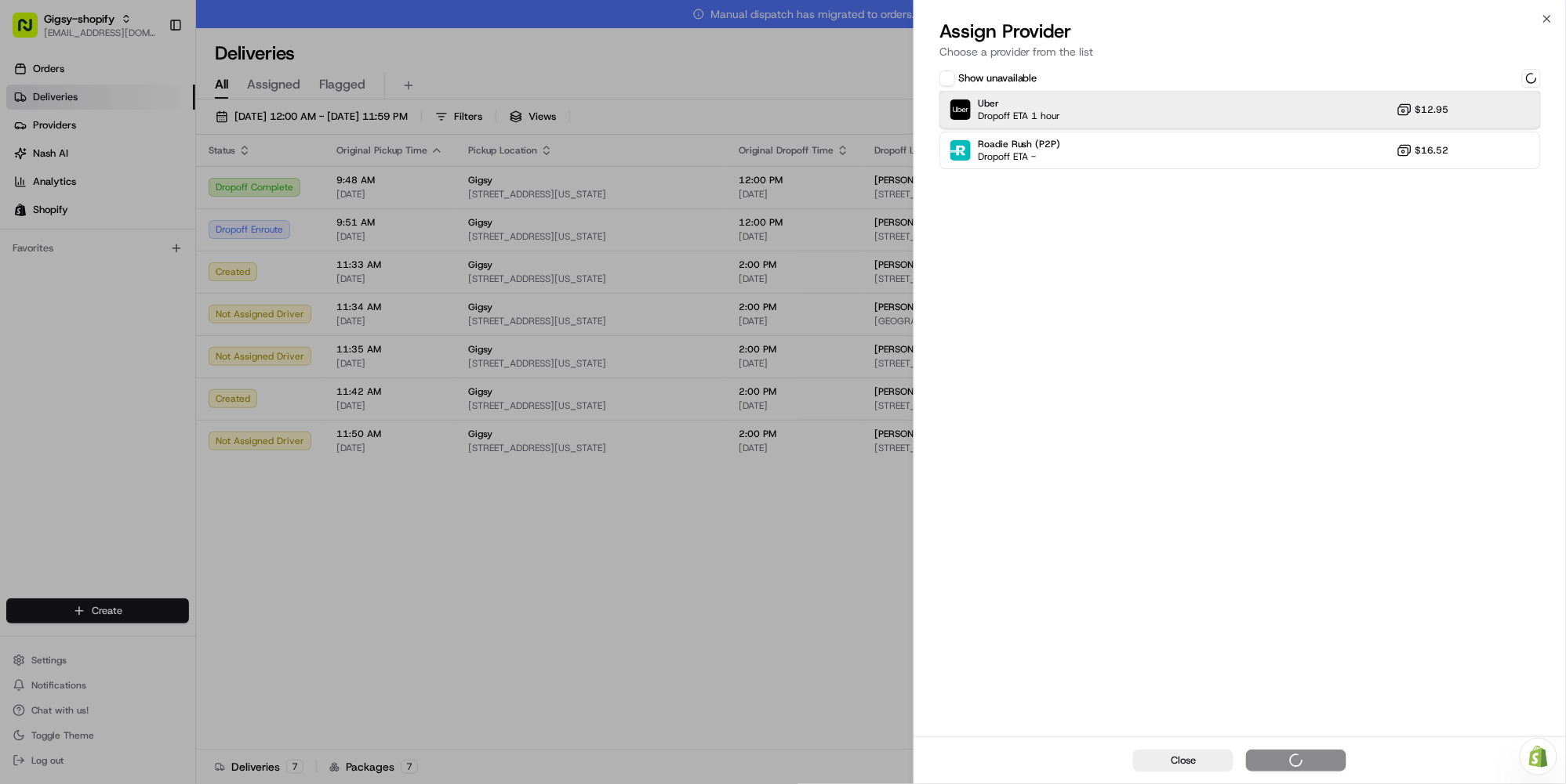
click at [1284, 122] on div "Uber Dropoff ETA 1 hour $12.95" at bounding box center [1239, 109] width 601 height 38
click at [1325, 764] on div "Assign Provider" at bounding box center [1295, 760] width 76 height 16
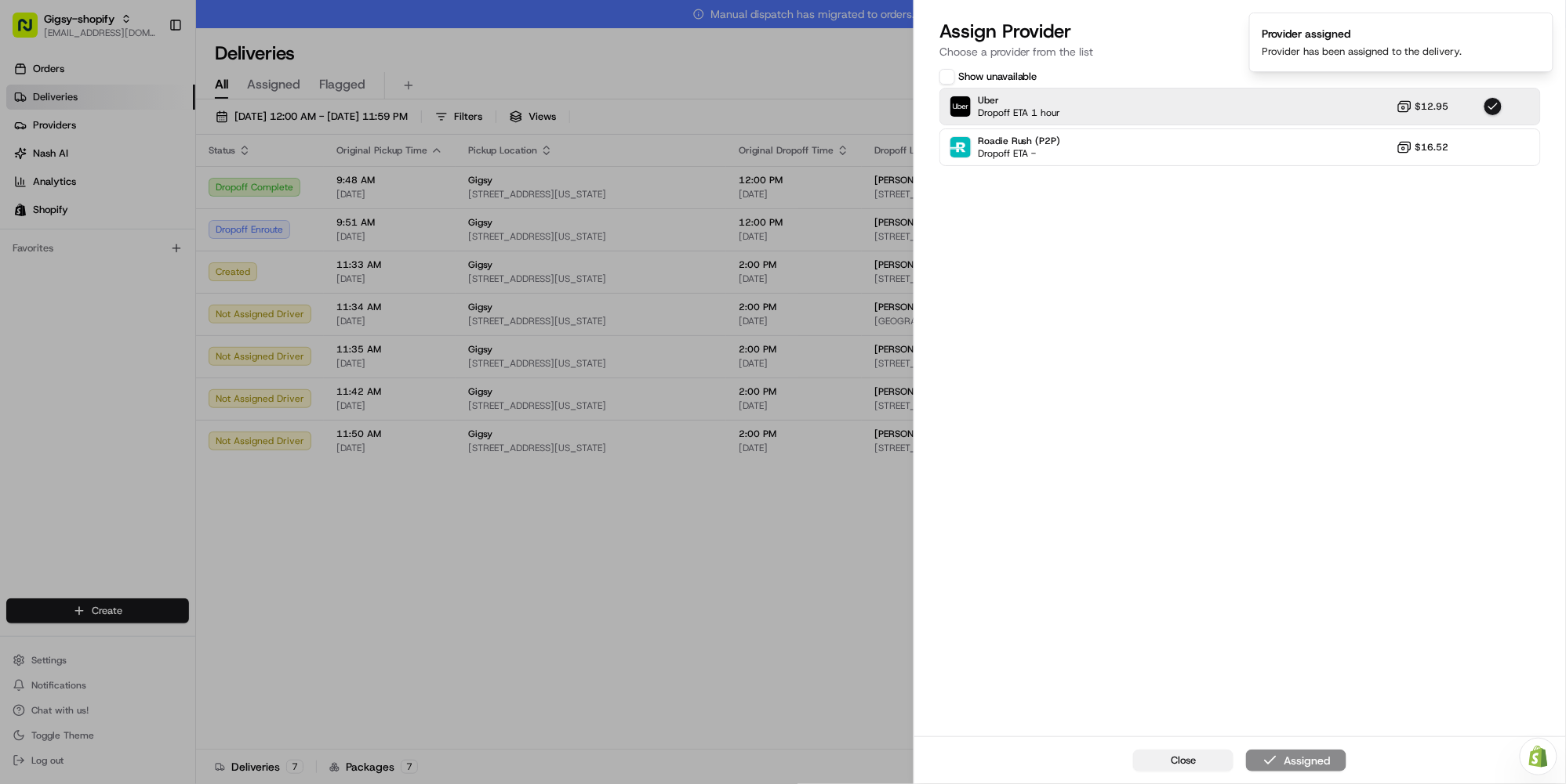
click at [1182, 763] on span "Close" at bounding box center [1183, 760] width 25 height 14
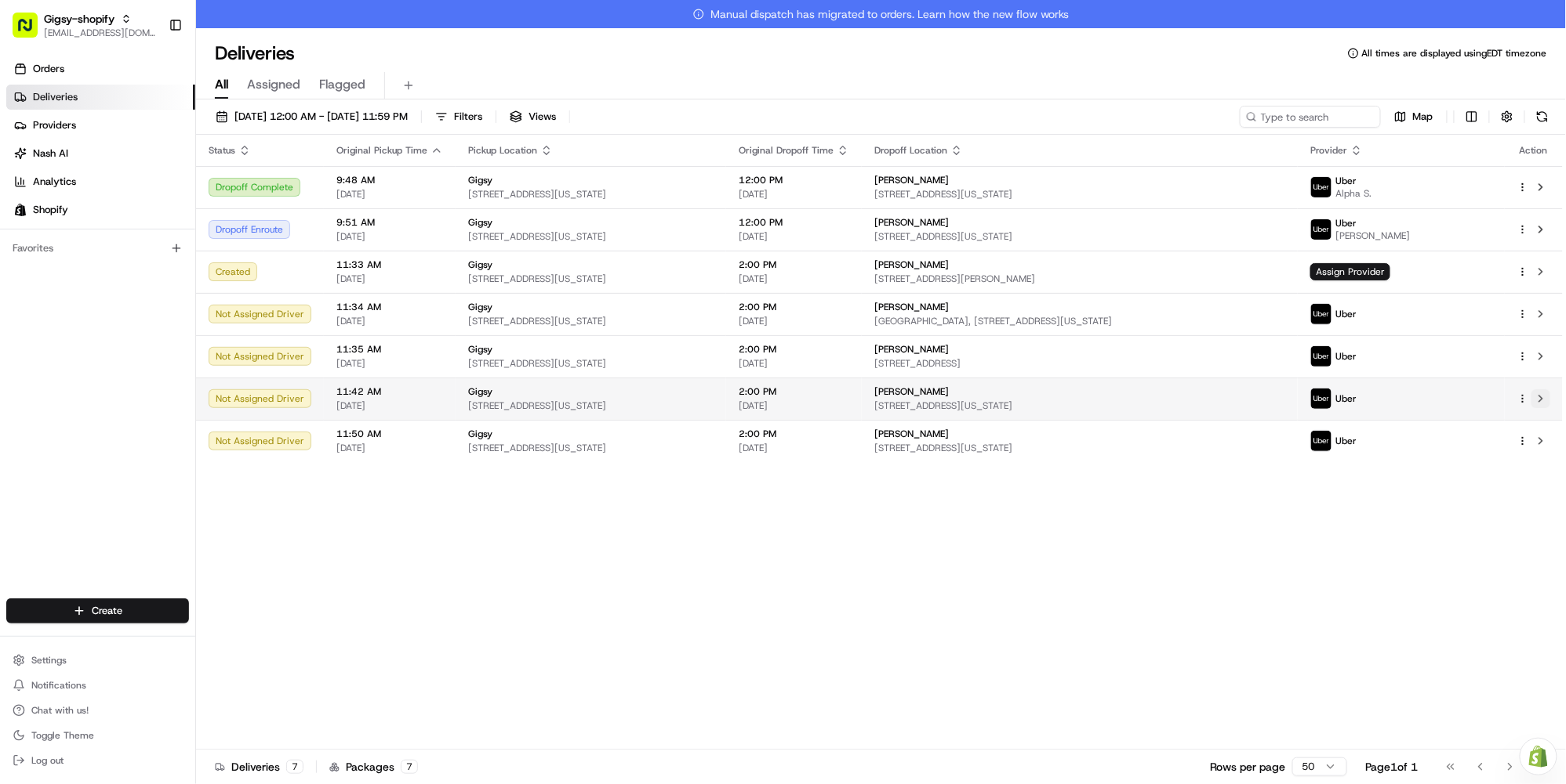
click at [1546, 395] on button at bounding box center [1541, 399] width 19 height 19
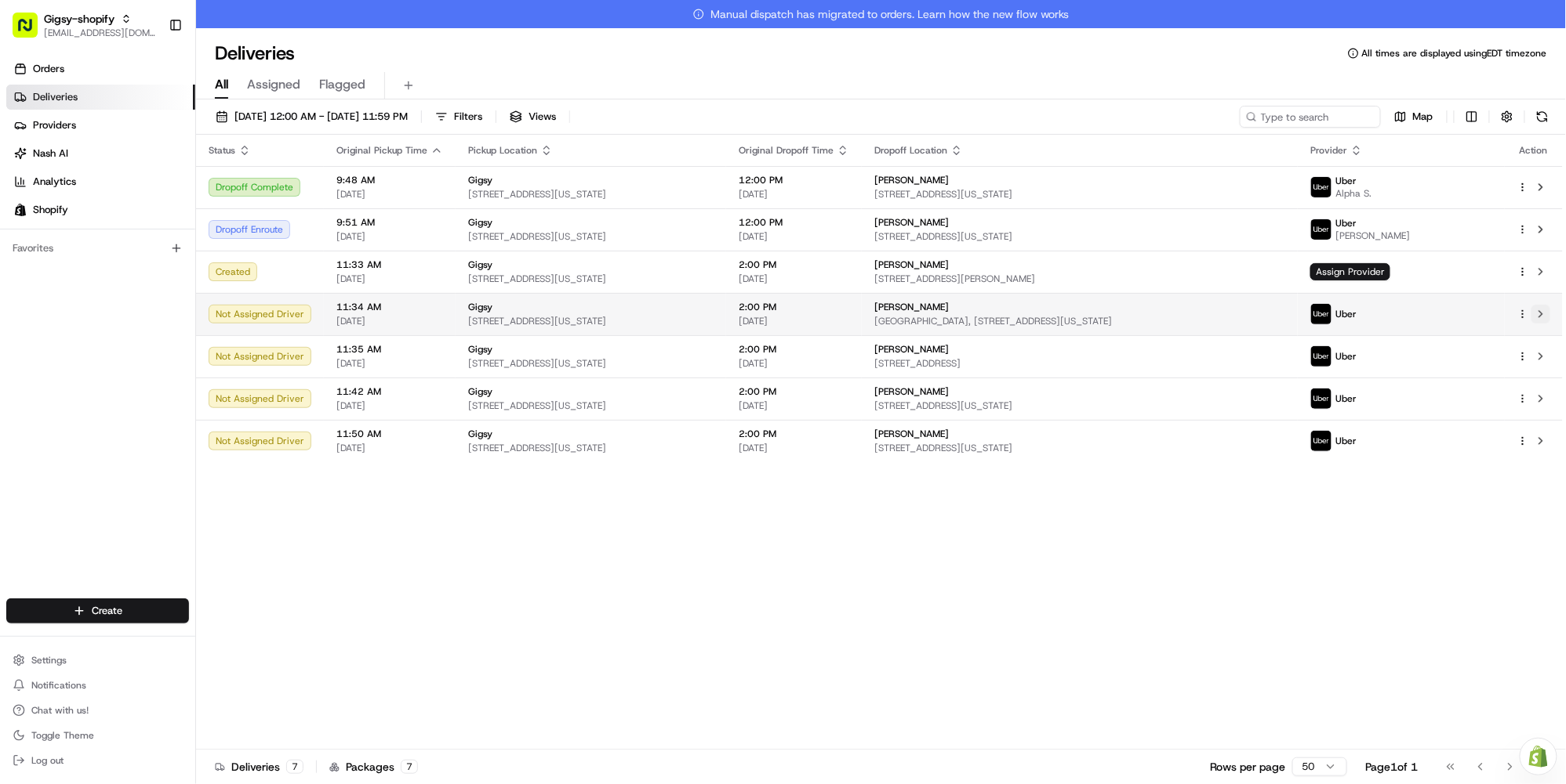
click at [1543, 315] on button at bounding box center [1541, 314] width 19 height 19
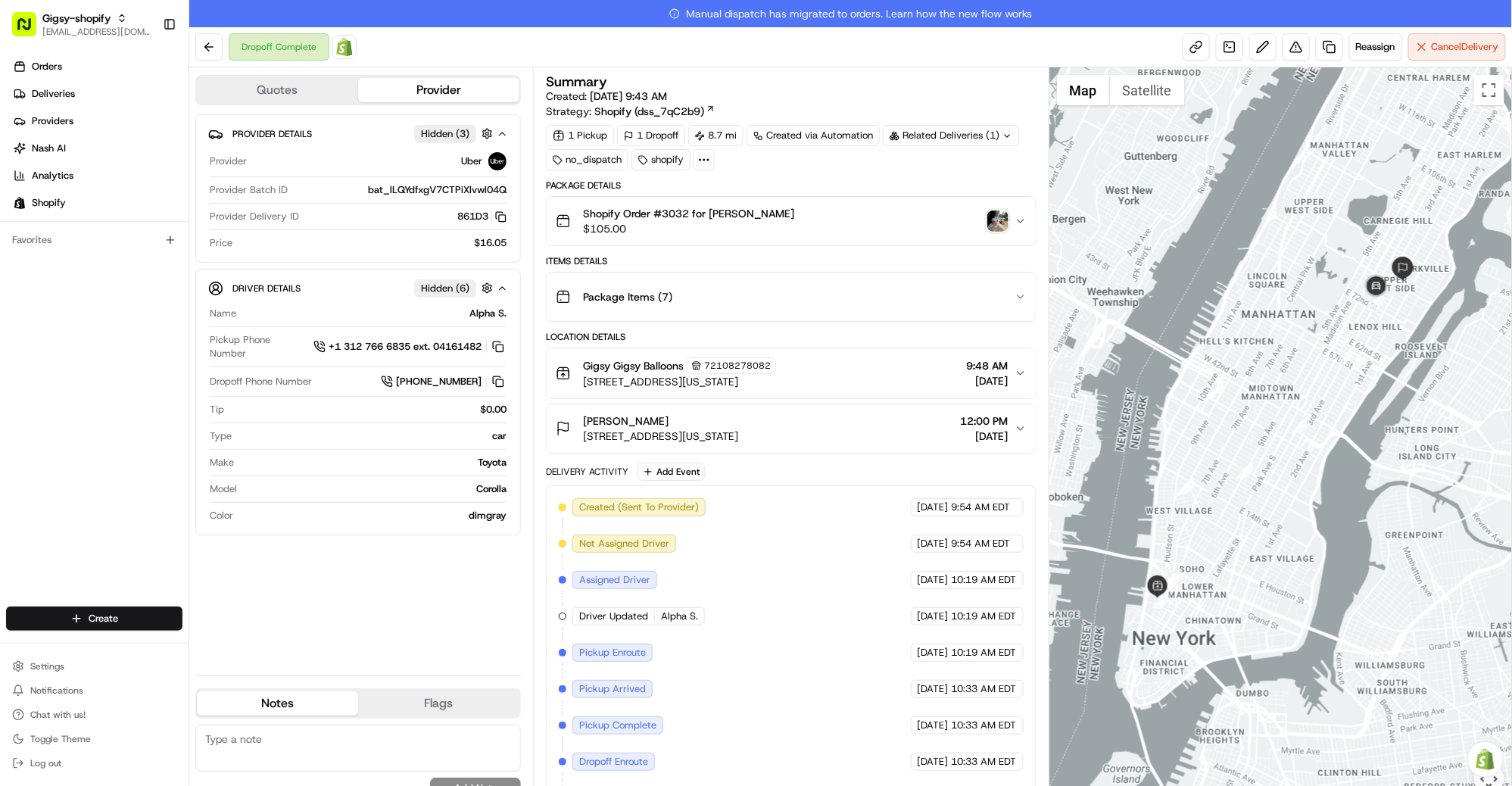
click at [995, 220] on img "button" at bounding box center [997, 221] width 21 height 21
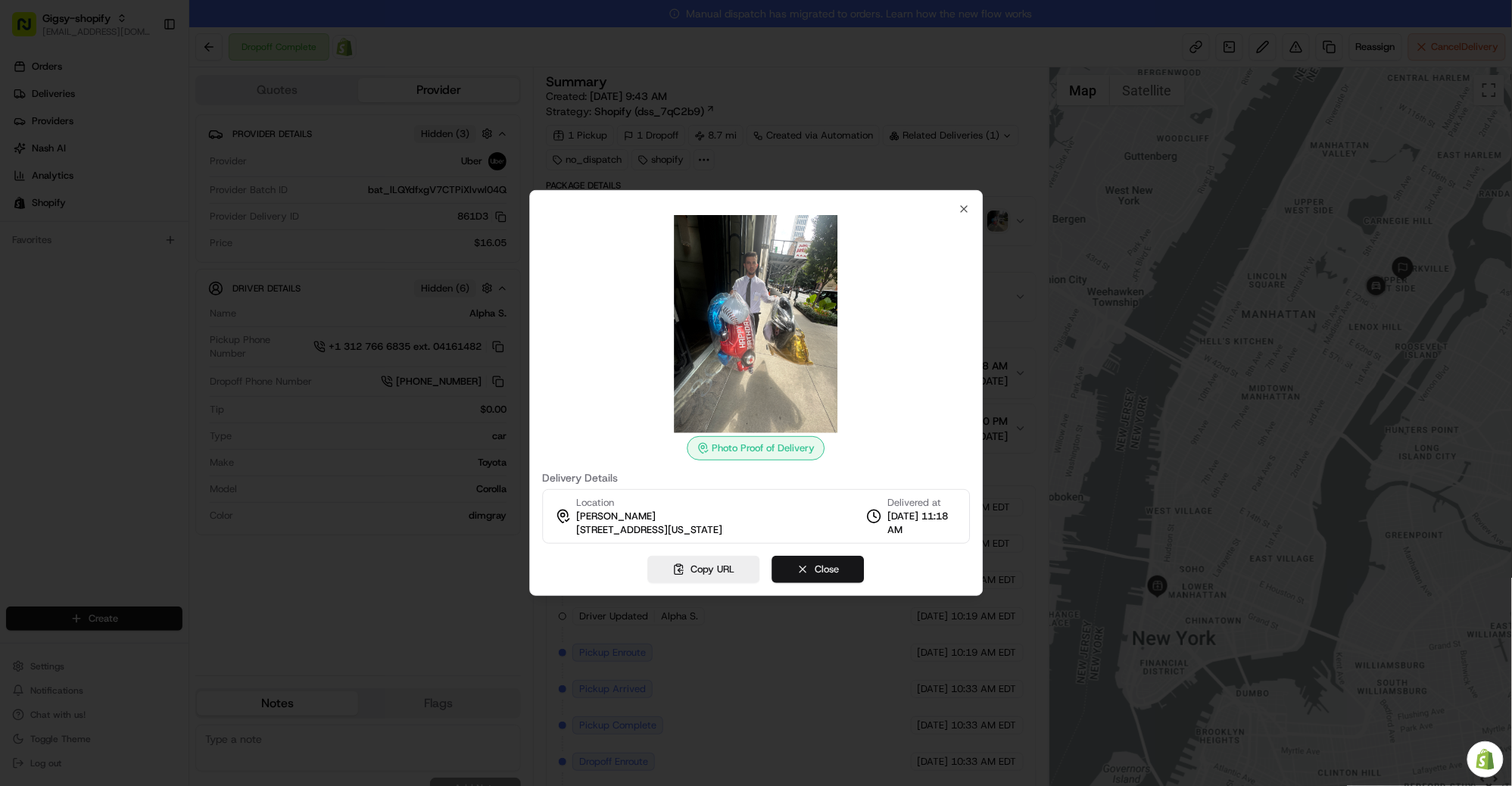
click at [813, 569] on button "Close" at bounding box center [818, 570] width 92 height 27
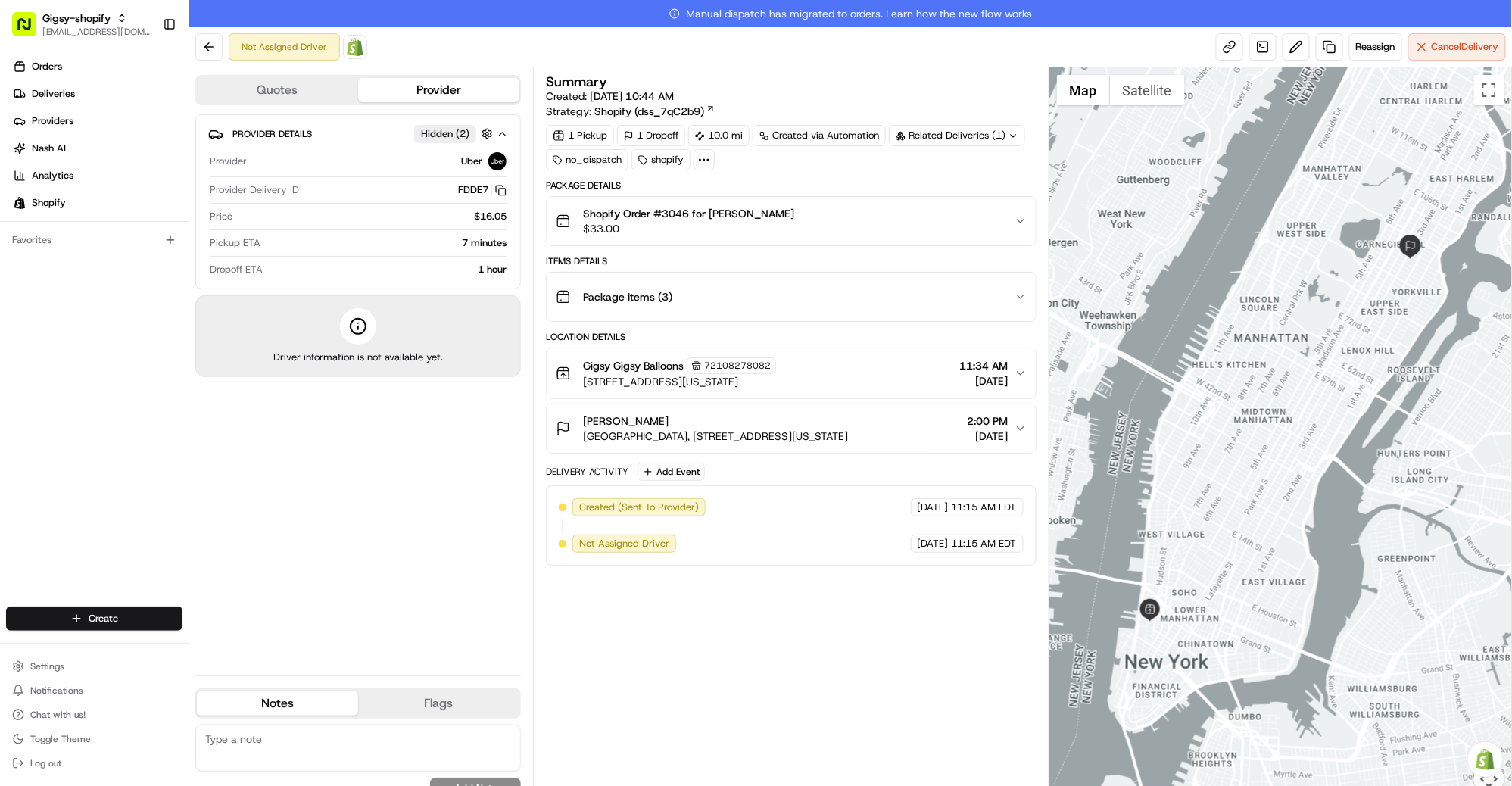
click at [1325, 3] on link "Manual dispatch has migrated to orders. Learn how the new flow works" at bounding box center [850, 14] width 1322 height 27
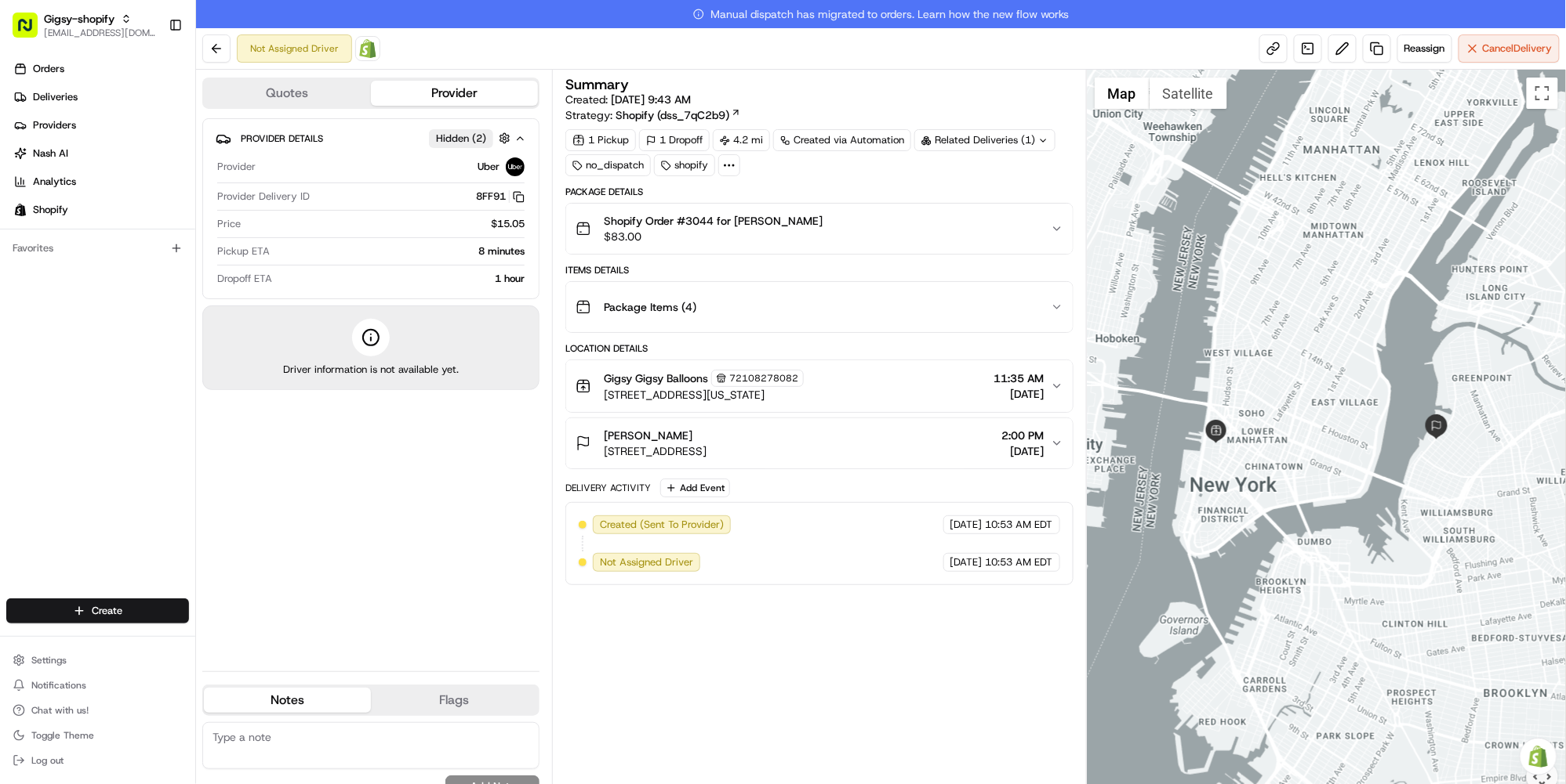
click at [1124, 0] on html "Gigsy-shopify hello@getgigsy.com Toggle Sidebar Orders Deliveries Providers Nas…" at bounding box center [783, 392] width 1566 height 784
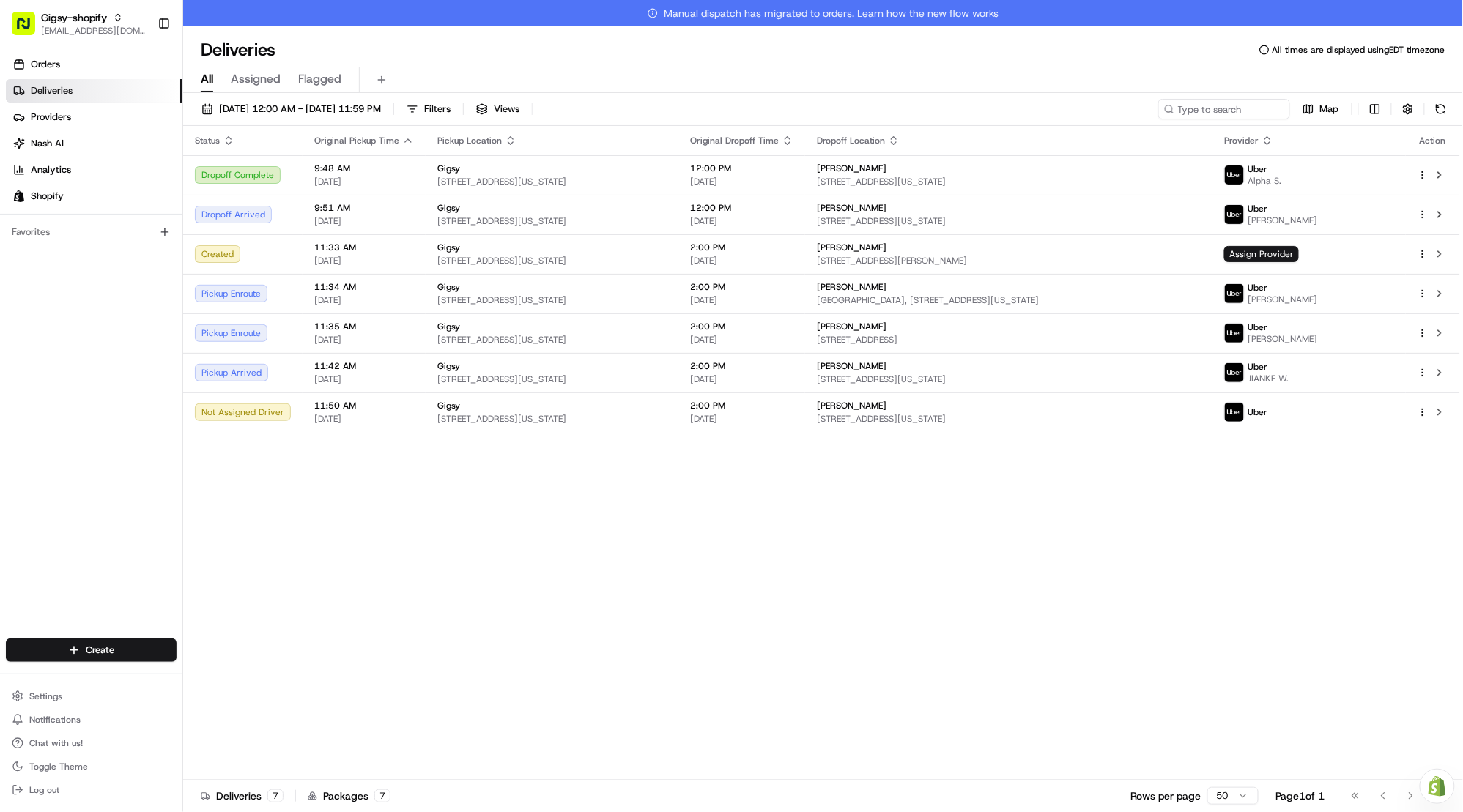
click at [1028, 0] on html "Gigsy-shopify hello@getgigsy.com Toggle Sidebar Orders Deliveries Providers Nas…" at bounding box center [731, 406] width 1463 height 812
click at [878, 48] on div "Deliveries All times are displayed using EDT timezone" at bounding box center [823, 49] width 1280 height 24
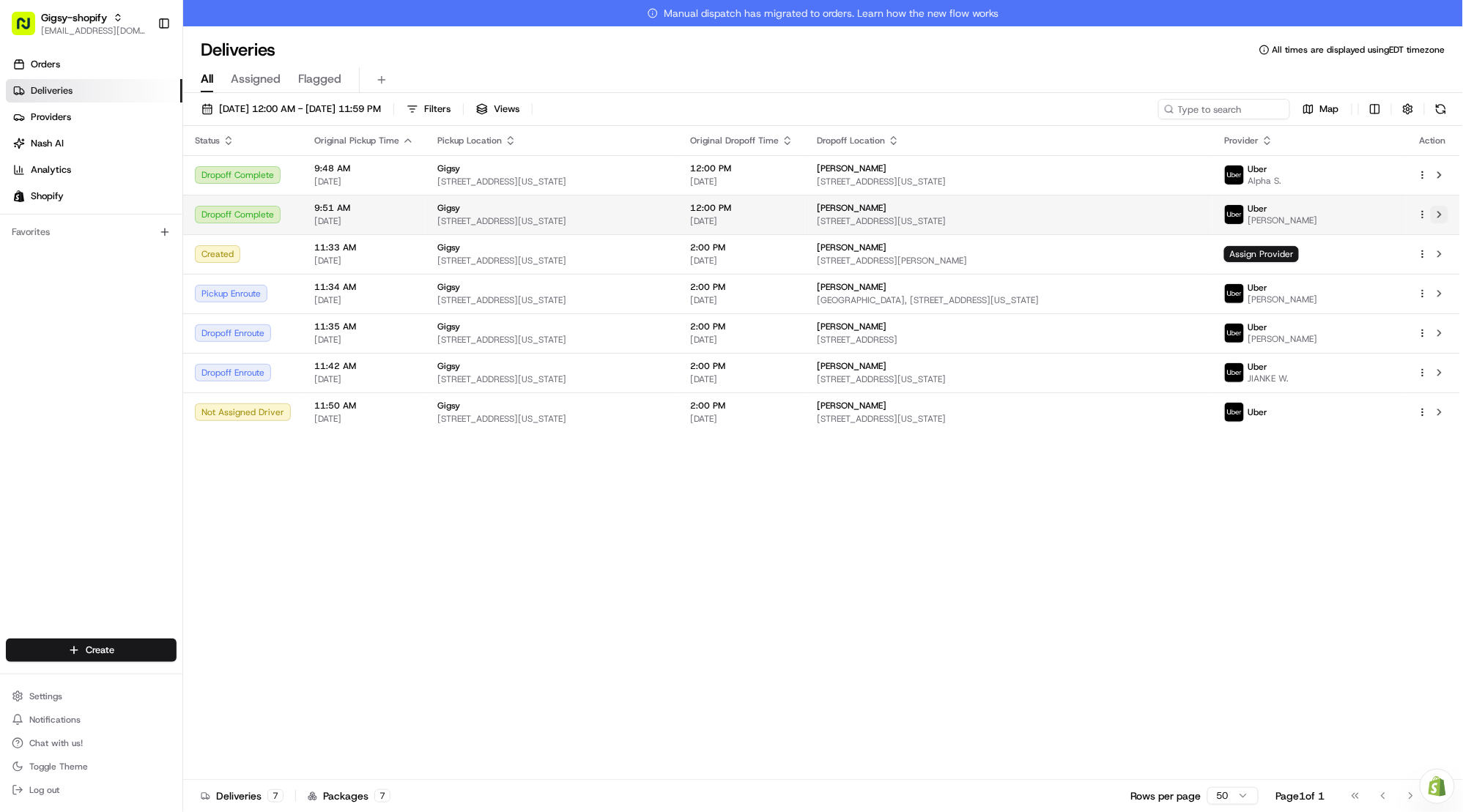
click at [1441, 214] on button at bounding box center [1439, 214] width 18 height 18
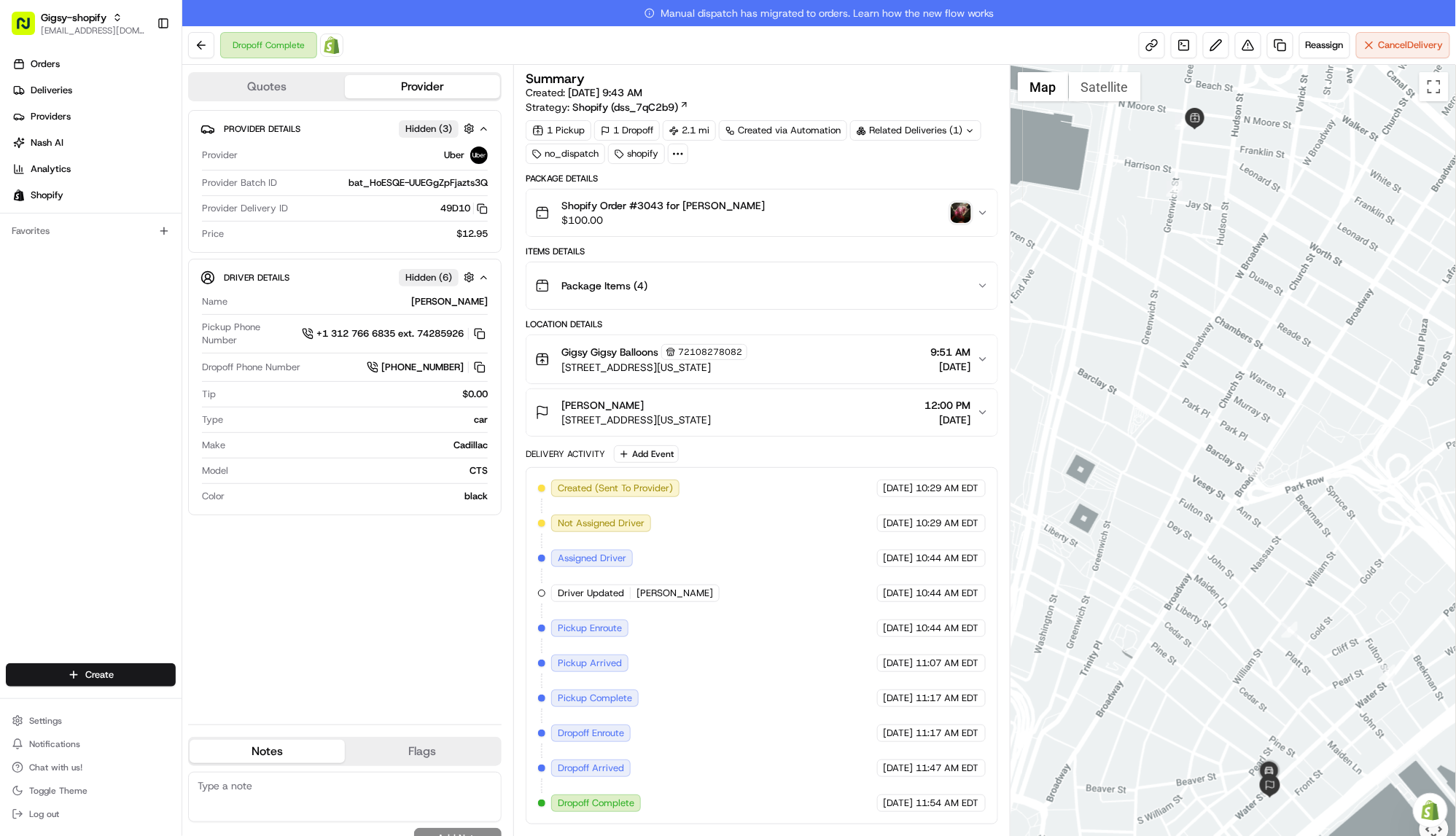
click at [958, 213] on img "button" at bounding box center [960, 212] width 20 height 20
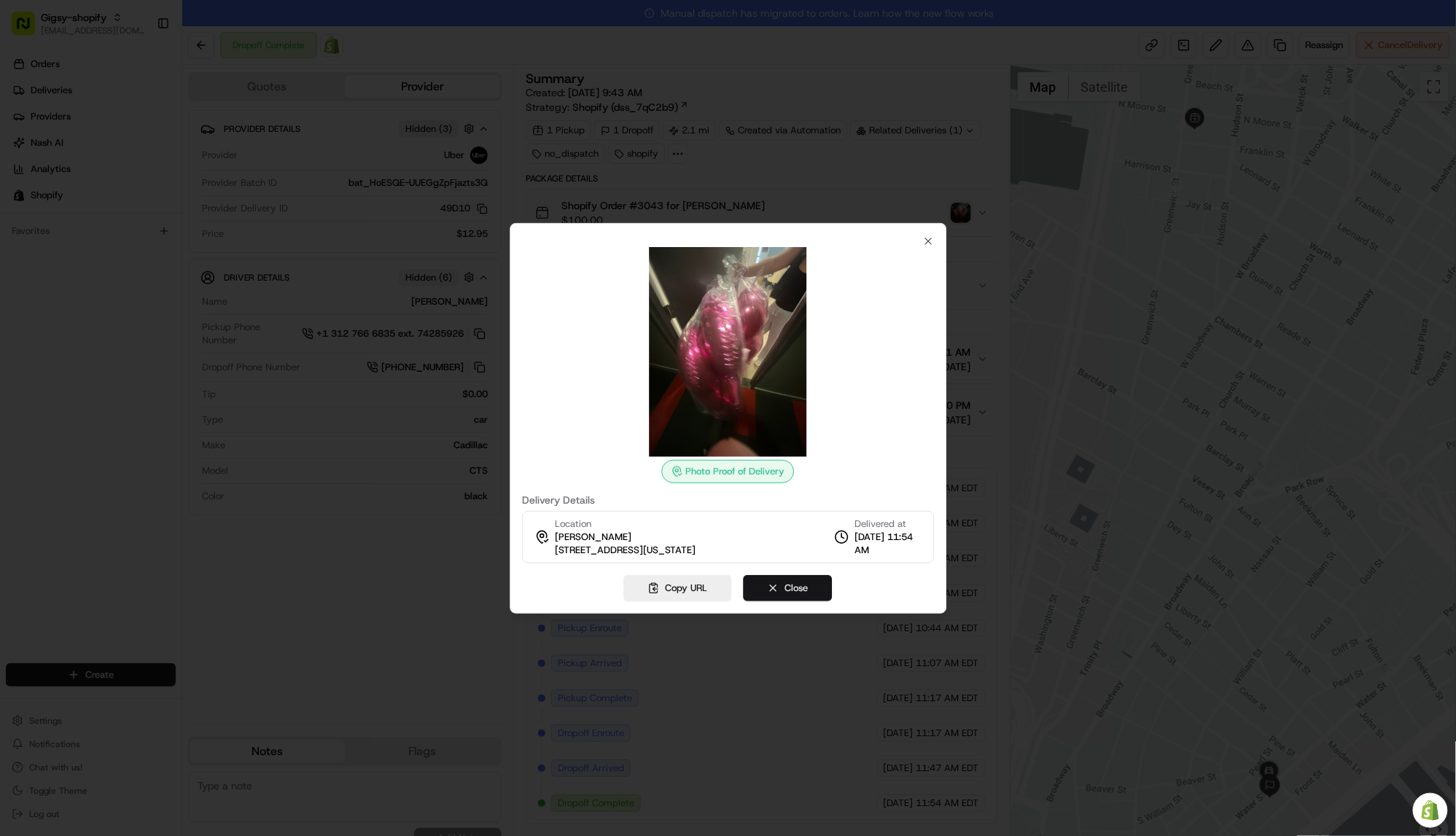
click button "Close"
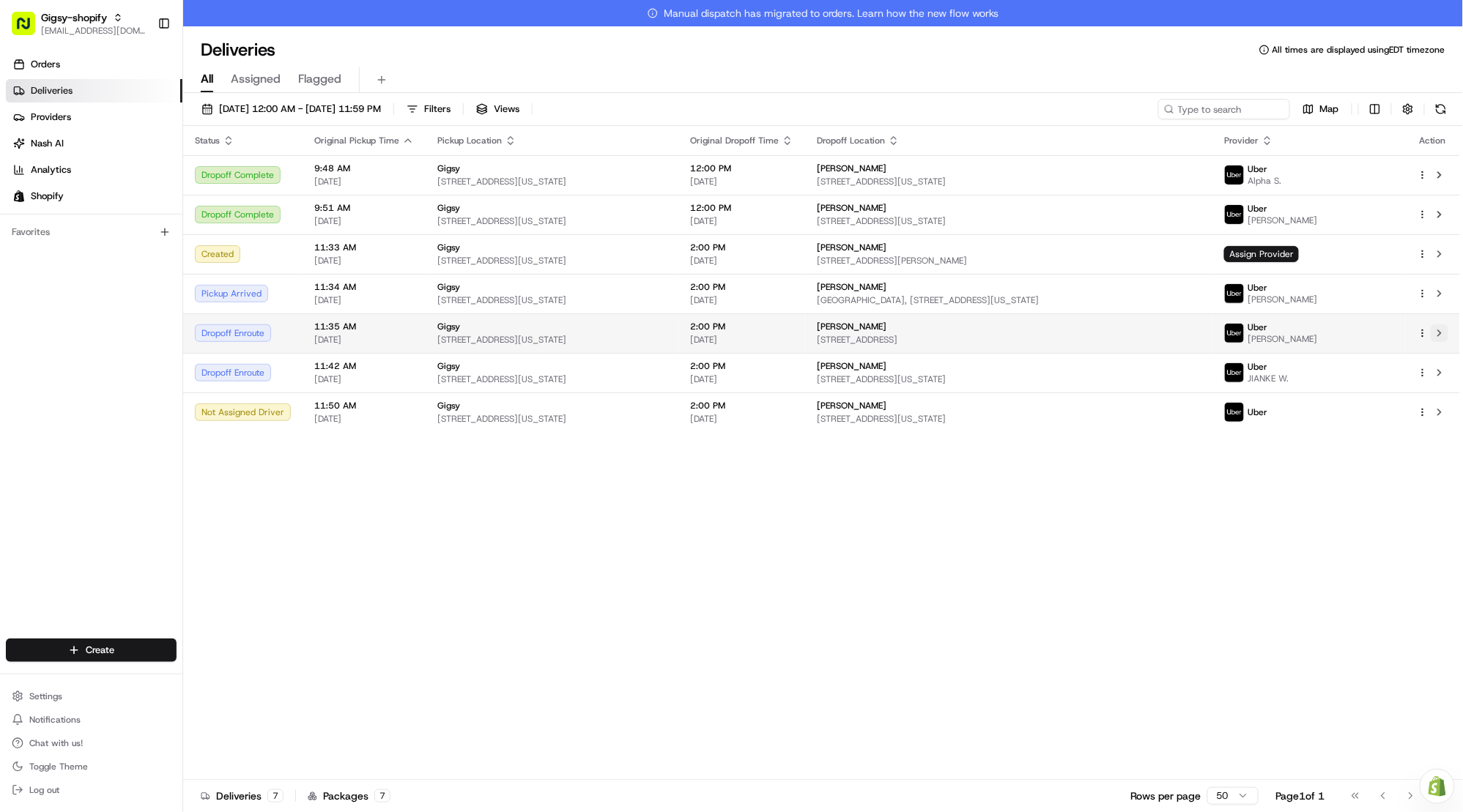
click at [1441, 333] on button at bounding box center [1439, 333] width 18 height 18
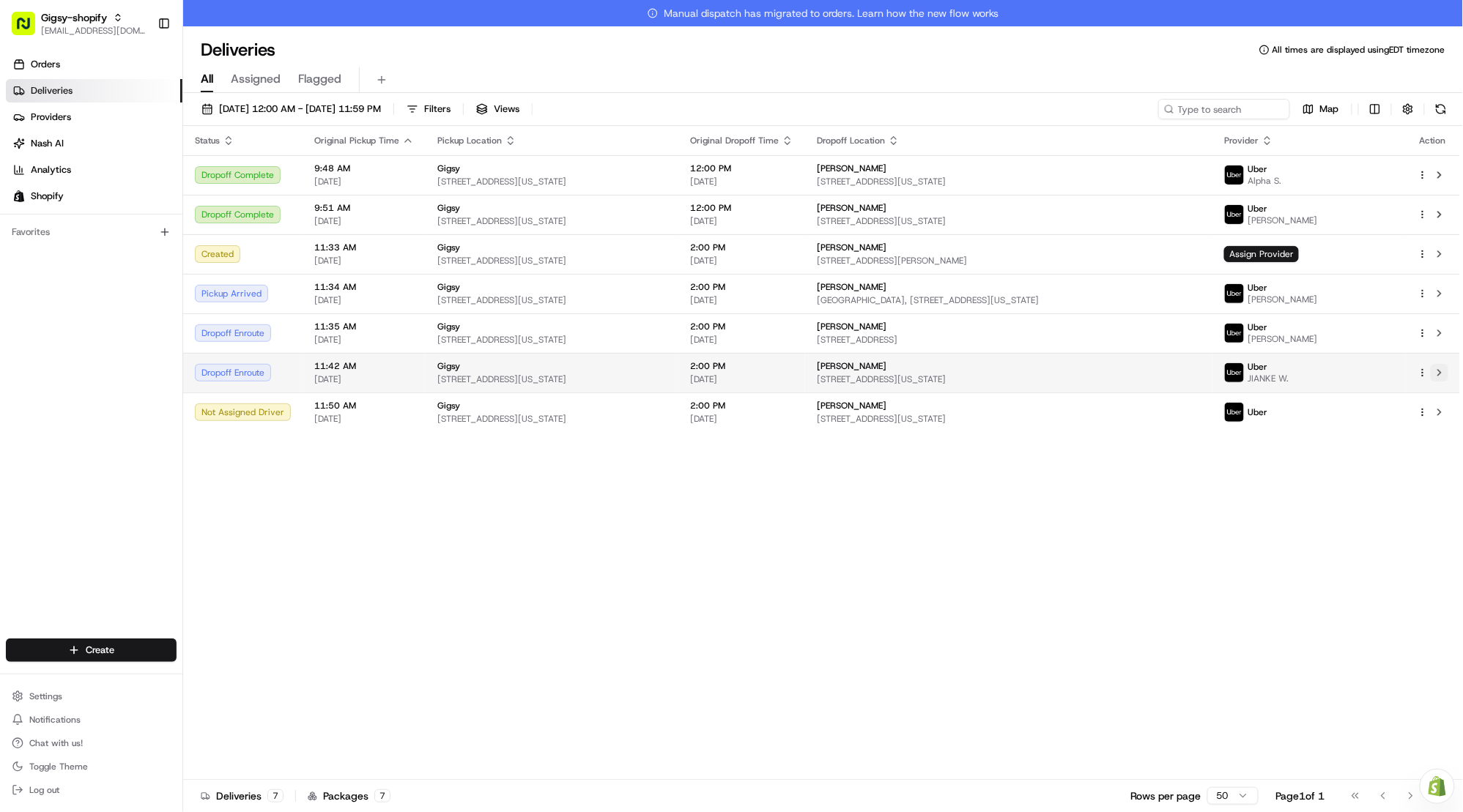
click at [1441, 372] on button at bounding box center [1439, 373] width 18 height 18
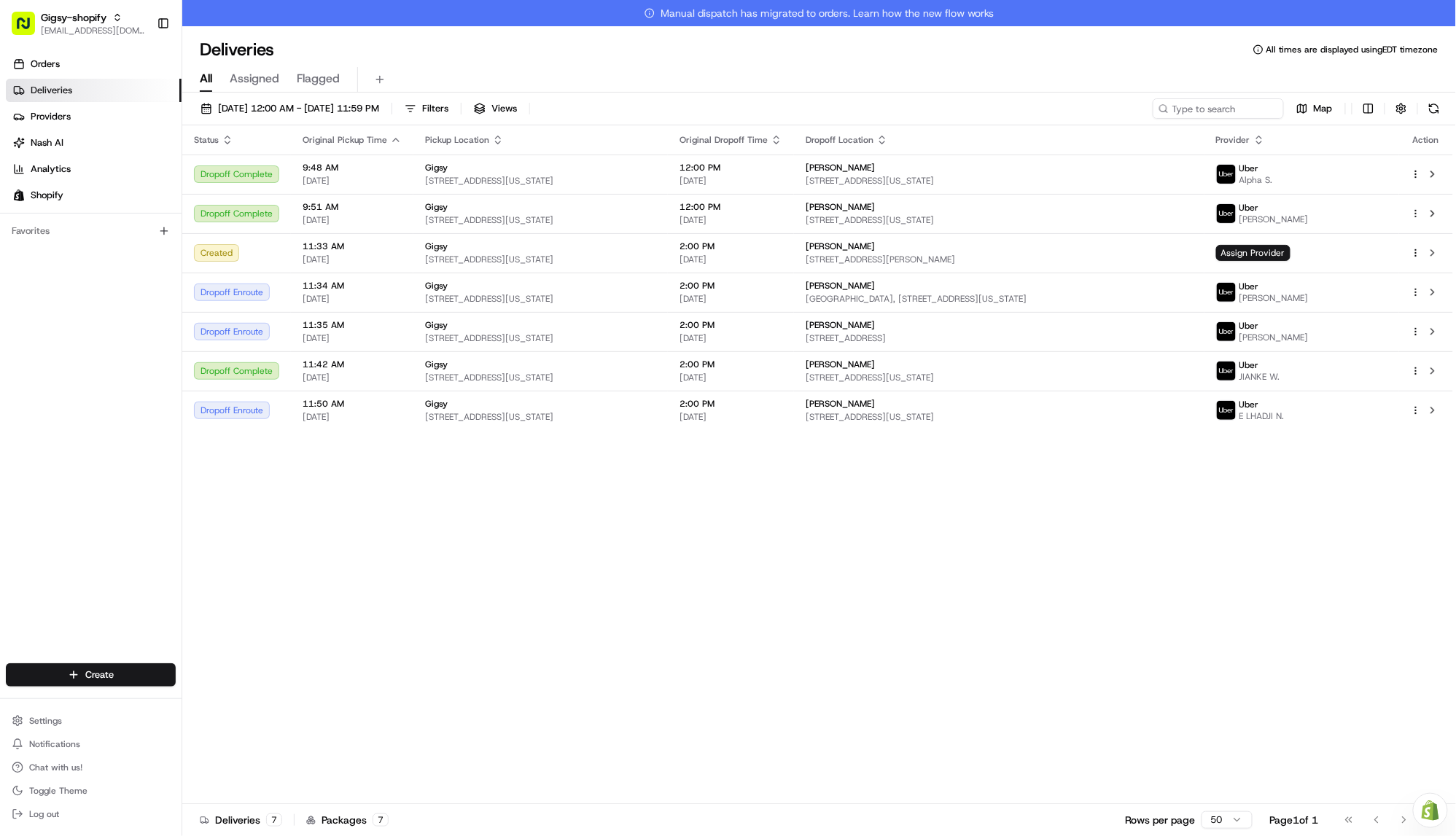
click at [504, 2] on link "Manual dispatch has migrated to orders. Learn how the new flow works" at bounding box center [819, 13] width 1273 height 26
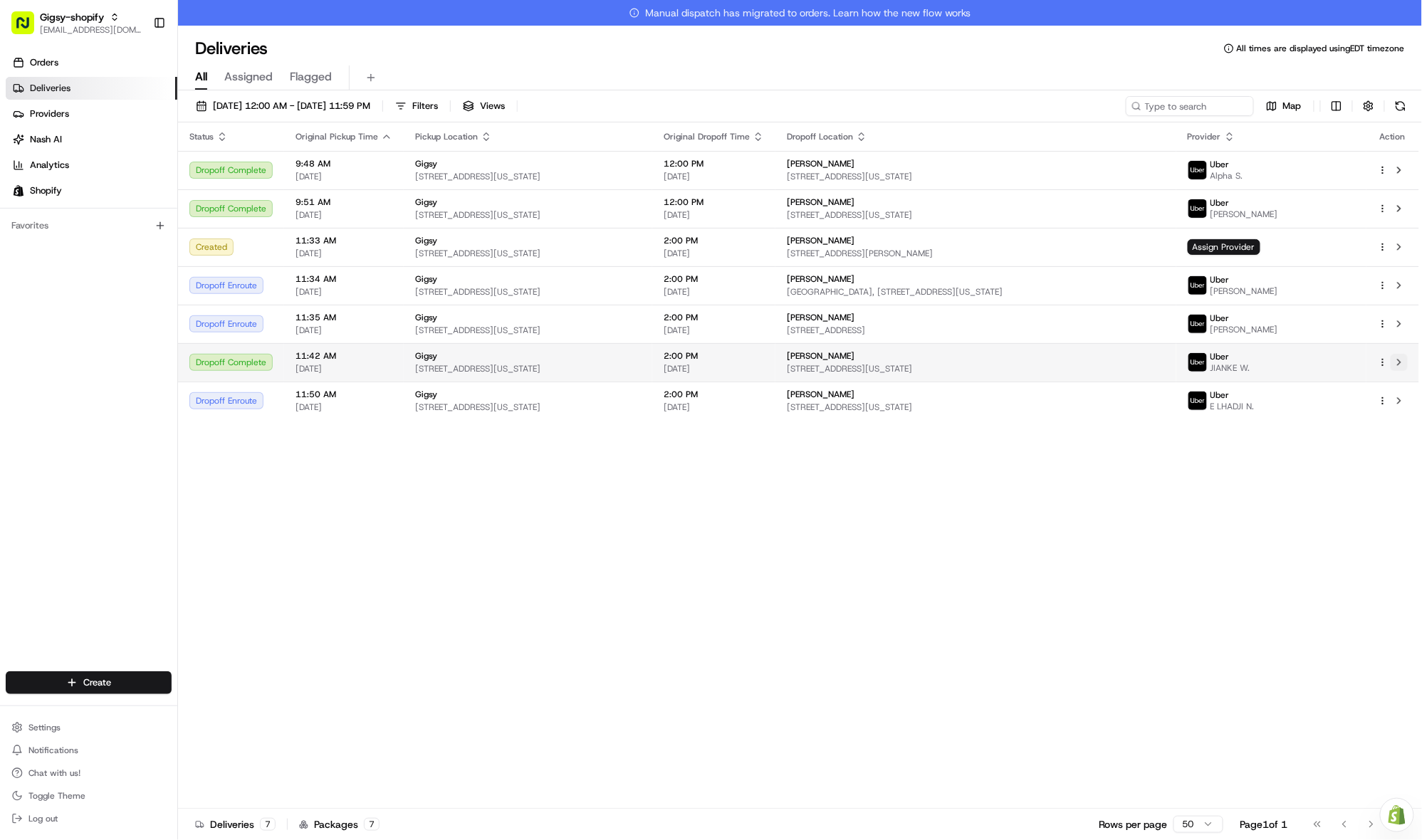
click at [1403, 362] on button at bounding box center [1399, 363] width 17 height 17
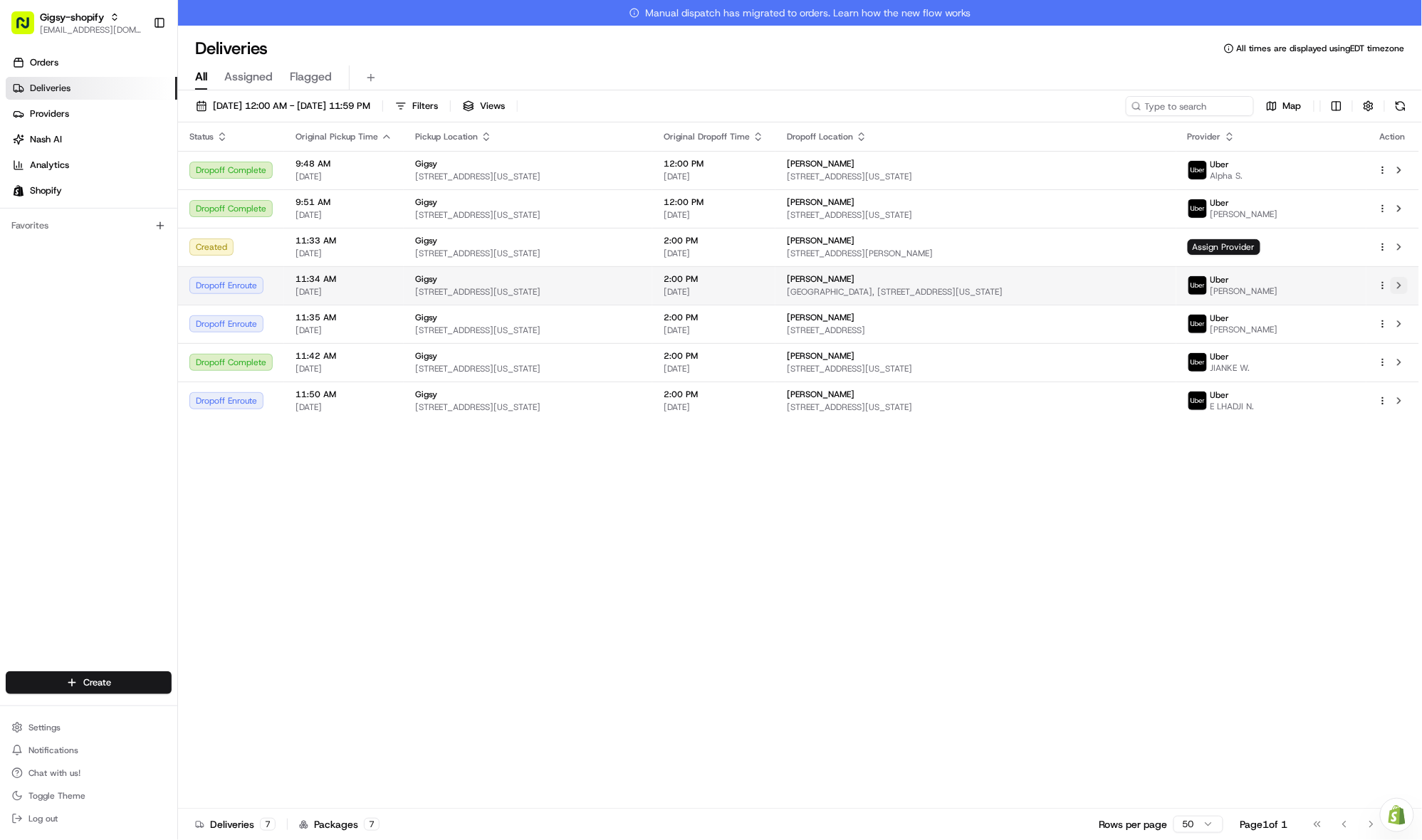
click at [1398, 286] on button at bounding box center [1399, 285] width 17 height 17
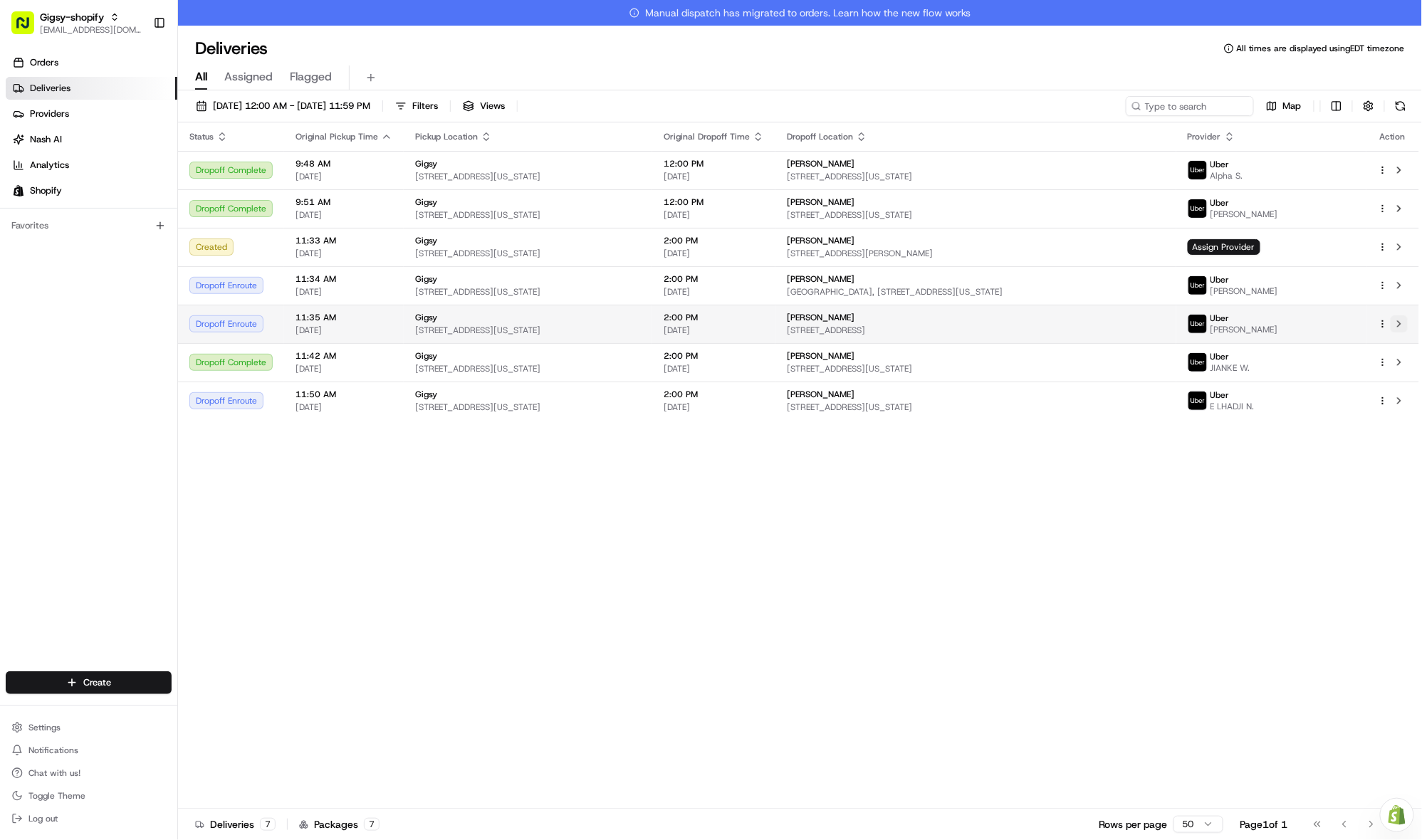
click at [1399, 324] on button at bounding box center [1399, 324] width 17 height 17
click at [1401, 324] on button at bounding box center [1399, 324] width 17 height 17
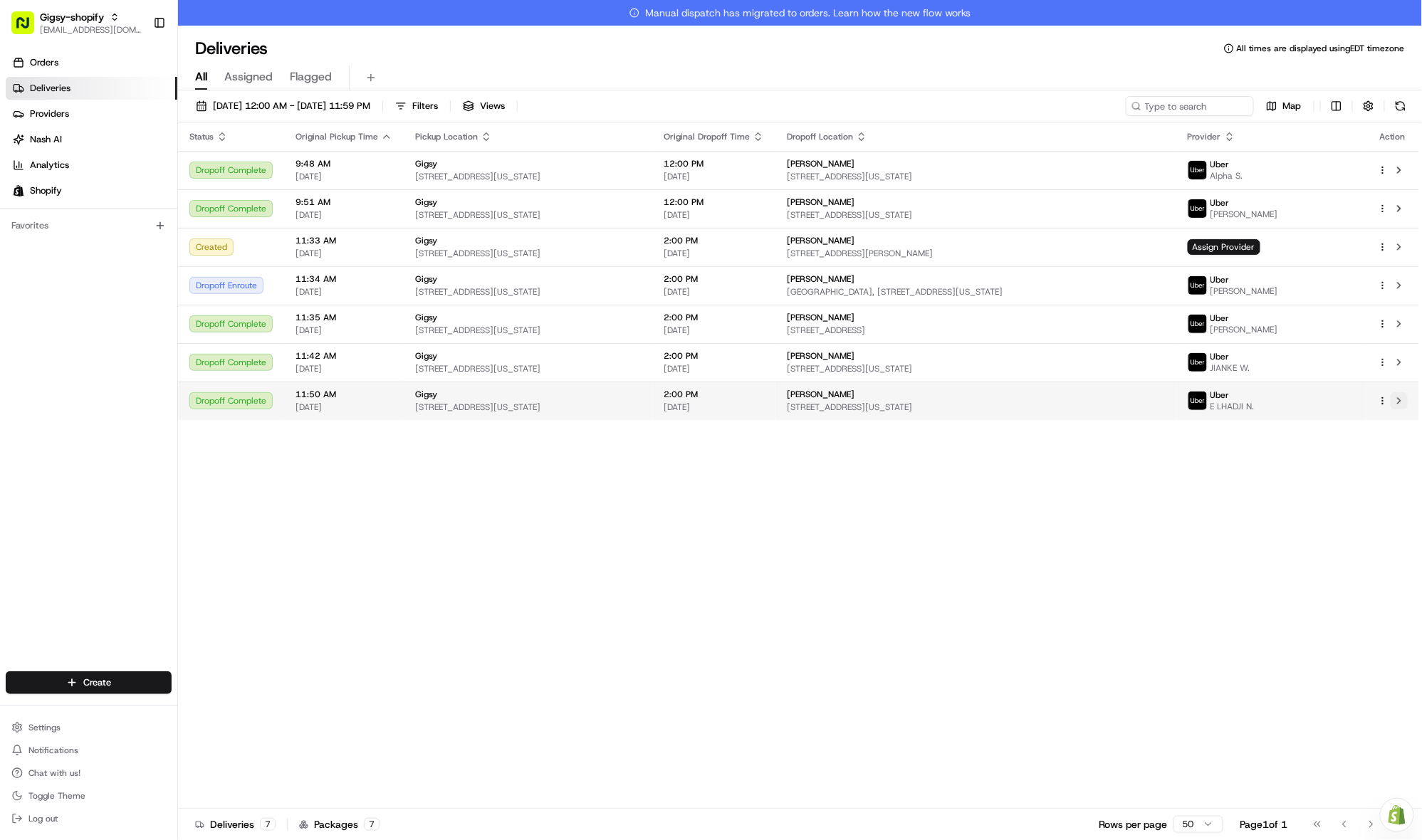
click at [1404, 401] on button at bounding box center [1399, 401] width 17 height 17
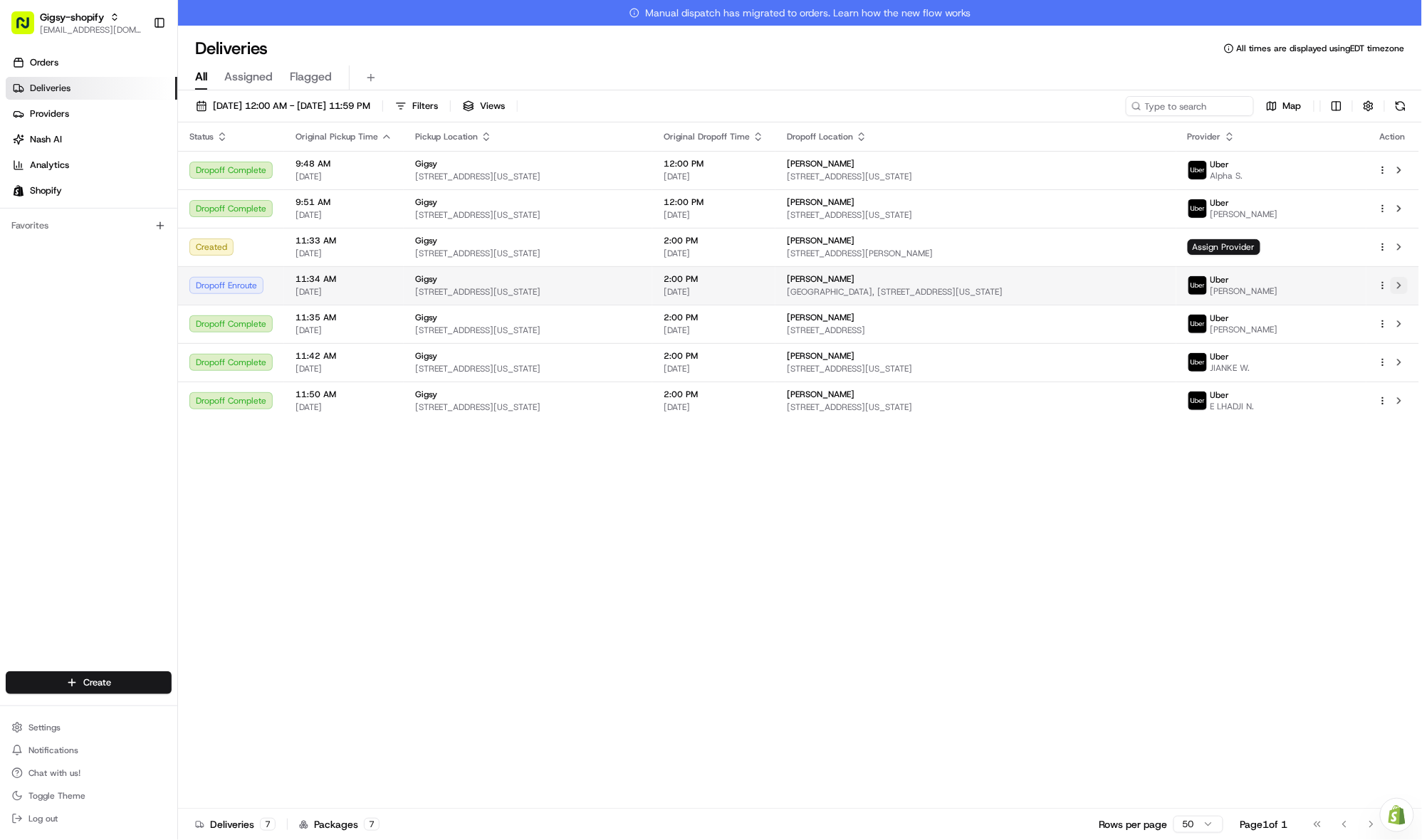
click at [1401, 286] on button at bounding box center [1399, 285] width 17 height 17
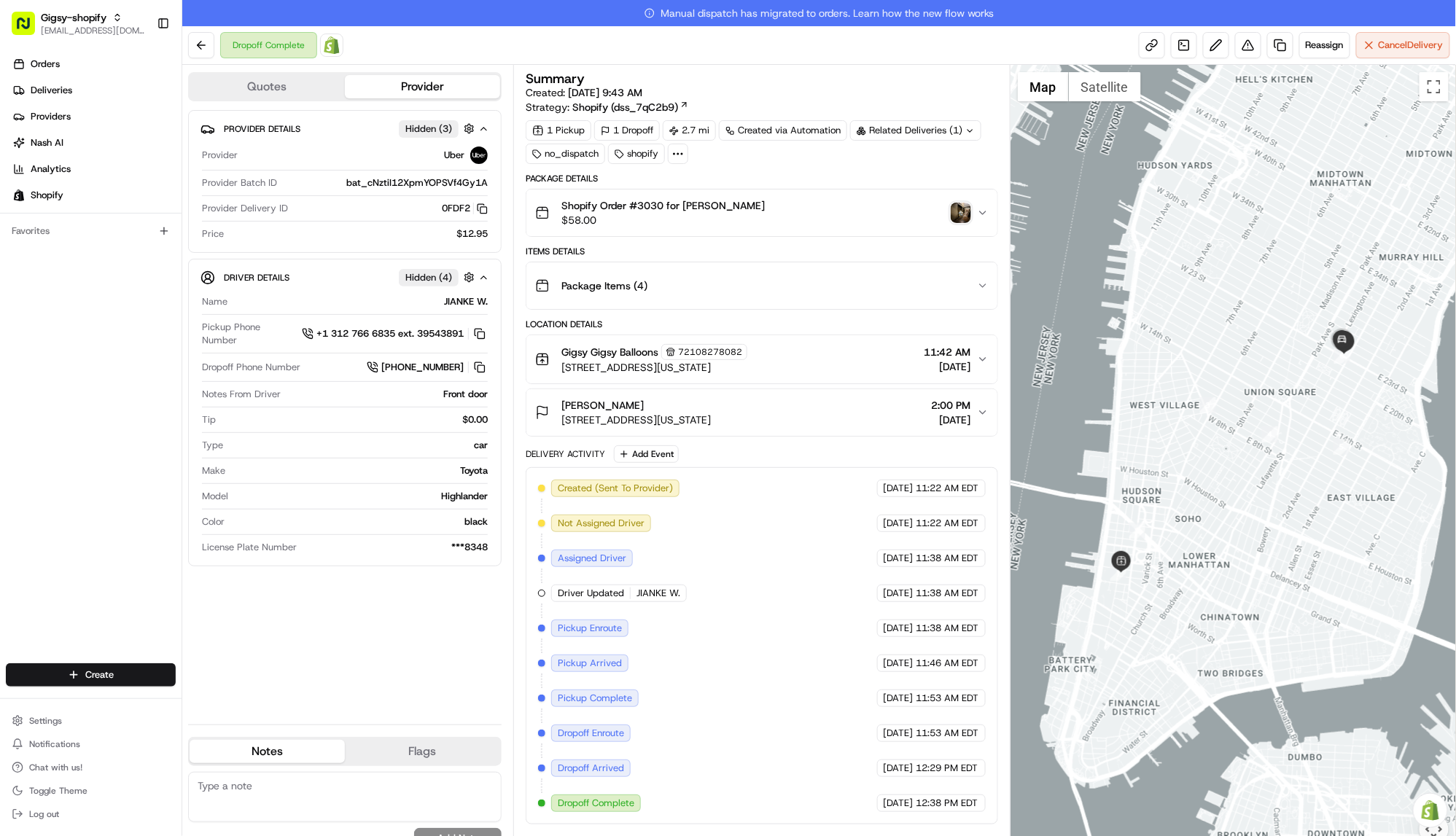
click at [960, 219] on img "button" at bounding box center [960, 212] width 20 height 20
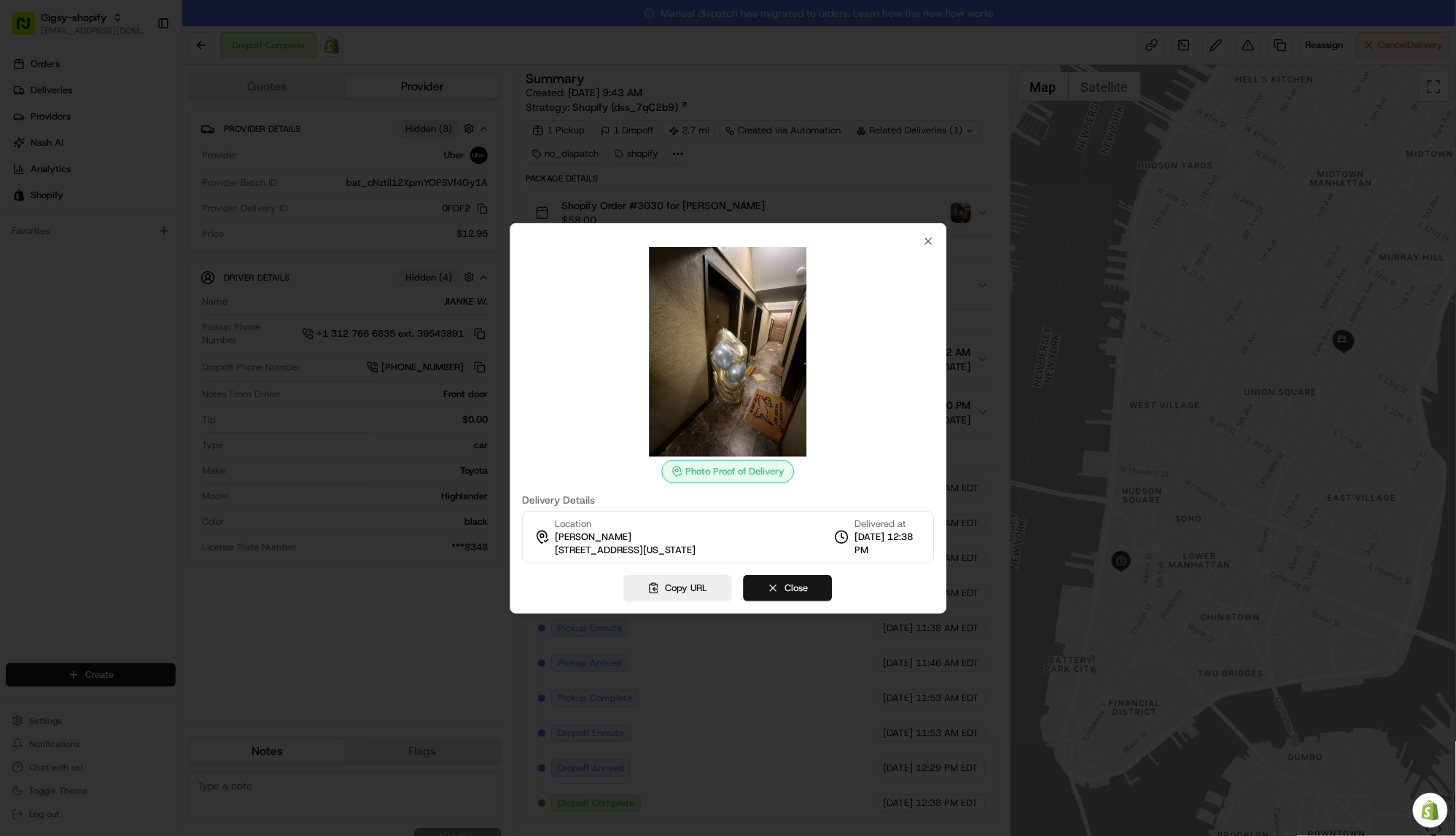
click at [779, 588] on button "Close" at bounding box center [787, 588] width 89 height 26
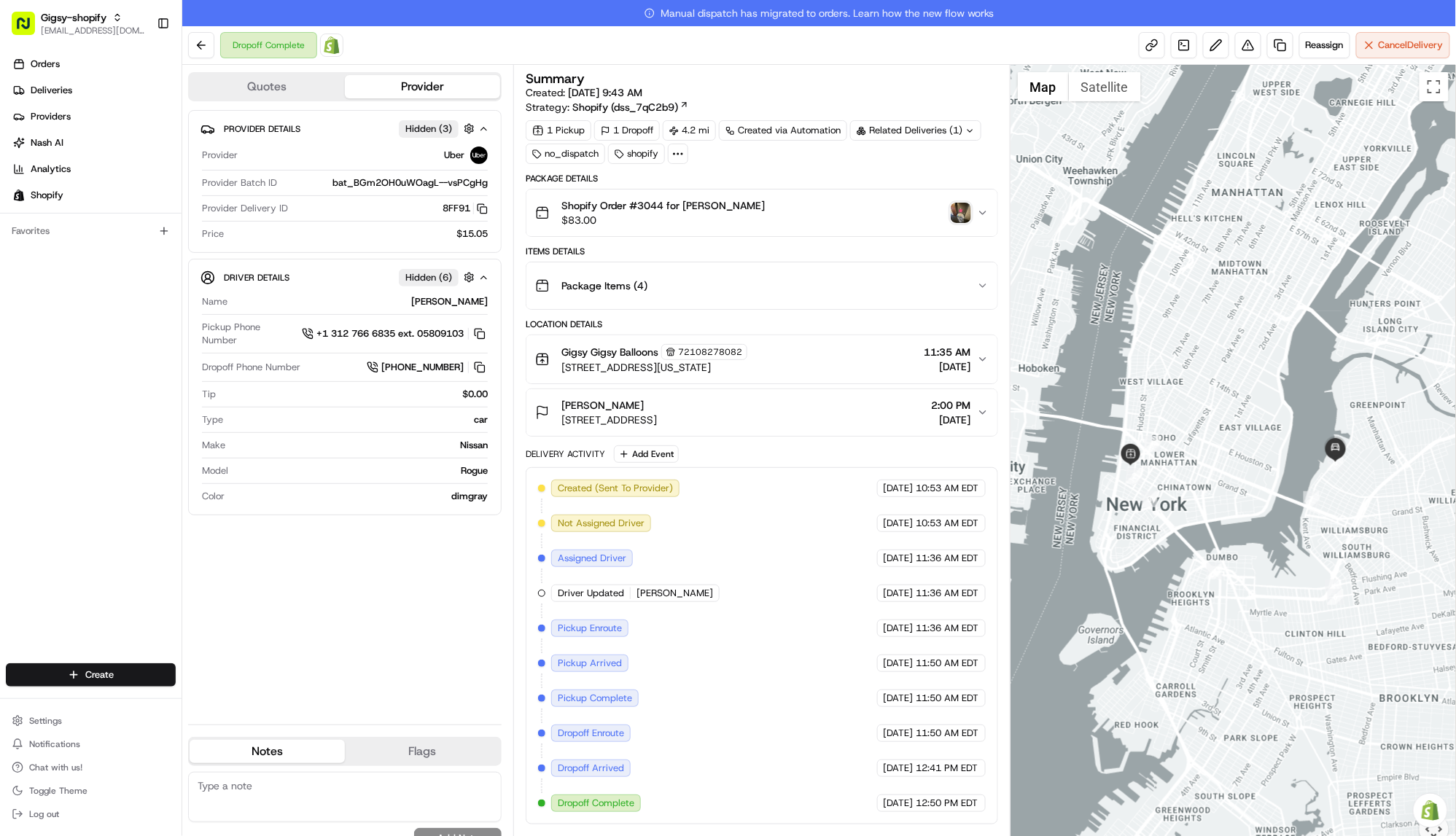
click at [961, 217] on img "button" at bounding box center [960, 212] width 20 height 20
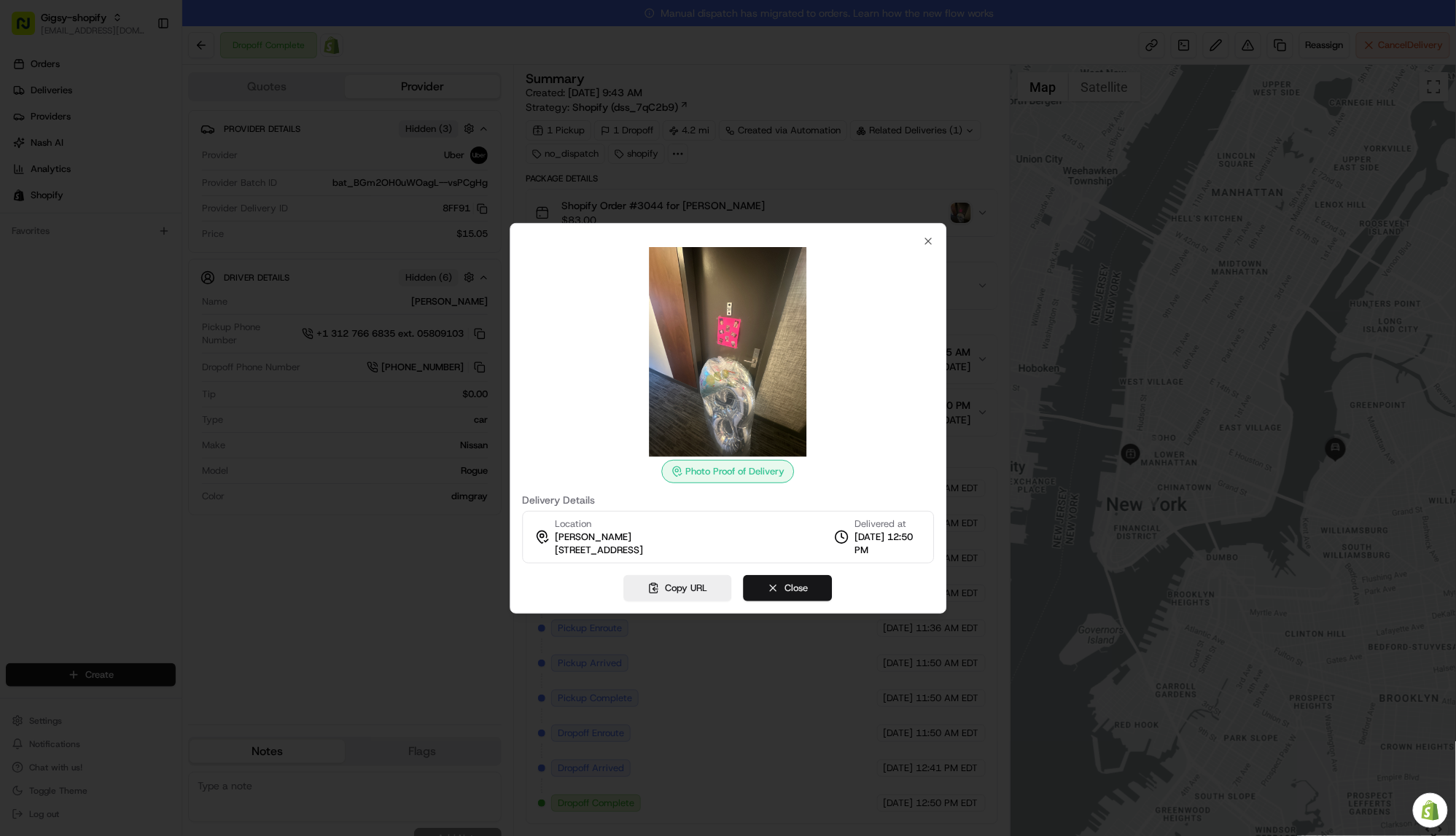
click at [780, 586] on button "Close" at bounding box center [787, 588] width 89 height 26
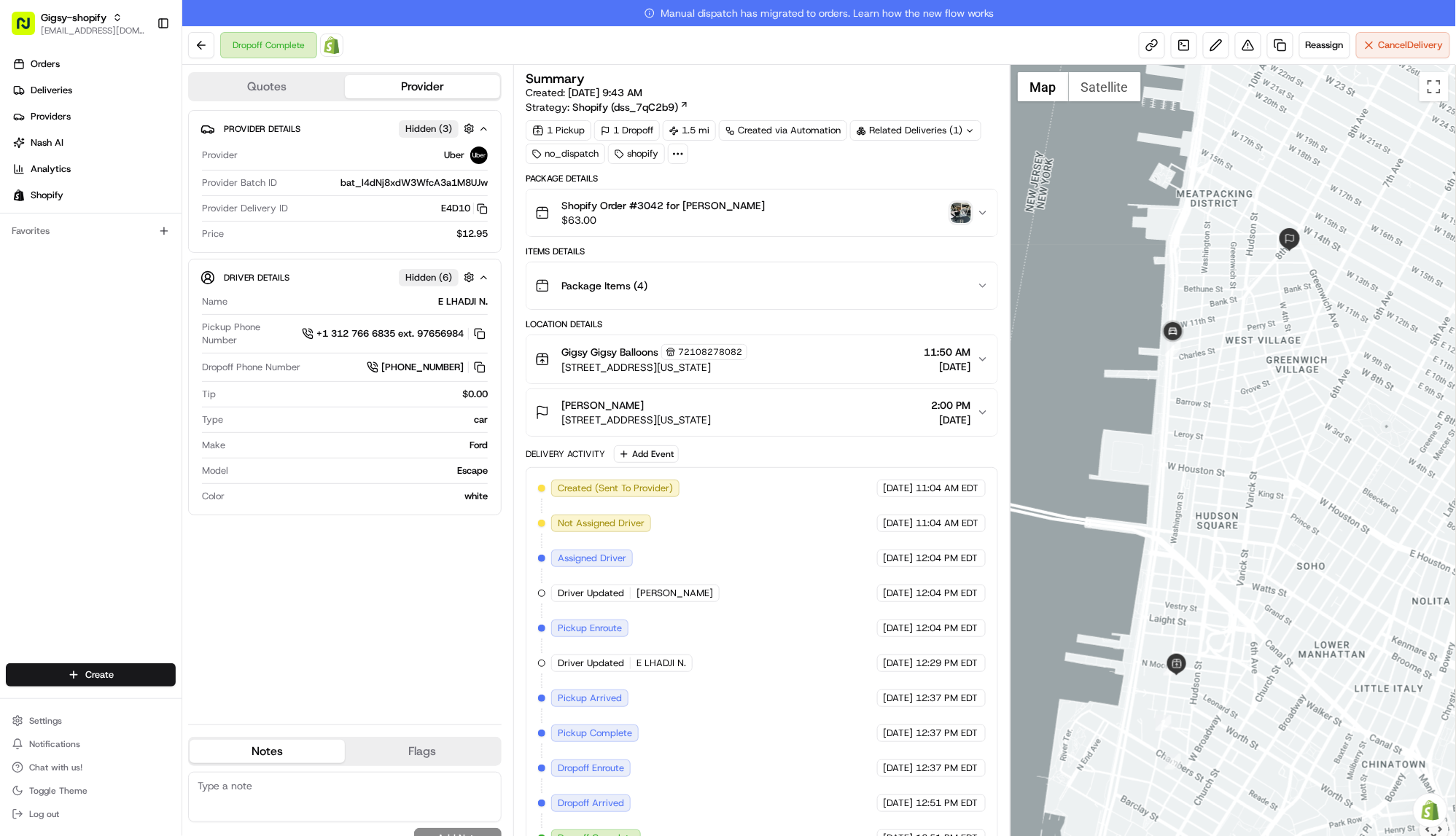
click at [965, 204] on img "button" at bounding box center [960, 212] width 20 height 20
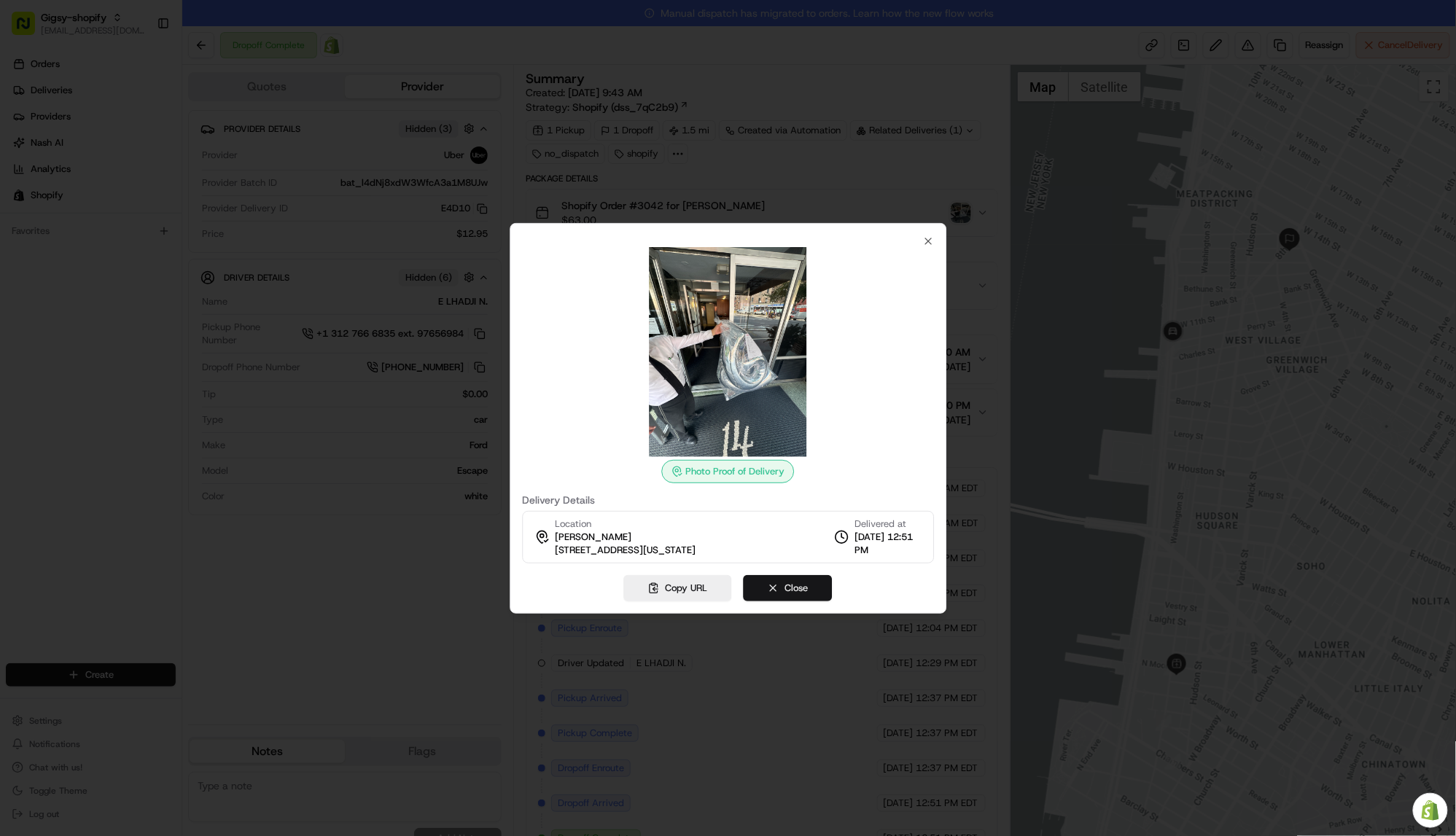
click at [773, 589] on button "Close" at bounding box center [787, 588] width 89 height 26
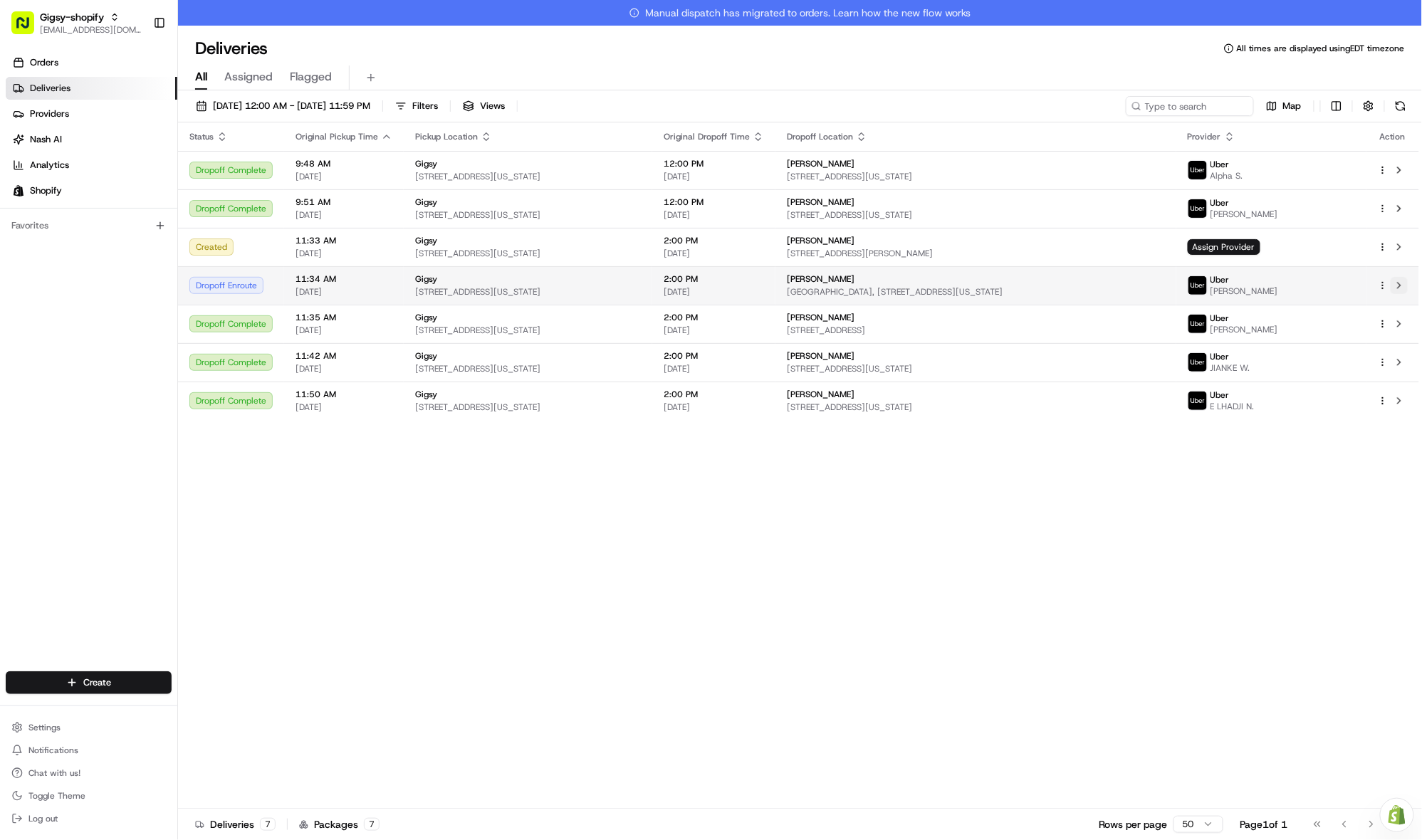
click at [1401, 287] on button at bounding box center [1399, 285] width 17 height 17
click at [1402, 285] on button at bounding box center [1399, 285] width 17 height 17
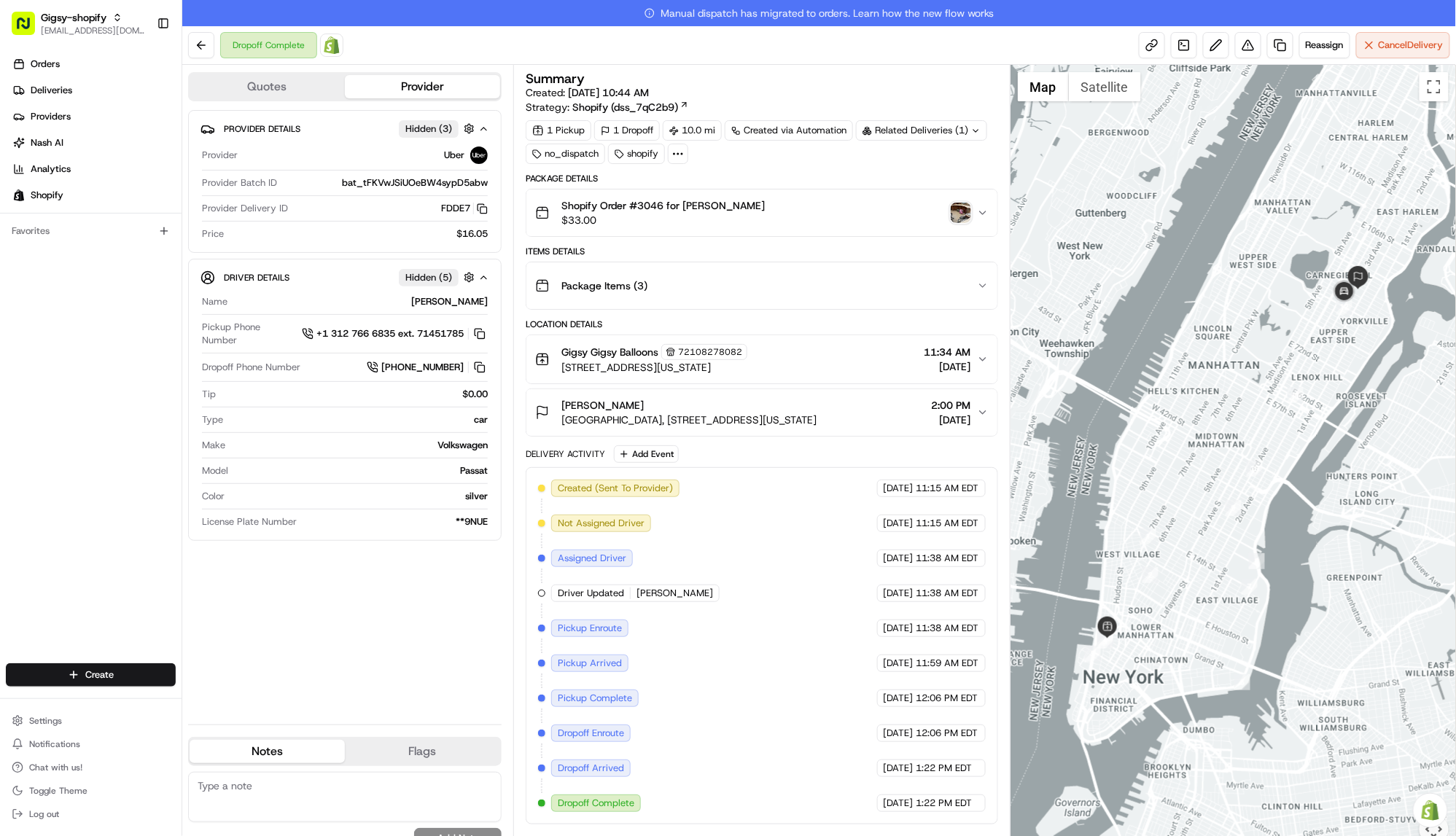
click at [961, 204] on img "button" at bounding box center [960, 212] width 20 height 20
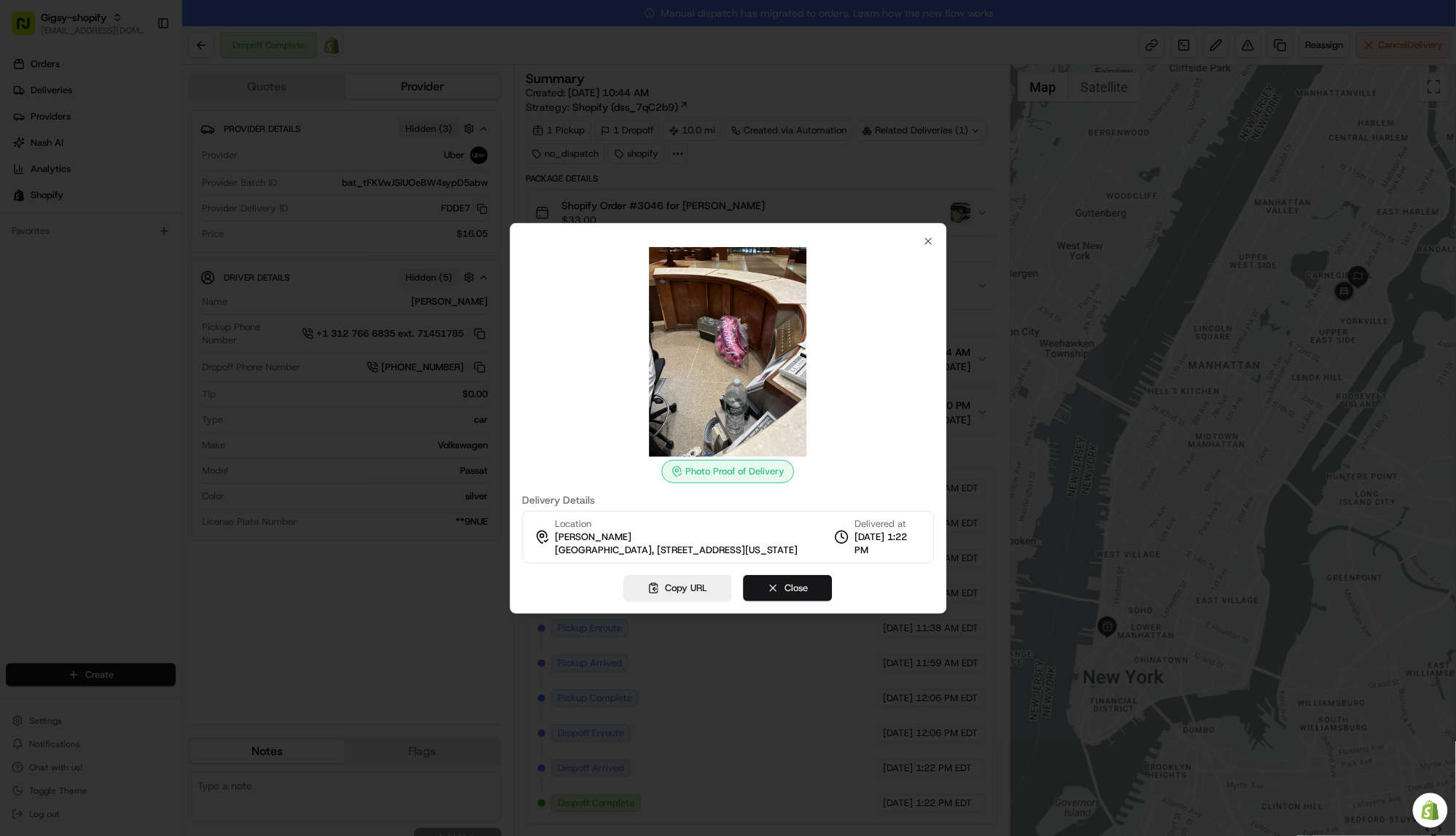
click at [778, 591] on button "Close" at bounding box center [787, 588] width 89 height 26
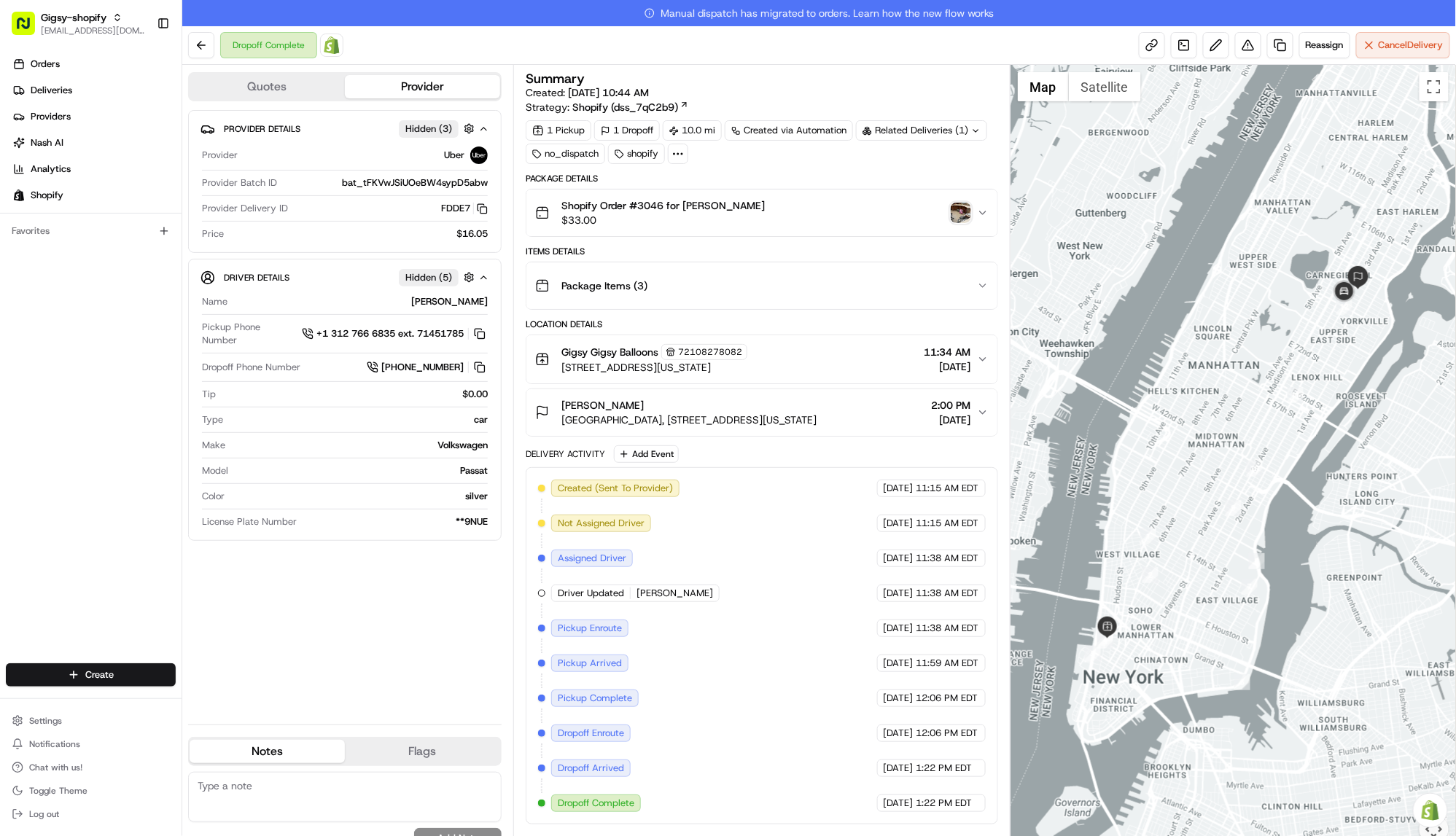
click at [964, 216] on img "button" at bounding box center [960, 212] width 20 height 20
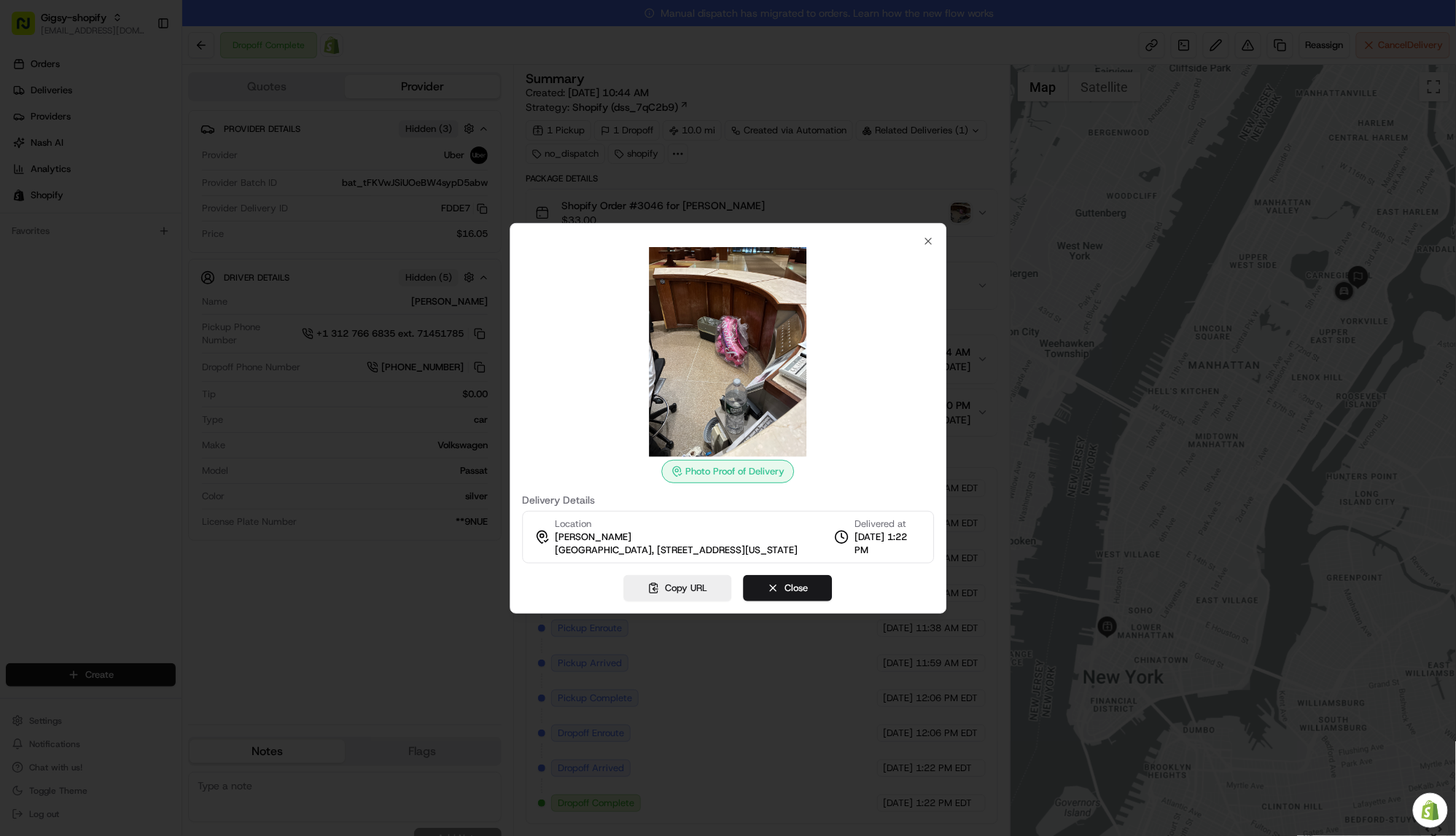
click at [921, 235] on div "Photo Proof of Delivery Delivery Details Location Brooke Weinblatt York Ville T…" at bounding box center [728, 399] width 412 height 328
click at [927, 235] on icon "button" at bounding box center [928, 240] width 11 height 11
